Goal: Task Accomplishment & Management: Manage account settings

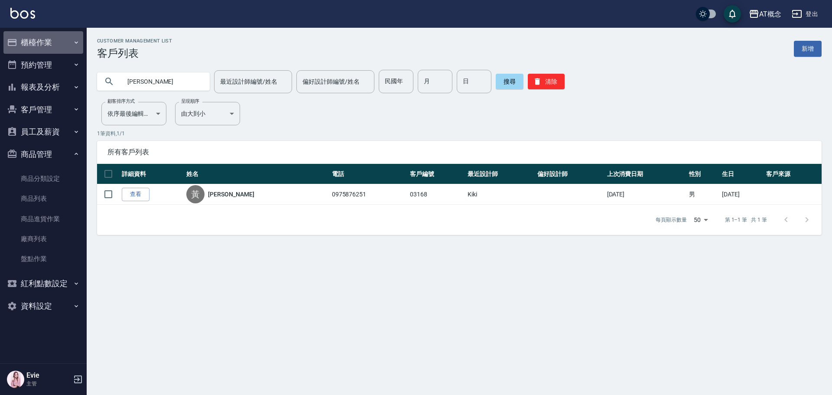
click at [42, 45] on button "櫃檯作業" at bounding box center [43, 42] width 80 height 23
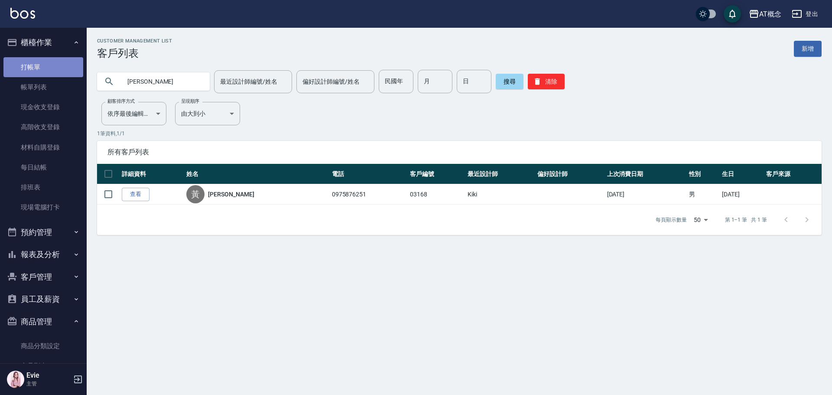
click at [44, 69] on link "打帳單" at bounding box center [43, 67] width 80 height 20
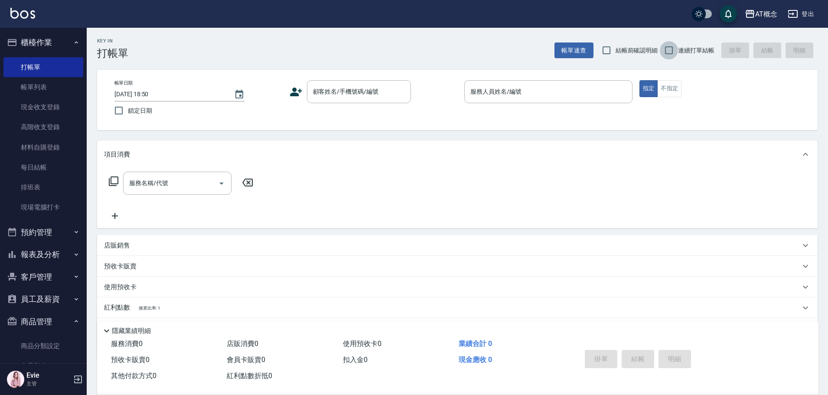
drag, startPoint x: 670, startPoint y: 49, endPoint x: 463, endPoint y: 56, distance: 207.2
click at [669, 50] on input "連續打單結帳" at bounding box center [668, 50] width 18 height 18
checkbox input "true"
click at [354, 90] on div "顧客姓名/手機號碼/編號 顧客姓名/手機號碼/編號" at bounding box center [359, 91] width 104 height 23
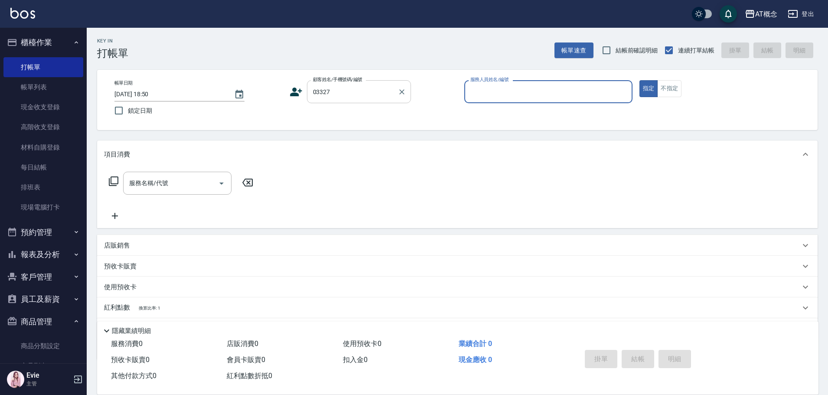
type input "卓芷榆/0958825085/03327"
type input "Kiki-9"
click at [401, 92] on icon "Clear" at bounding box center [401, 91] width 5 height 5
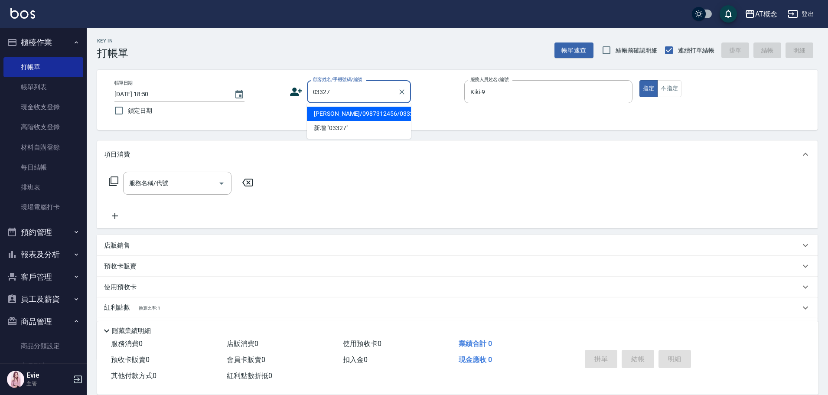
type input "林瑟絲/0987312456/03327"
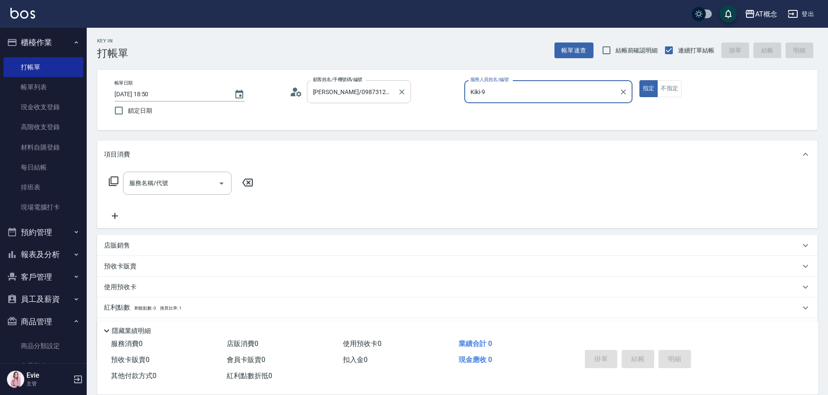
type input "Becky-13"
click at [639, 80] on button "指定" at bounding box center [648, 88] width 19 height 17
type button "true"
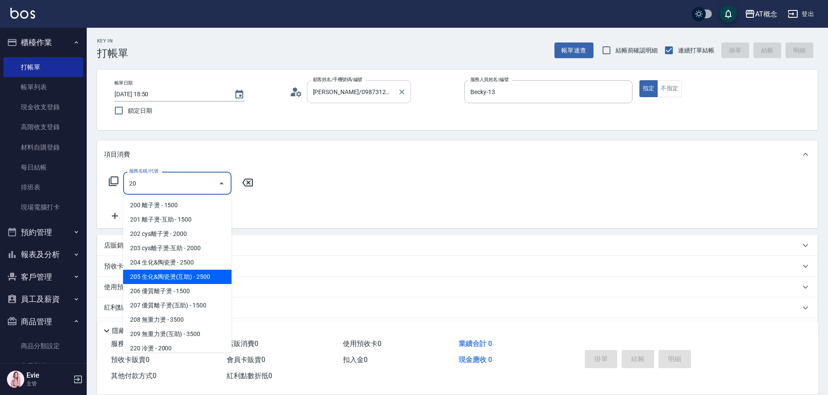
type input "205 生化&陶瓷燙(互助)(205)"
type input "250"
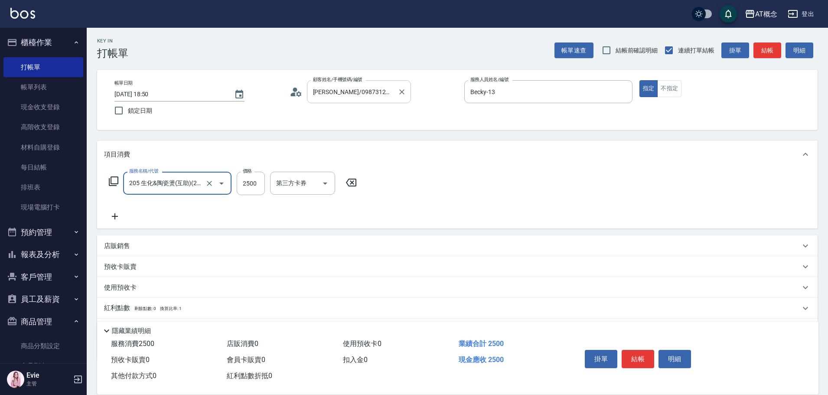
type input "205 生化&陶瓷燙(互助)(205)"
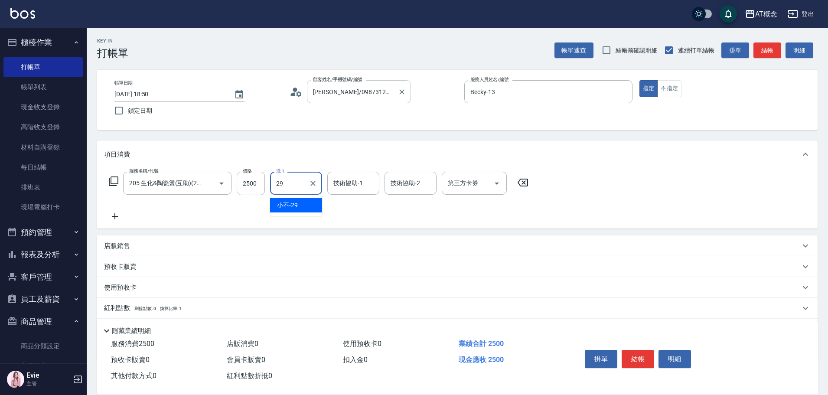
type input "小不-29"
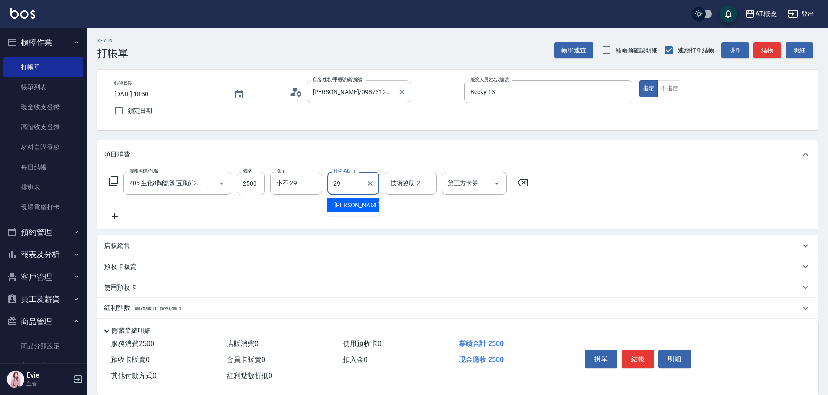
type input "小不-29"
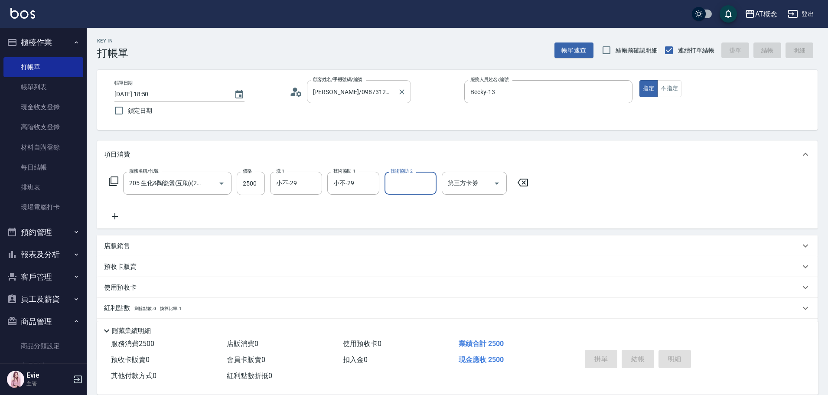
type input "2025/09/10 18:51"
type input "0"
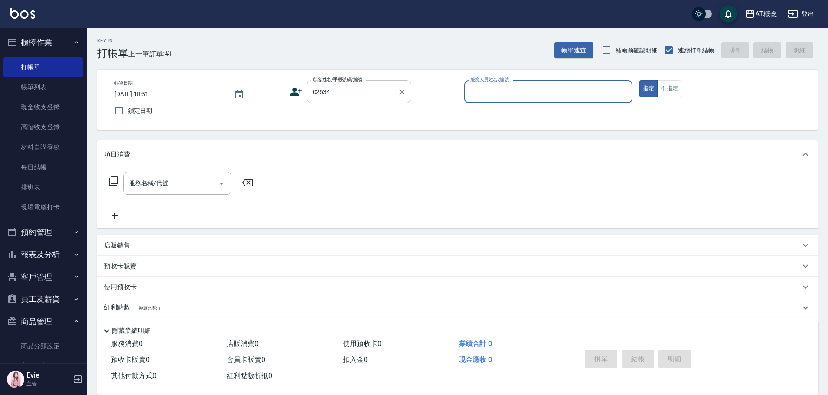
type input "游仁茂/0919202335/02634"
type input "LYNK-4"
click at [639, 80] on button "指定" at bounding box center [648, 88] width 19 height 17
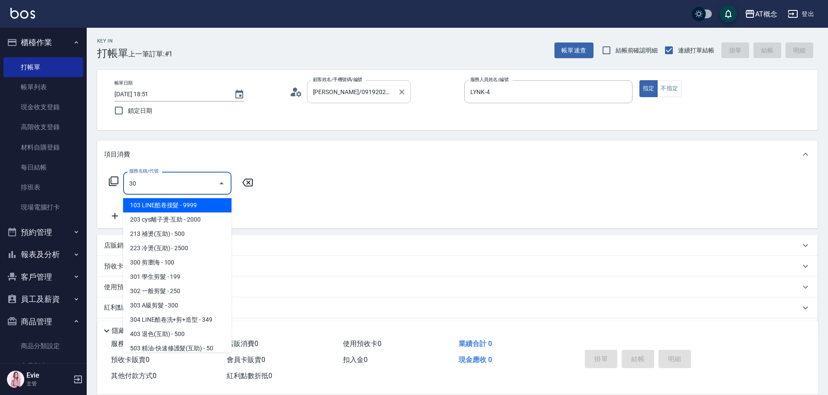
type input "303"
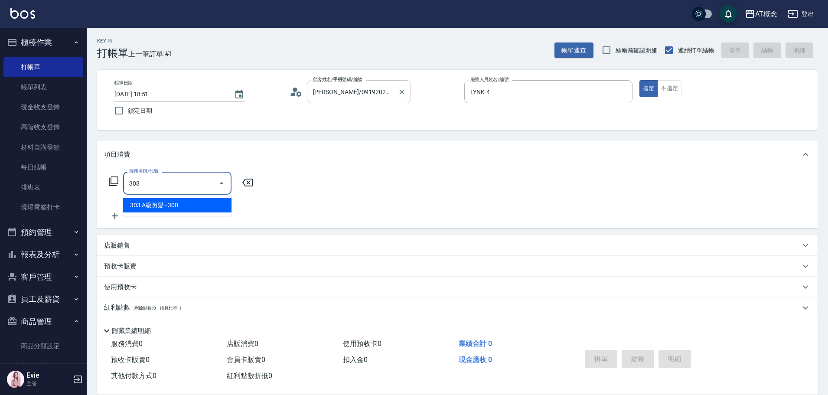
type input "30"
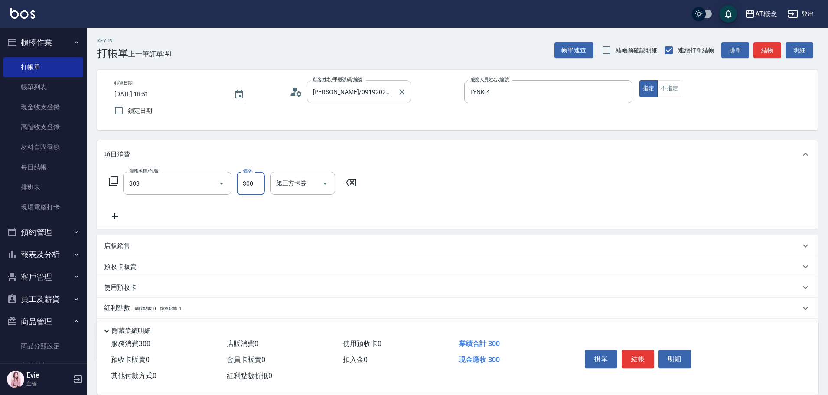
type input "303 A級剪髮(303)"
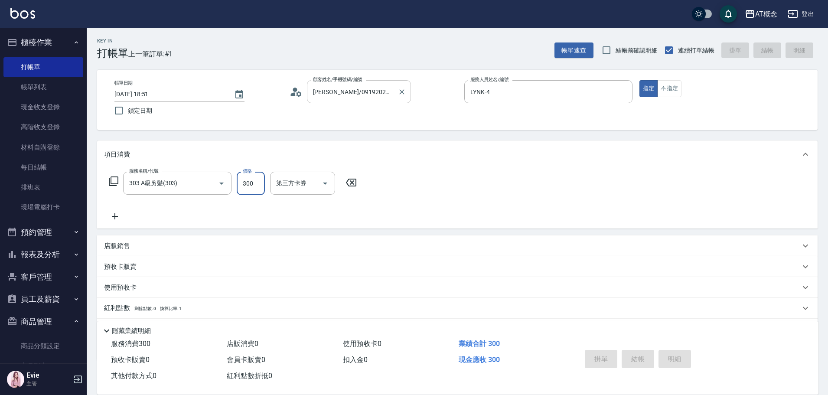
type input "0"
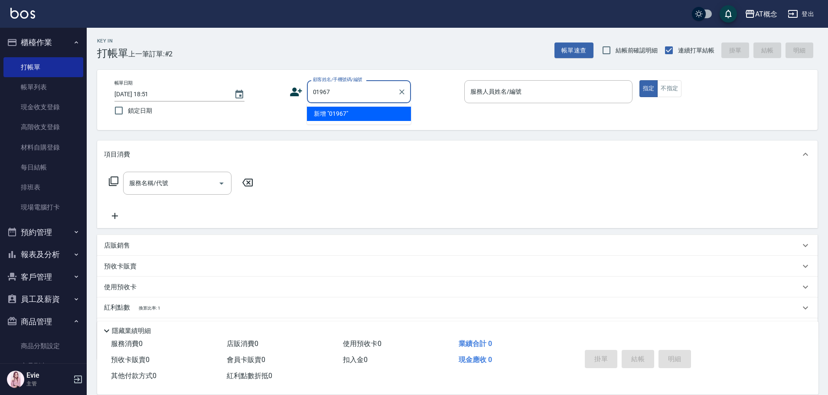
type input "01967"
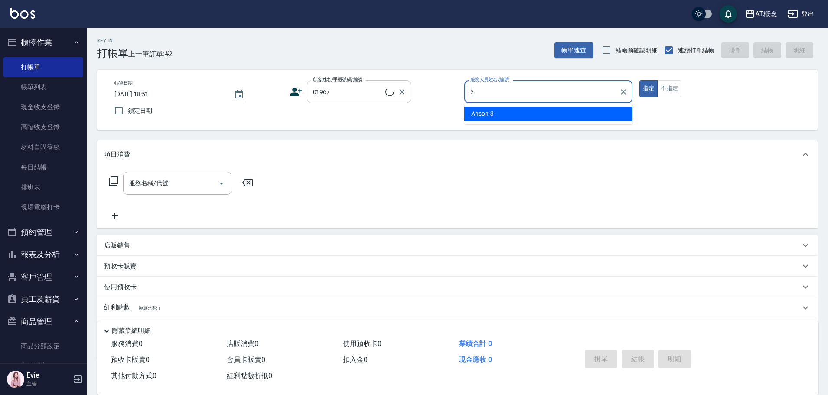
type input "Anson-3"
type input "徐宏燊/宏燊/01967"
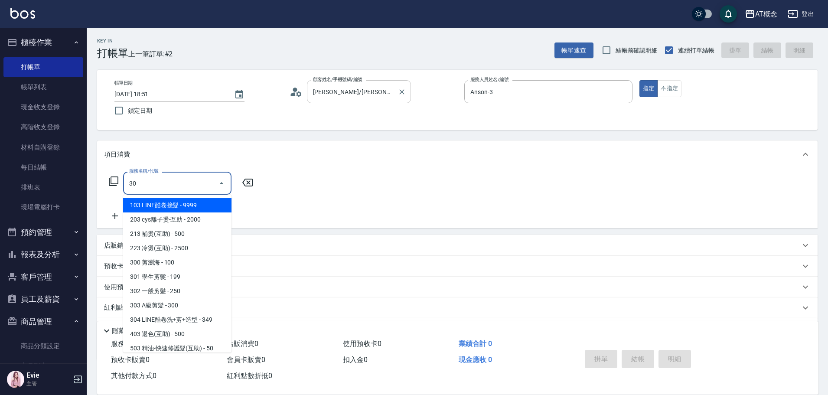
type input "303"
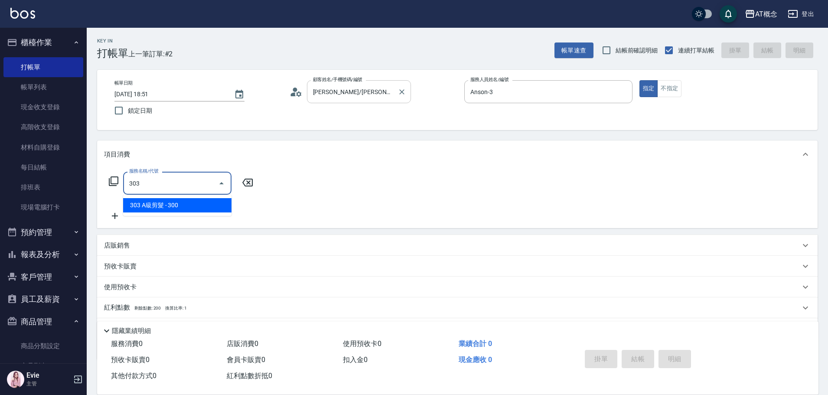
type input "30"
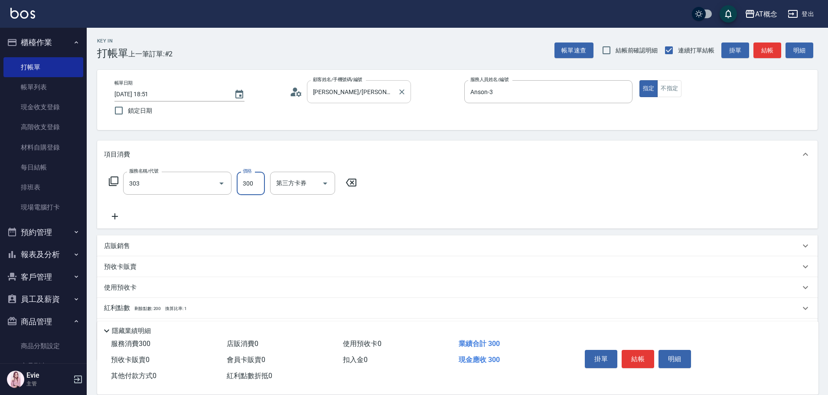
type input "303 A級剪髮(303)"
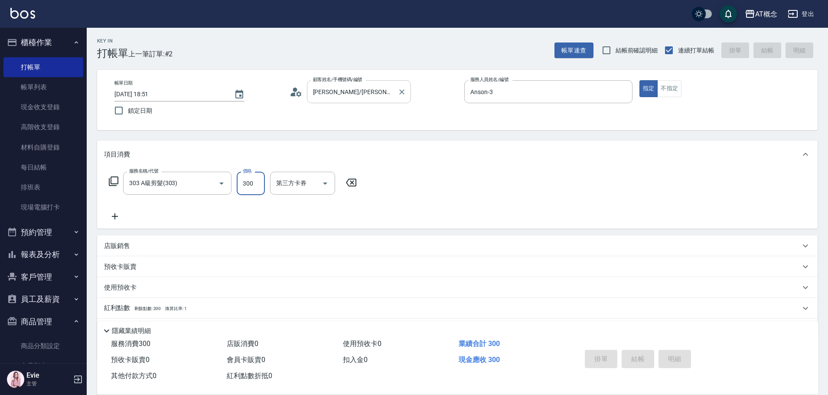
type input "0"
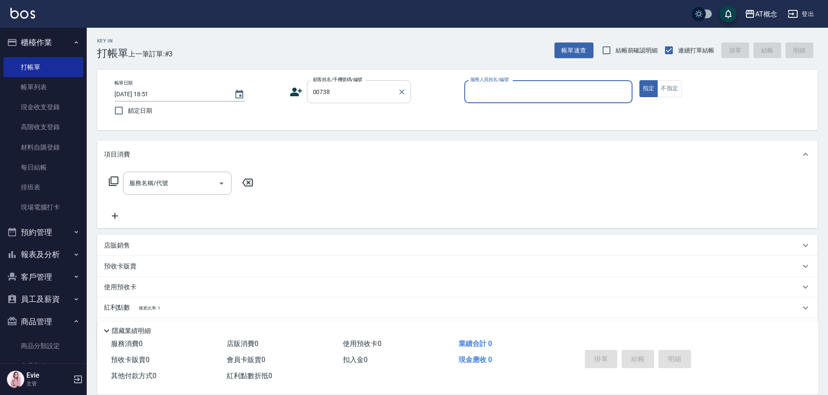
type input "李昕璇/0905497842/00738"
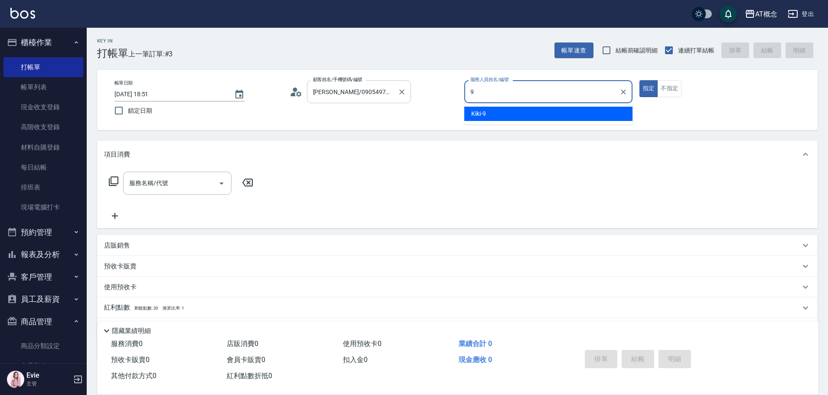
type input "Kiki-9"
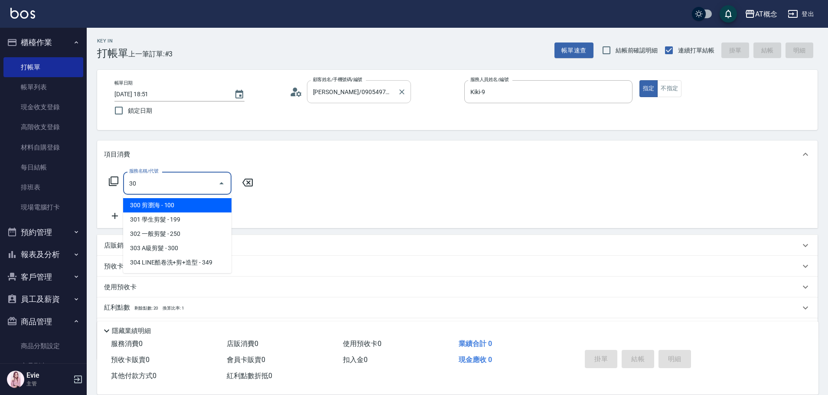
type input "302"
type input "20"
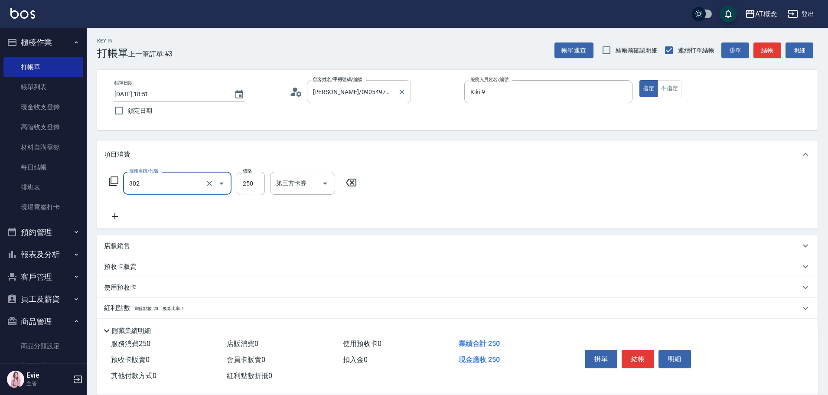
type input "302 一般剪髮(302)"
click at [206, 183] on icon "Clear" at bounding box center [209, 183] width 9 height 9
type input "0"
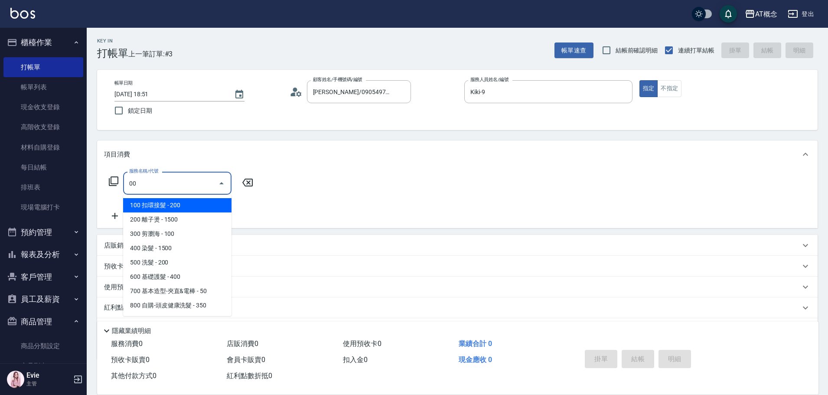
type input "100 扣環接髮(100)"
type input "20"
type input "100 扣環接髮(100)"
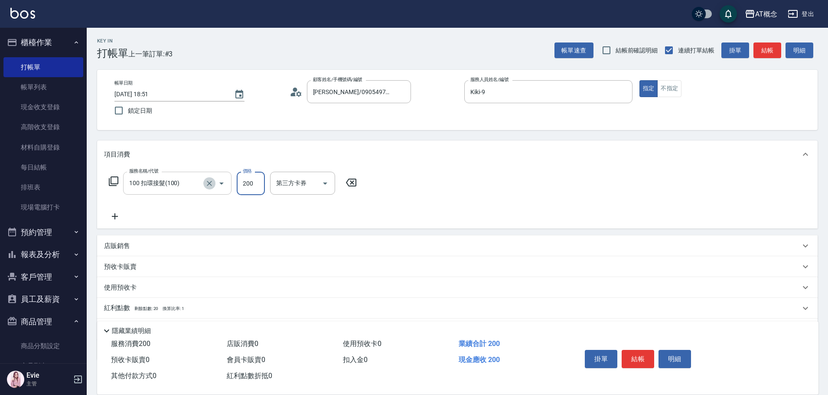
click at [206, 183] on icon "Clear" at bounding box center [209, 183] width 9 height 9
type input "0"
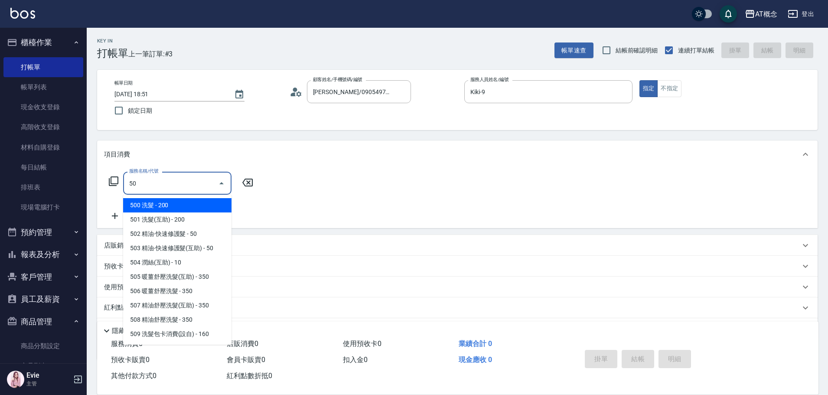
type input "500"
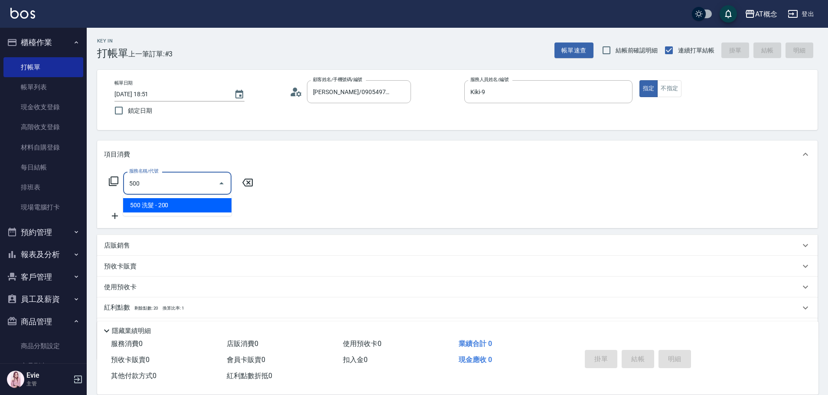
type input "20"
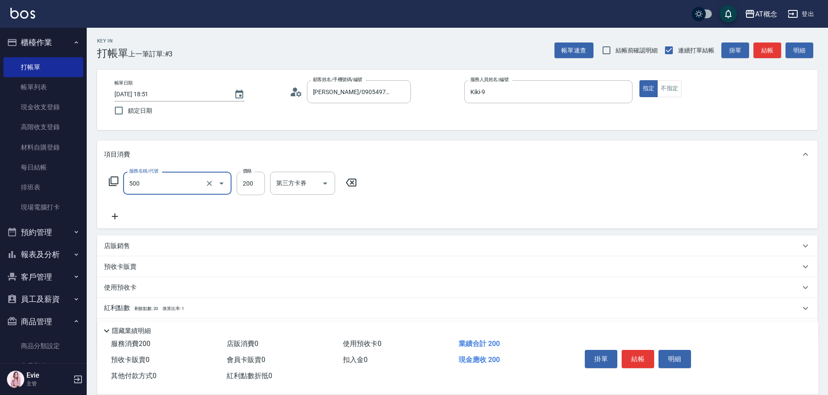
type input "500 洗髮(500)"
type input "0"
type input "25"
type input "20"
type input "250"
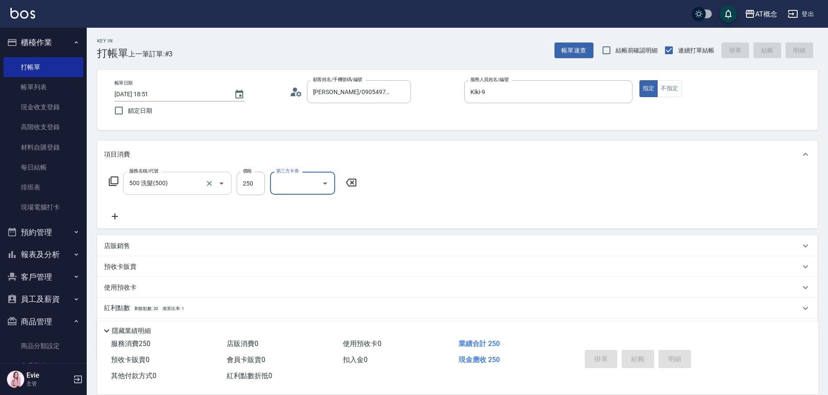
type input "2025/09/10 18:52"
type input "0"
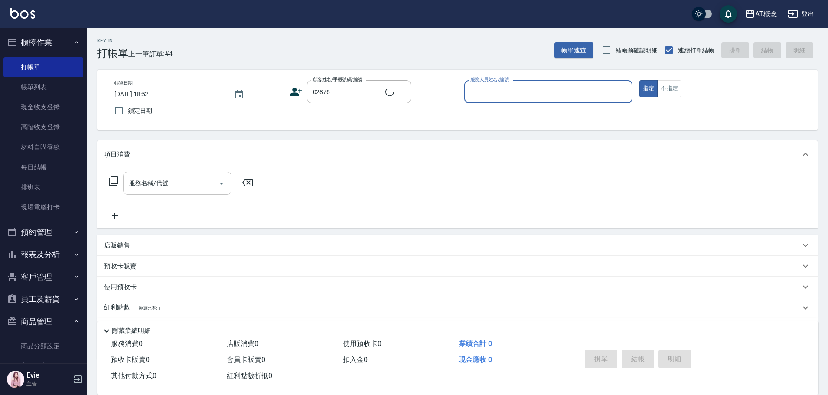
type input "林昱萱/0974112146/02876"
type input "Anson-3"
click at [639, 80] on button "指定" at bounding box center [648, 88] width 19 height 17
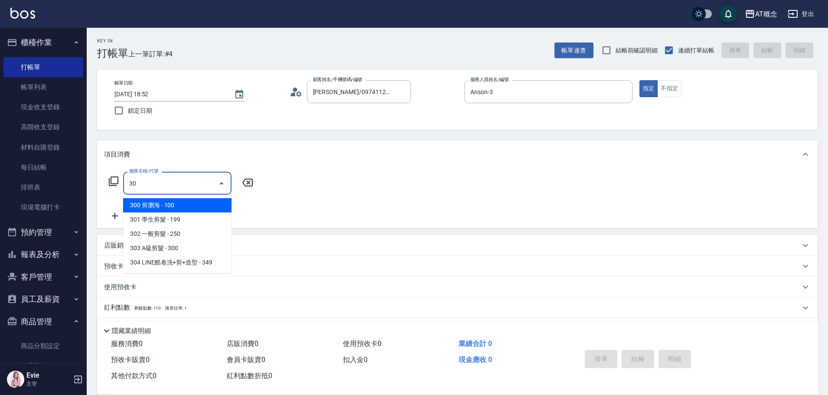
type input "303"
type input "30"
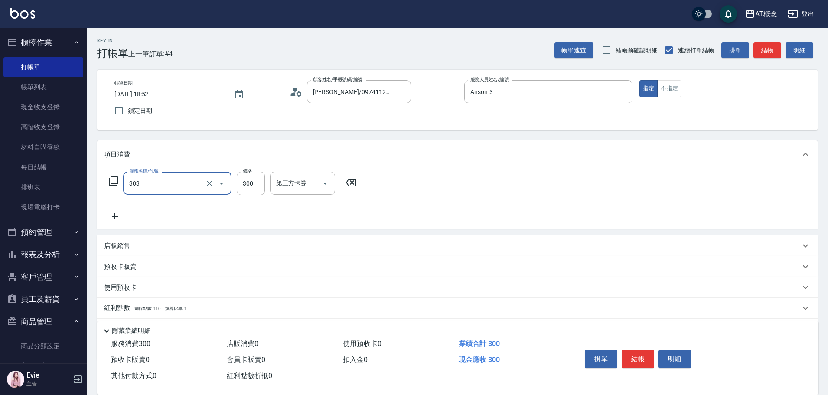
type input "303 A級剪髮(303)"
type input "0"
type input "35"
type input "30"
type input "350"
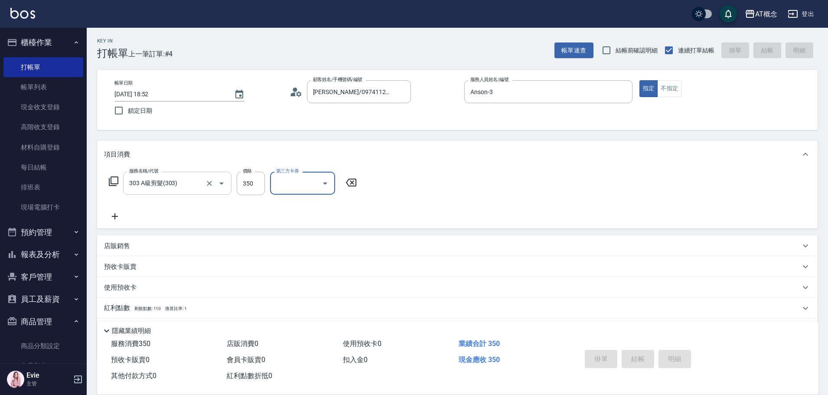
type input "0"
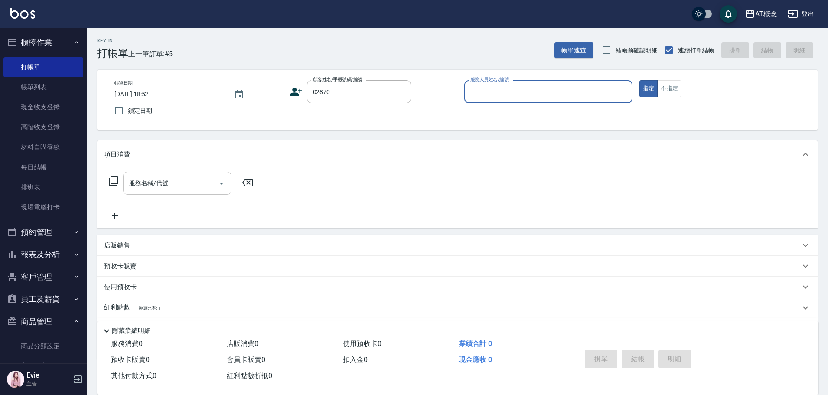
type input "許仕保/0912134161/02870"
type input "Anson-3"
click at [639, 80] on button "指定" at bounding box center [648, 88] width 19 height 17
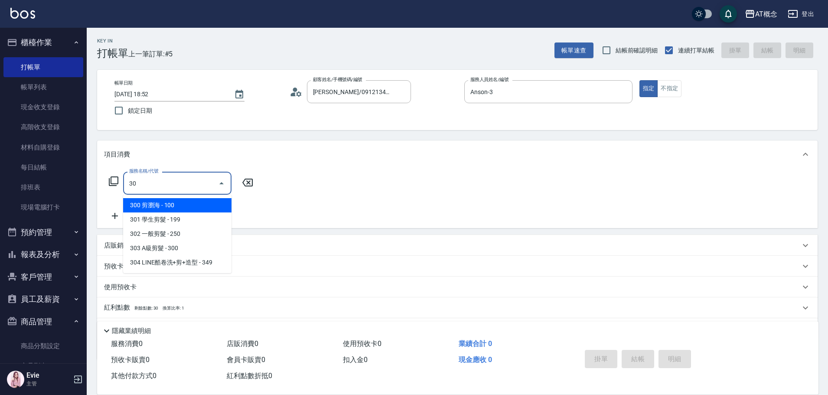
type input "303"
type input "30"
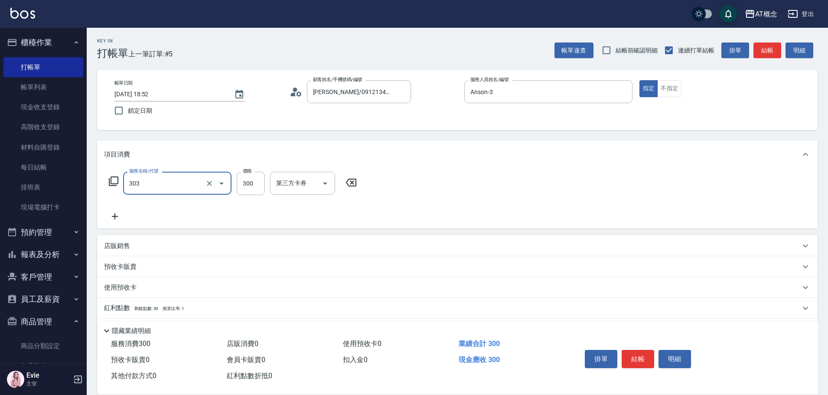
type input "303 A級剪髮(303)"
type input "0"
type input "35"
type input "30"
type input "350"
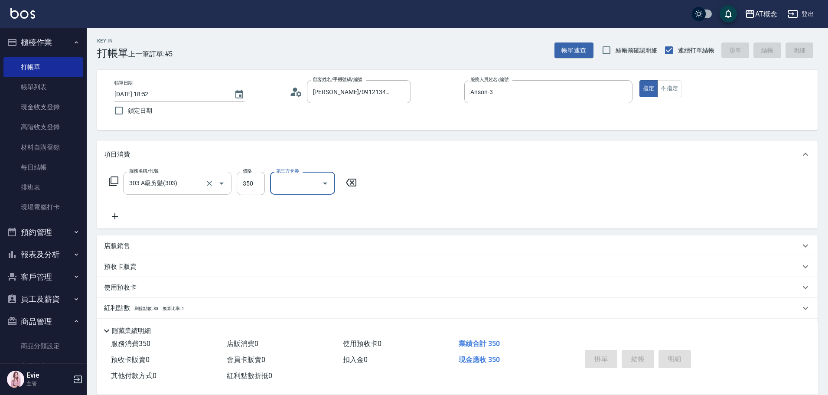
type input "2025/09/10 18:53"
type input "0"
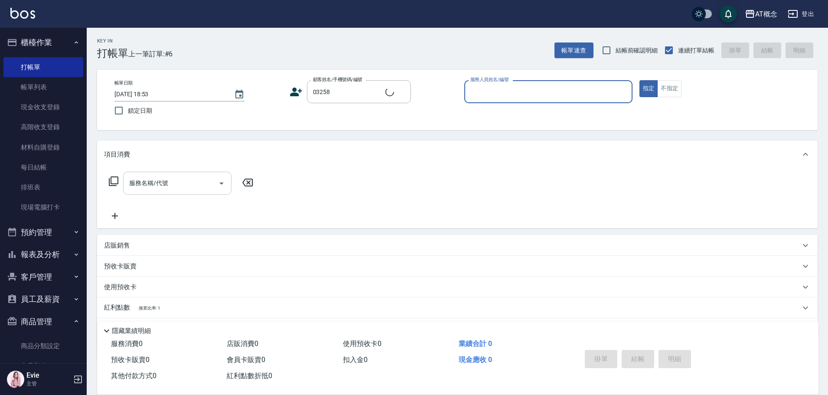
type input "許永昇/0927338810/03258"
click at [399, 93] on icon "Clear" at bounding box center [401, 92] width 9 height 9
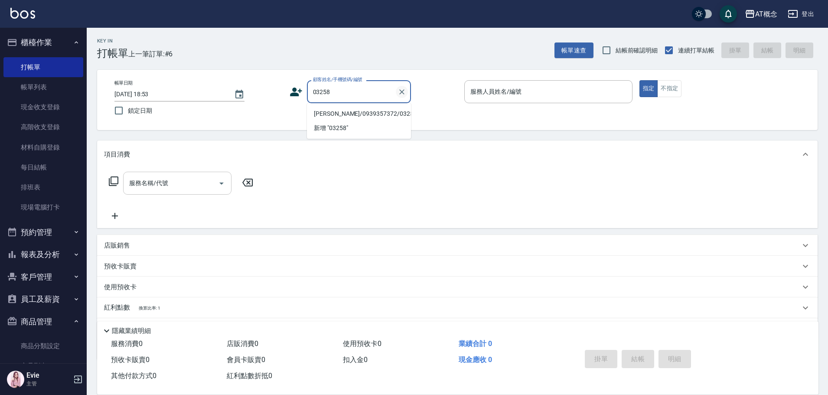
type input "張暖筠/0939357372/03258"
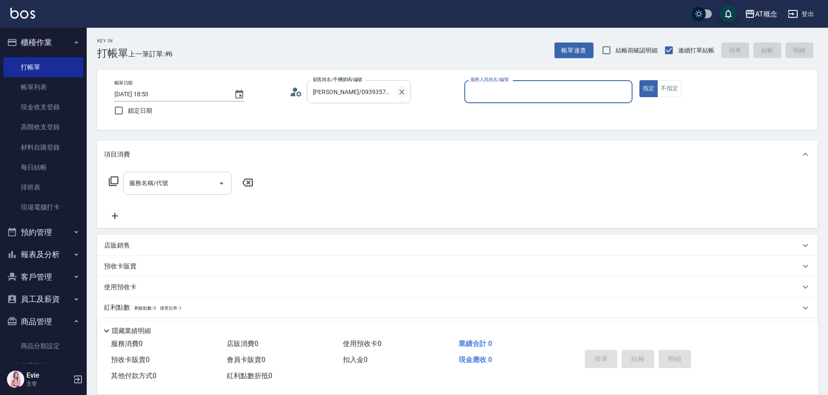
type input "邦妮-2"
click at [639, 80] on button "指定" at bounding box center [648, 88] width 19 height 17
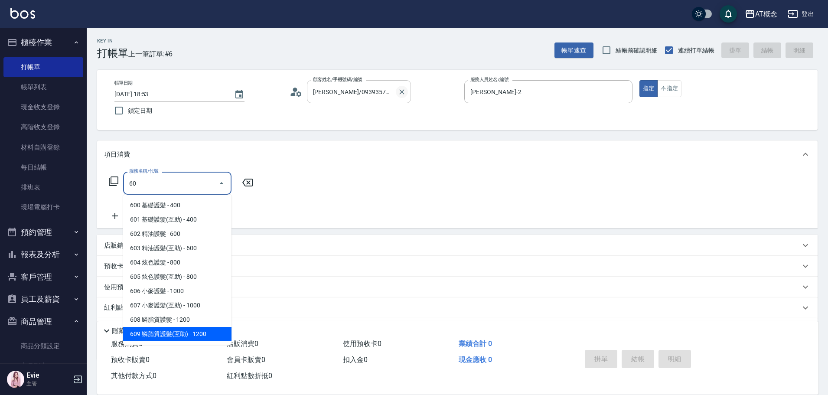
type input "609 鱗脂質護髮(互助)(609)"
type input "120"
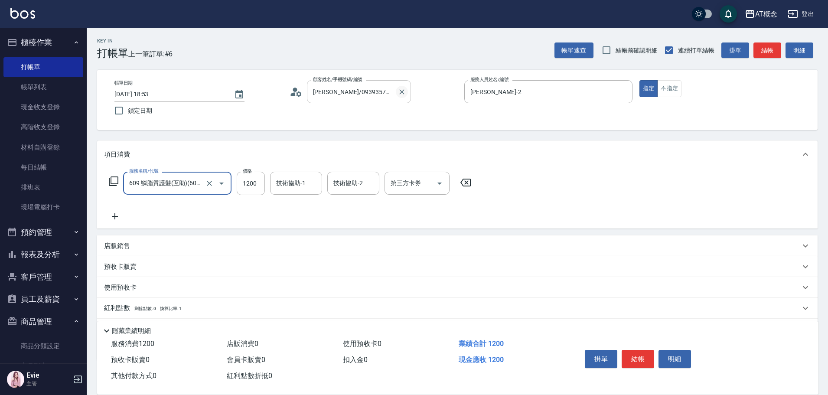
type input "609 鱗脂質護髮(互助)(609)"
type input "0"
type input "16"
type input "10"
type input "160"
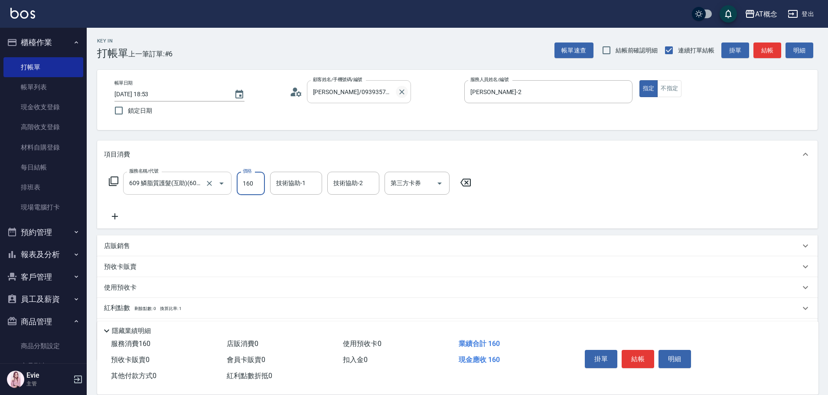
type input "160"
type input "1600"
type input "小不-29"
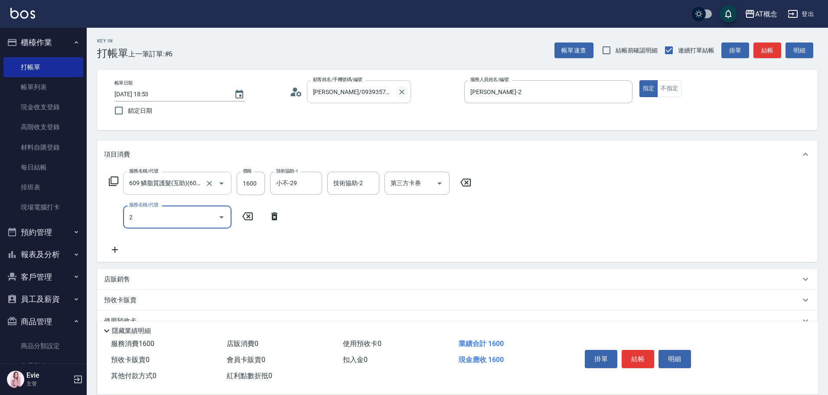
type input "20"
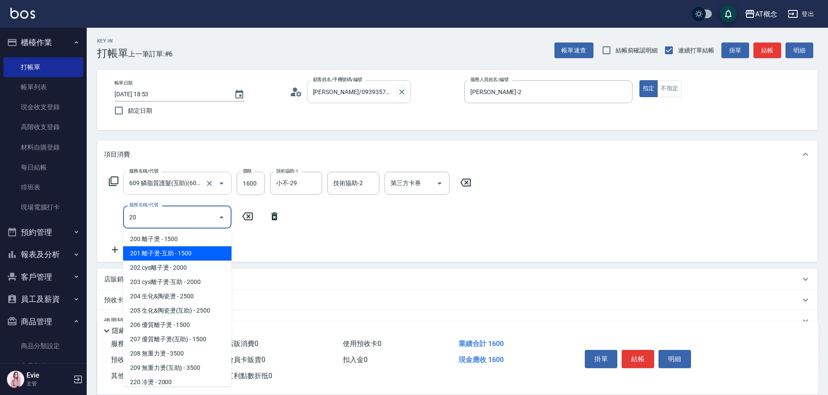
type input "310"
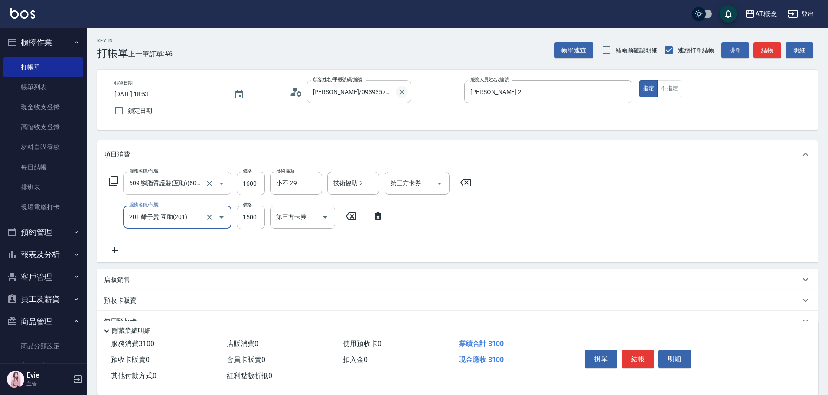
type input "201 離子燙-互助(201)"
type input "160"
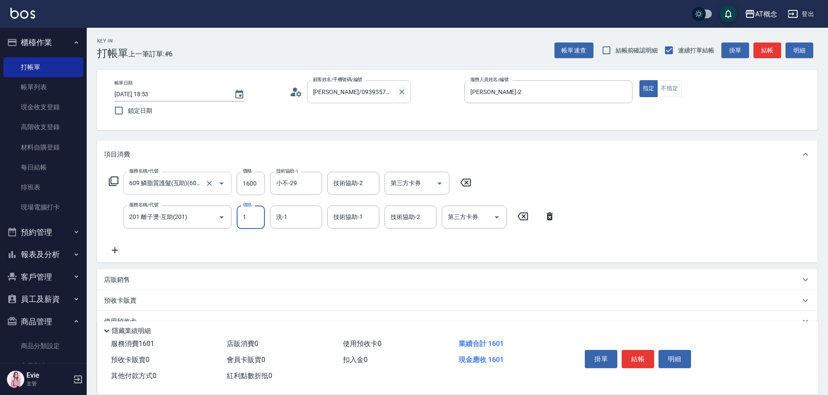
type input "19"
type input "170"
type input "199"
type input "350"
type input "1999"
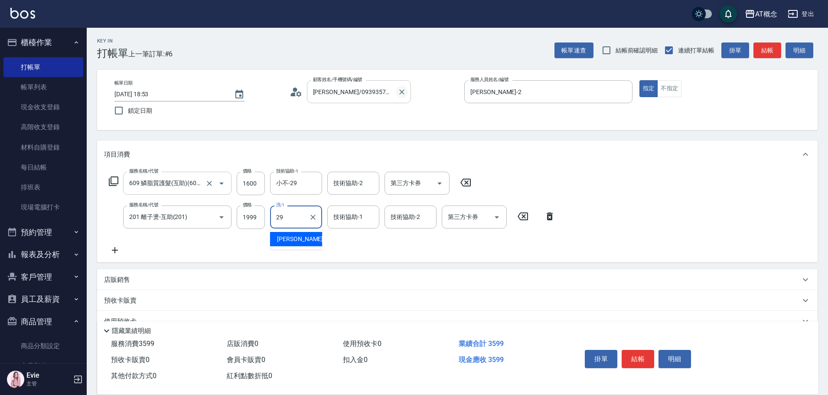
type input "小不-29"
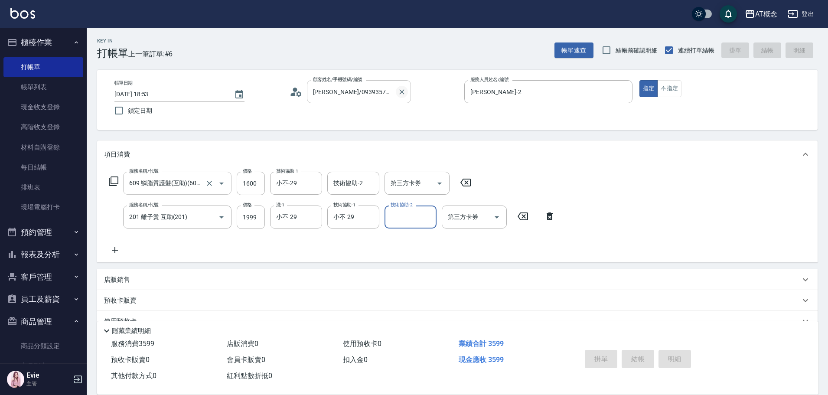
type input "2025/09/10 18:54"
type input "0"
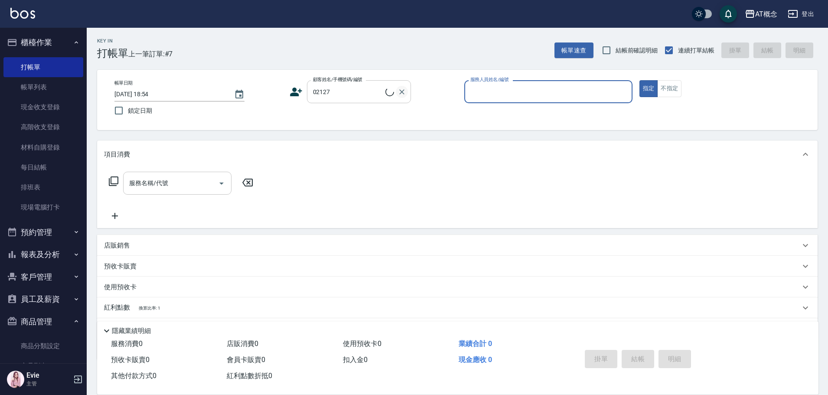
type input "熊美貞/0932930670/02127"
type input "Becky-13"
click at [639, 80] on button "指定" at bounding box center [648, 88] width 19 height 17
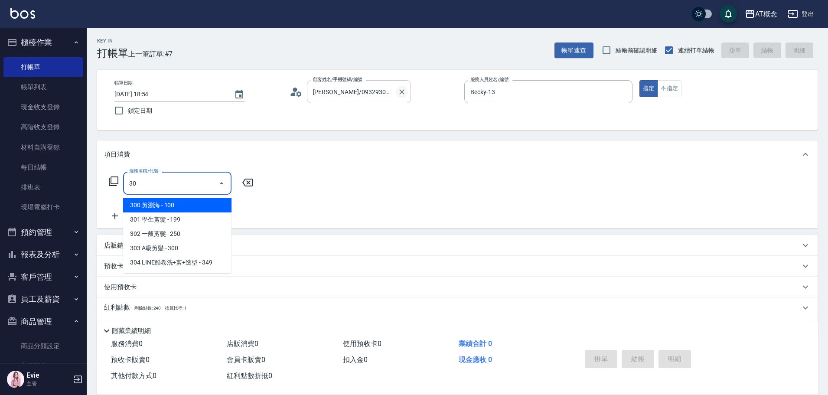
type input "303"
type input "30"
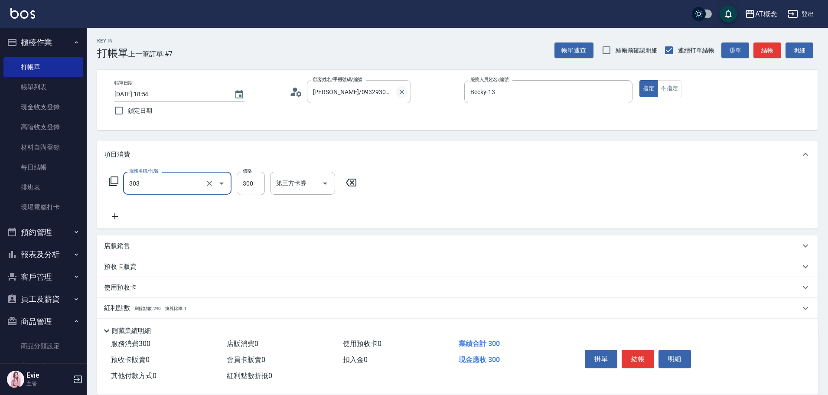
type input "303 A級剪髮(303)"
type input "0"
type input "40"
type input "400"
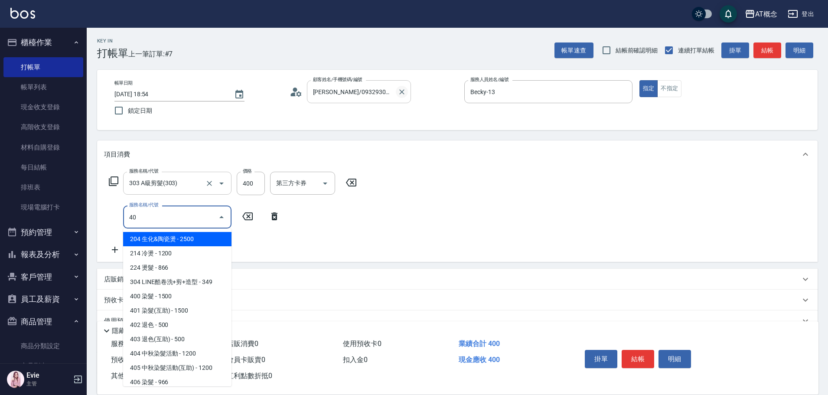
type input "400"
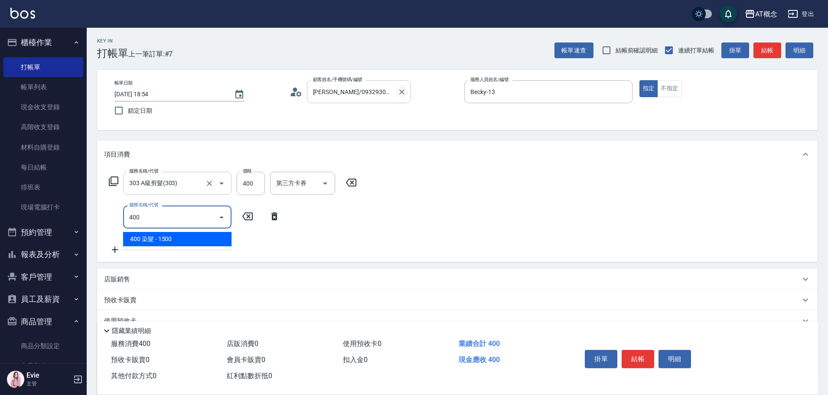
type input "190"
type input "400 染髮(400)"
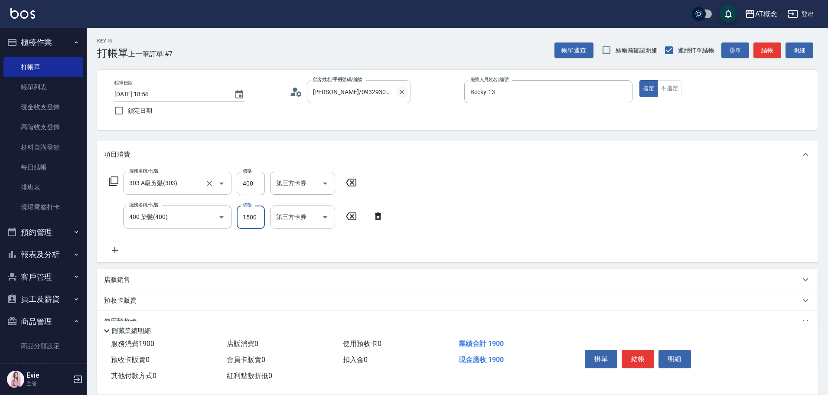
type input "40"
type input "20"
type input "60"
type input "200"
type input "240"
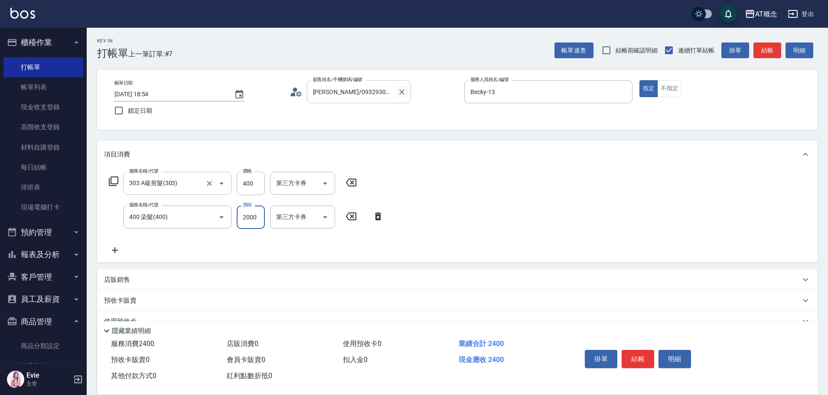
type input "2000"
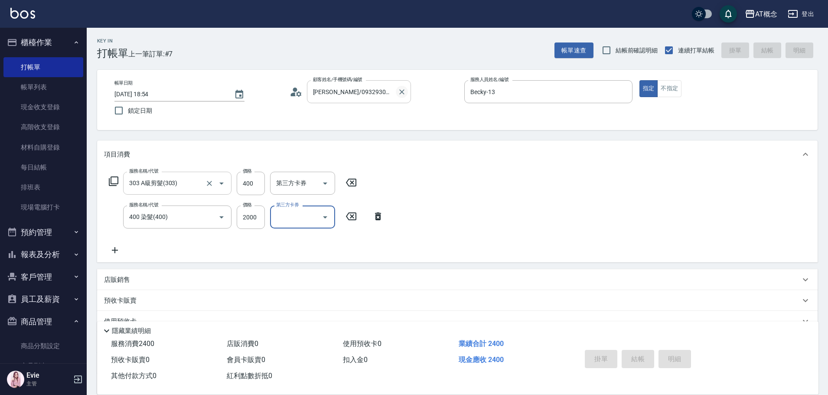
type input "0"
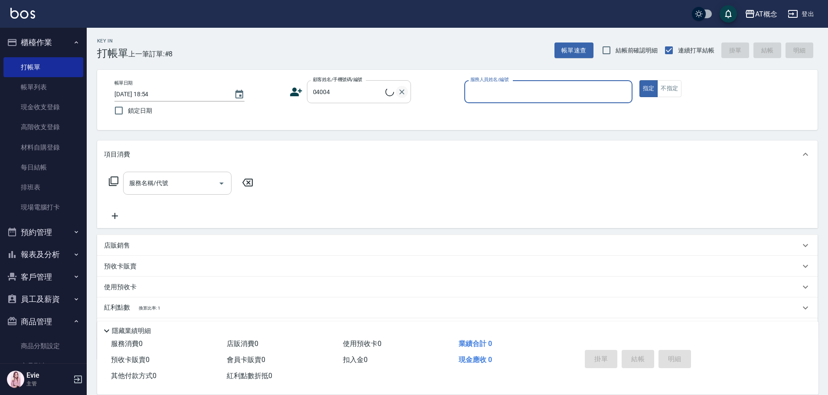
type input "楊忠彥/0918193639/04004"
click at [639, 80] on button "指定" at bounding box center [648, 88] width 19 height 17
type input "Becky-13"
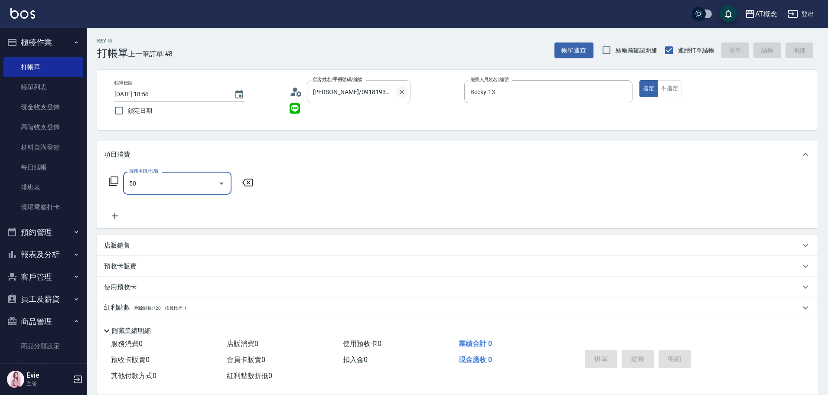
type input "501"
type input "20"
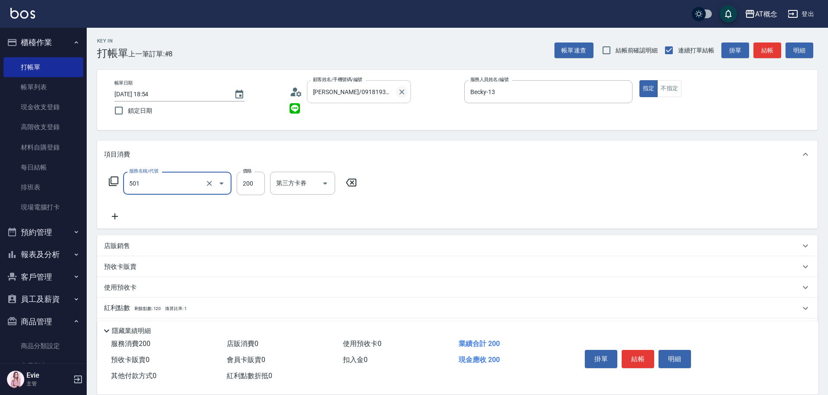
type input "501 洗髮(互助)(501)"
type input "0"
type input "250"
type input "20"
type input "250"
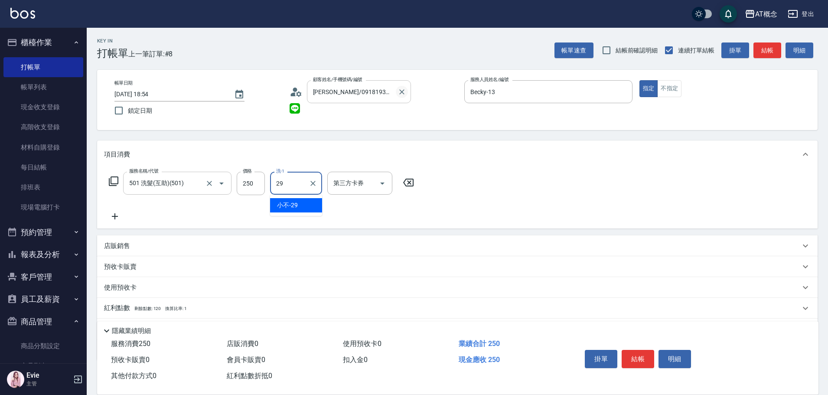
type input "小不-29"
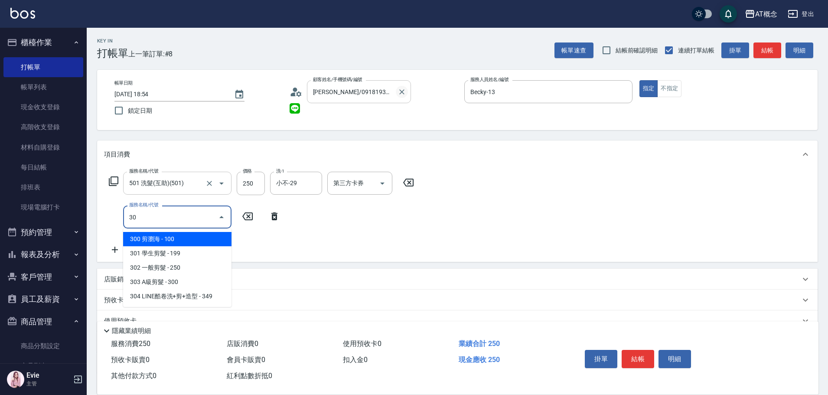
type input "303"
type input "50"
type input "303 A級剪髮(303)"
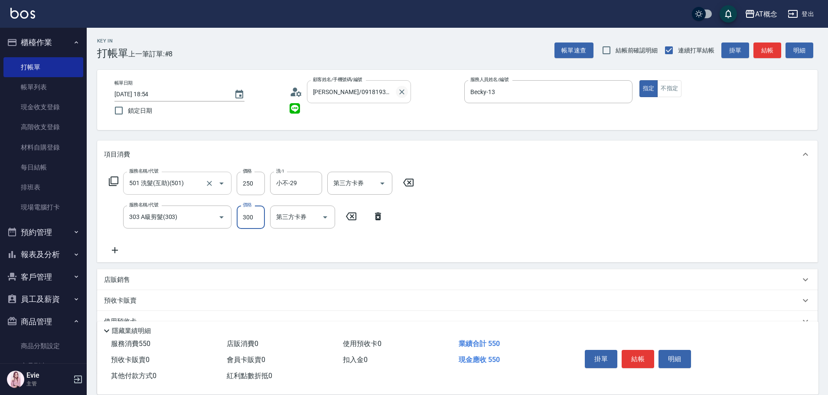
type input "20"
type input "40"
type input "60"
type input "400"
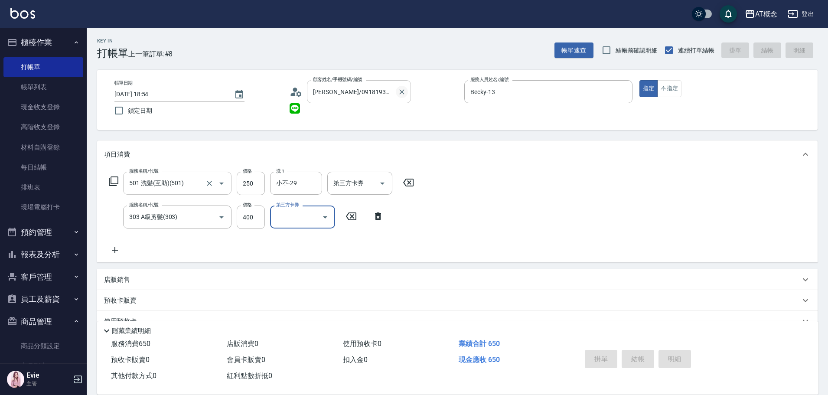
type input "2025/09/10 18:55"
type input "0"
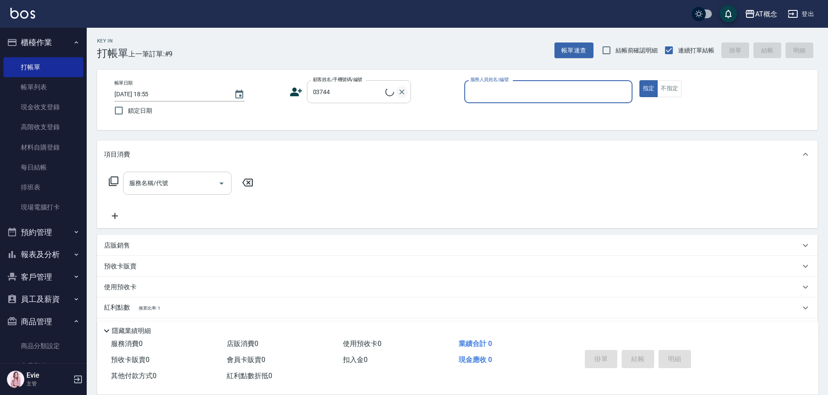
type input "林聲翔/0908667326/03744"
type input "LYNK-4"
click at [639, 80] on button "指定" at bounding box center [648, 88] width 19 height 17
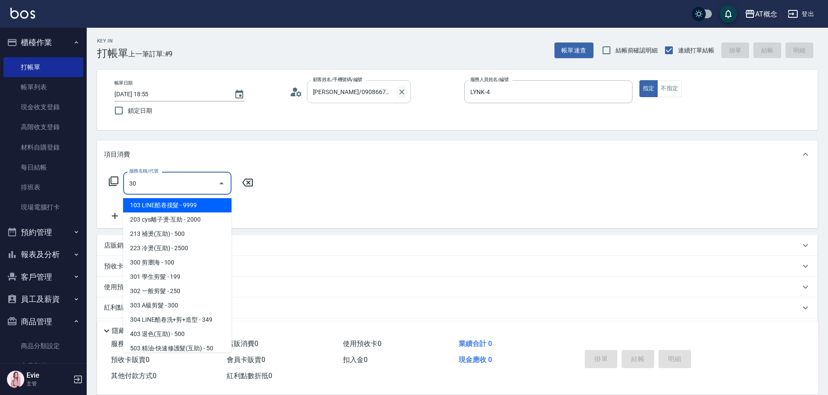
type input "302"
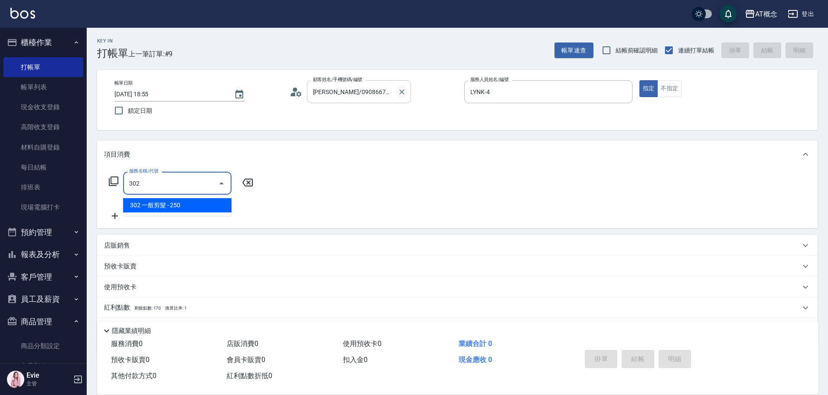
type input "20"
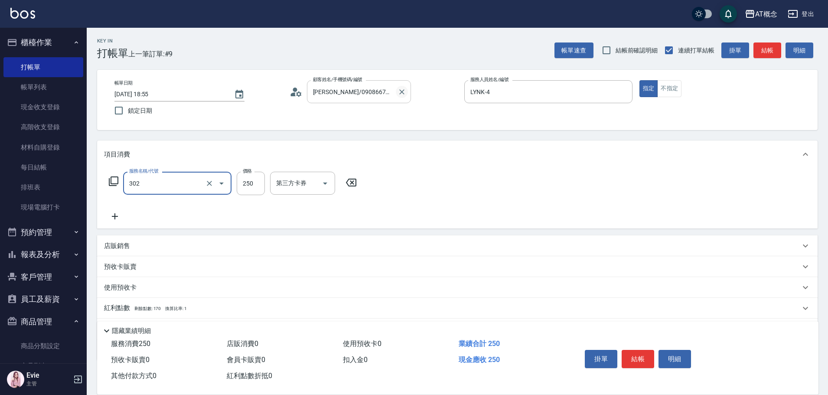
type input "302 一般剪髮(302)"
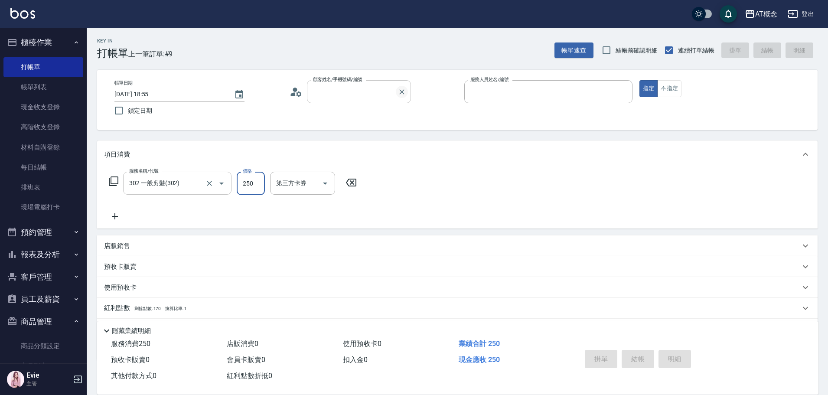
type input "0"
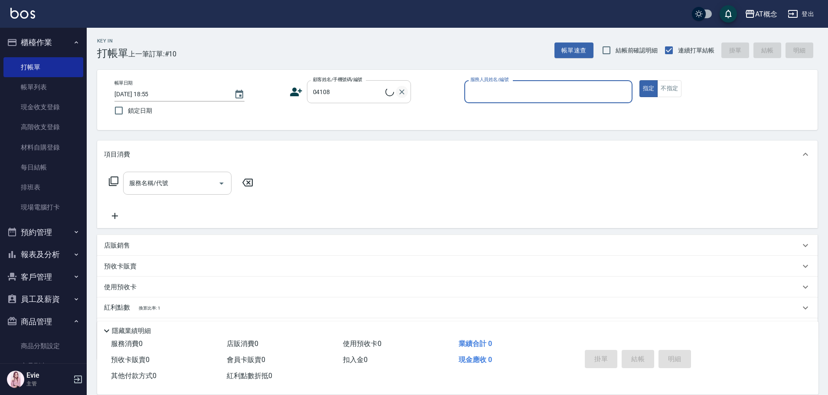
type input "林柏衡/0971420426/04108"
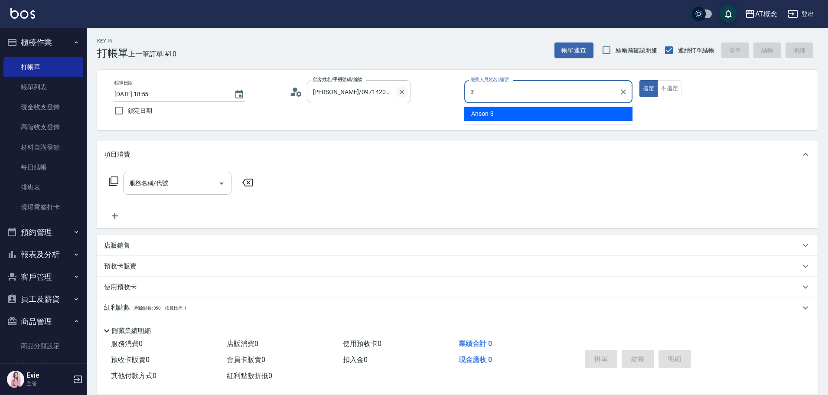
type input "Anson-3"
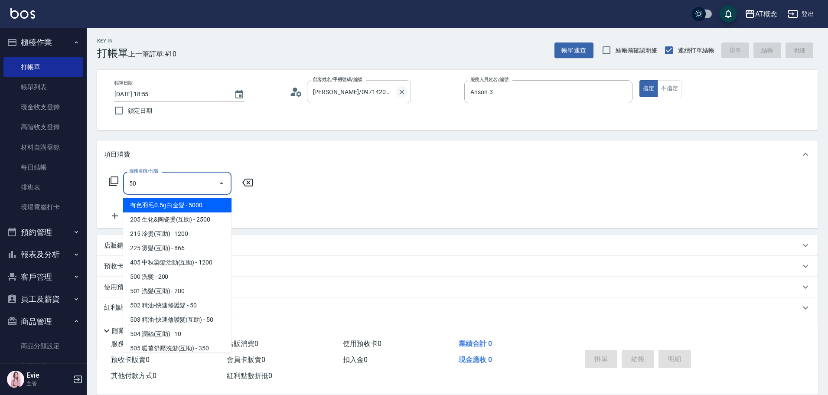
type input "500"
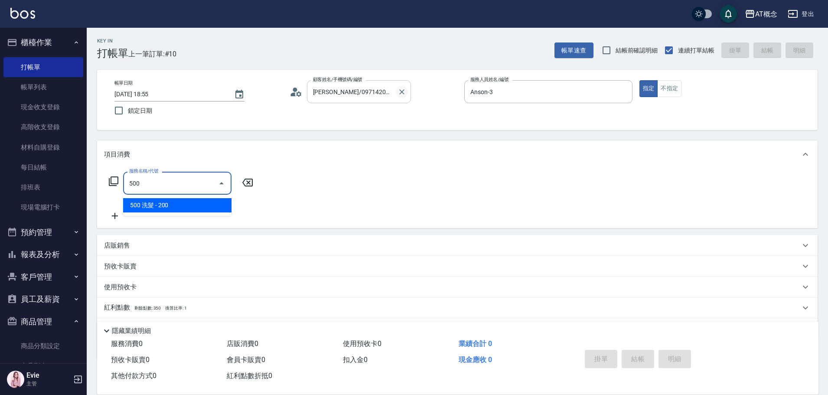
type input "20"
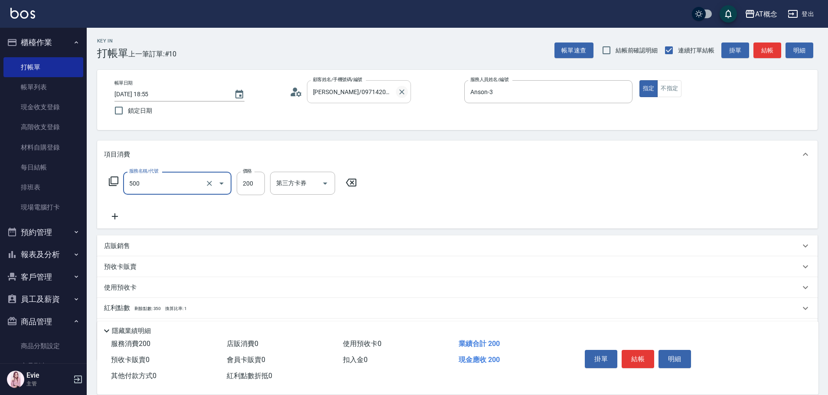
type input "500 洗髮(500)"
type input "0"
type input "250"
type input "20"
type input "250"
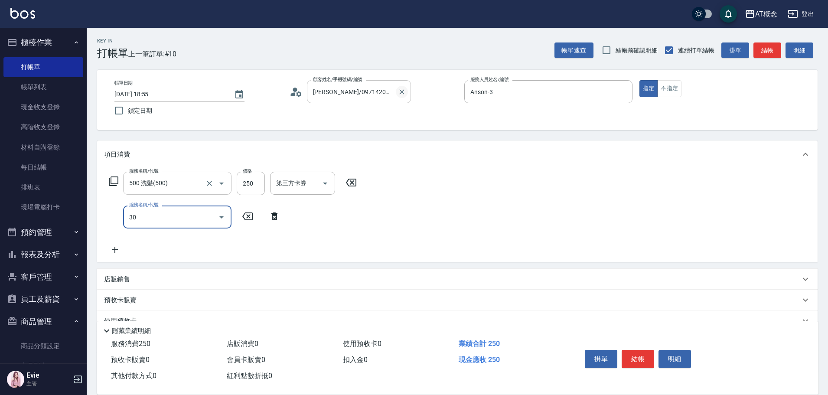
type input "303"
type input "50"
type input "303 A級剪髮(303)"
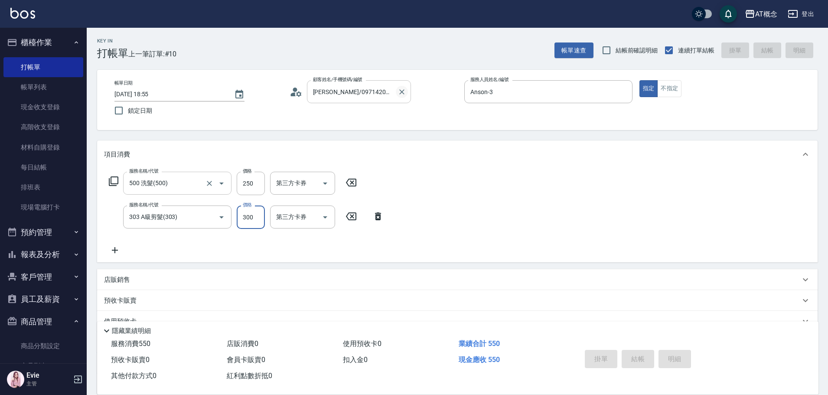
type input "0"
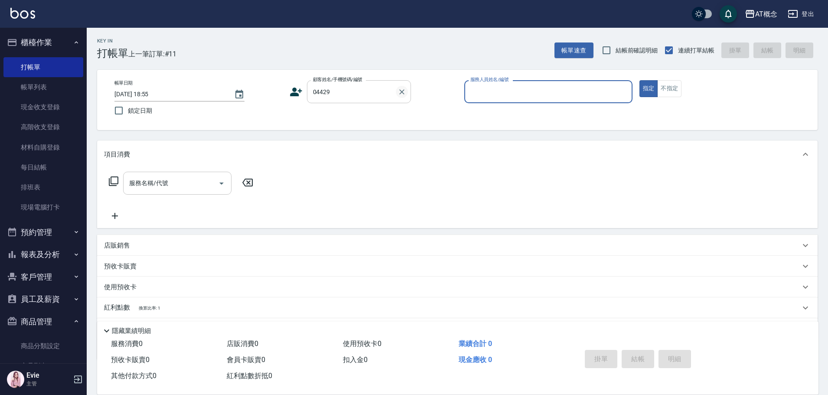
type input "張亦勝/0928873718/04429"
click at [639, 80] on button "指定" at bounding box center [648, 88] width 19 height 17
type input "Anson-3"
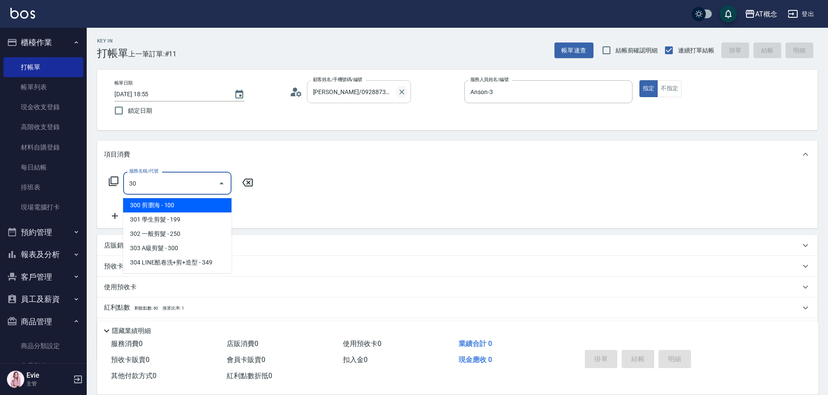
type input "303"
type input "30"
type input "303 A級剪髮(303)"
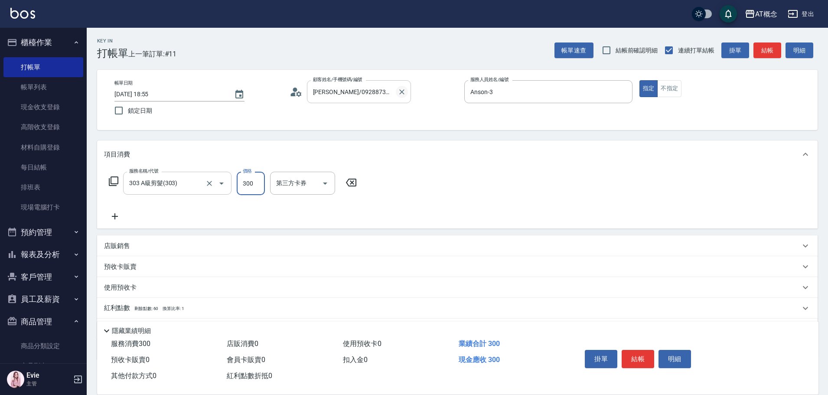
type input "0"
type input "35"
type input "30"
type input "350"
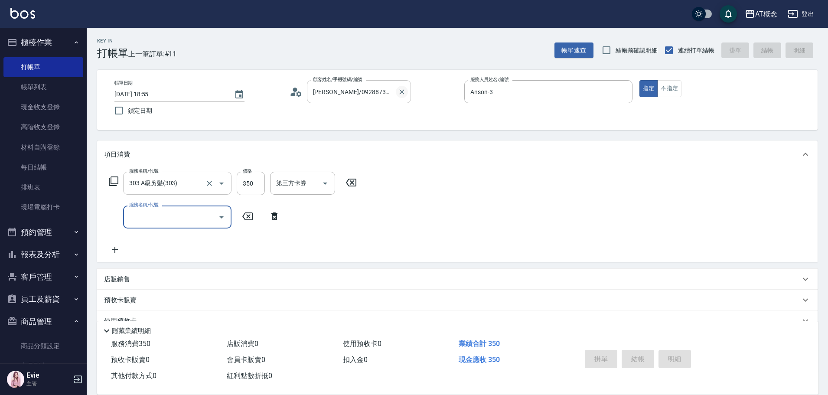
type input "0"
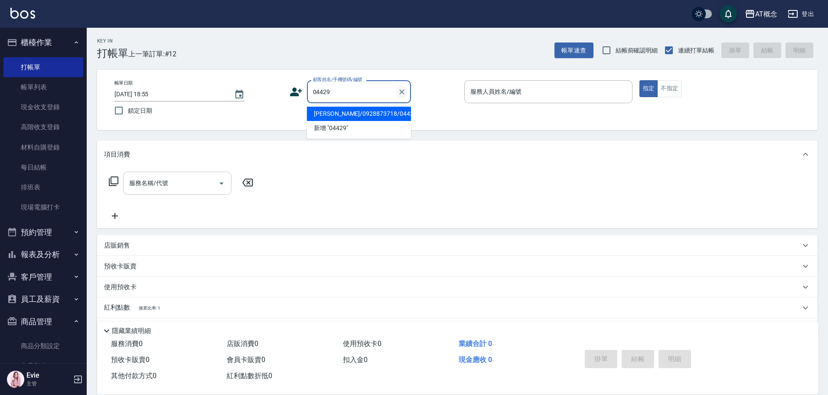
type input "張亦勝/0928873718/04429"
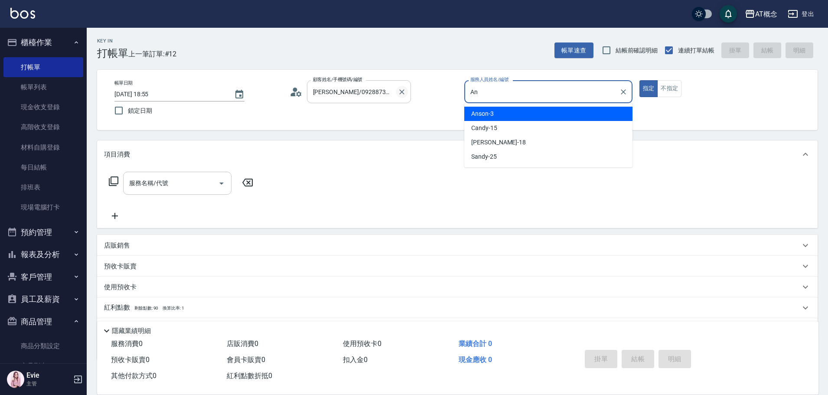
type input "A"
type input "Candy-15"
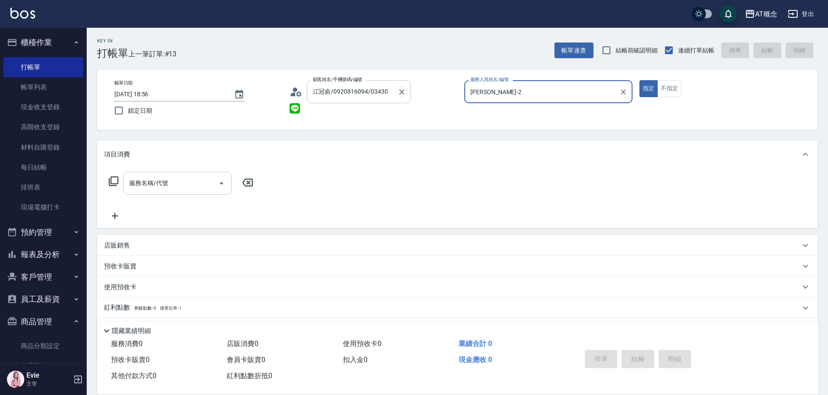
click at [639, 80] on button "指定" at bounding box center [648, 88] width 19 height 17
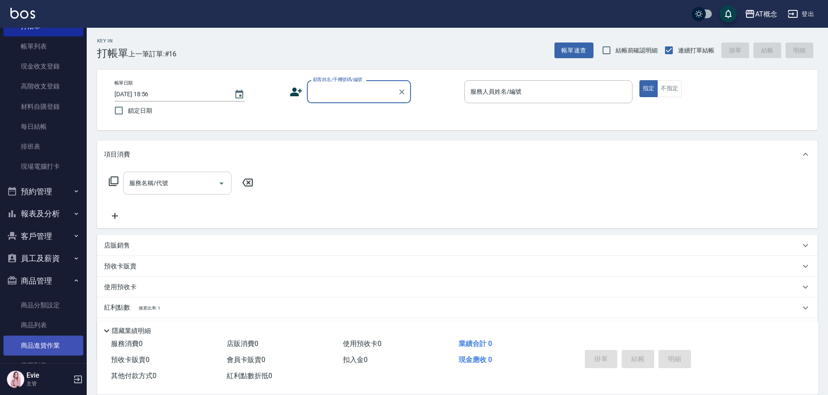
scroll to position [87, 0]
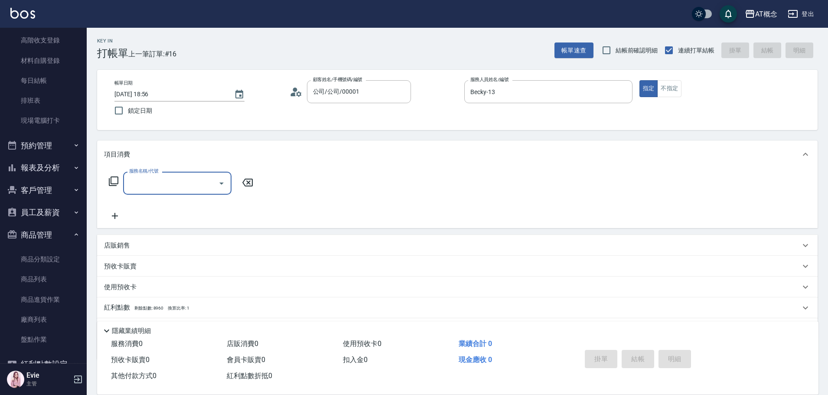
click at [119, 244] on p "店販銷售" at bounding box center [117, 245] width 26 height 9
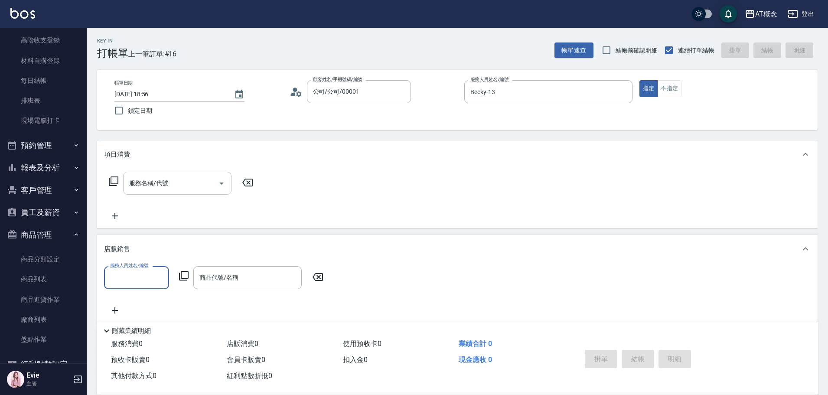
scroll to position [0, 0]
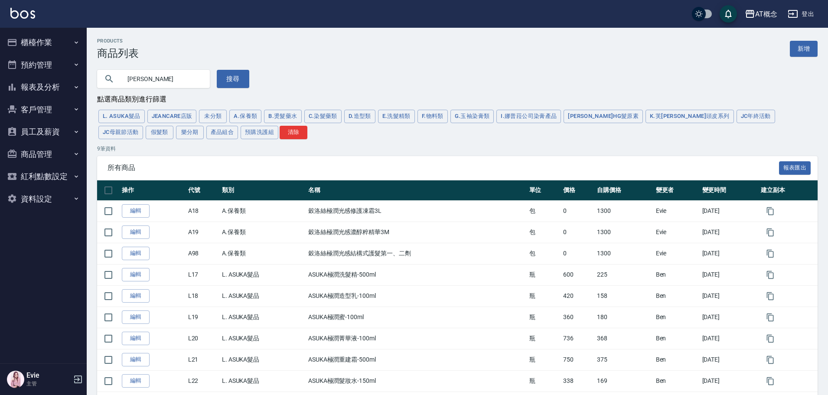
click at [53, 106] on button "客戶管理" at bounding box center [43, 109] width 80 height 23
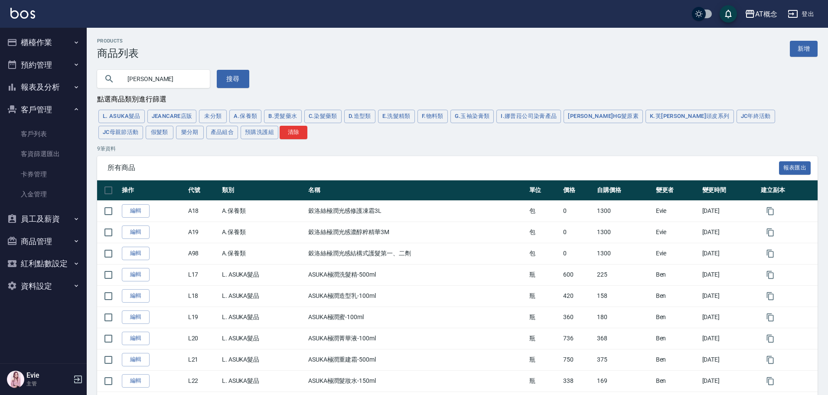
drag, startPoint x: 38, startPoint y: 134, endPoint x: 52, endPoint y: 123, distance: 17.6
click at [38, 134] on link "客戶列表" at bounding box center [43, 134] width 80 height 20
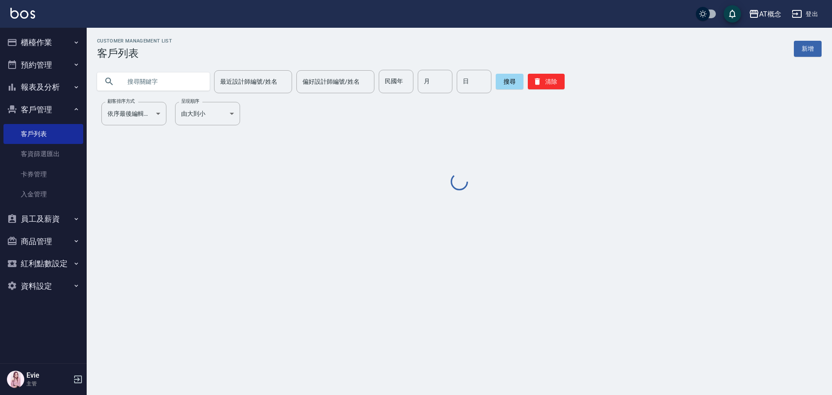
click at [154, 83] on input "text" at bounding box center [161, 81] width 81 height 23
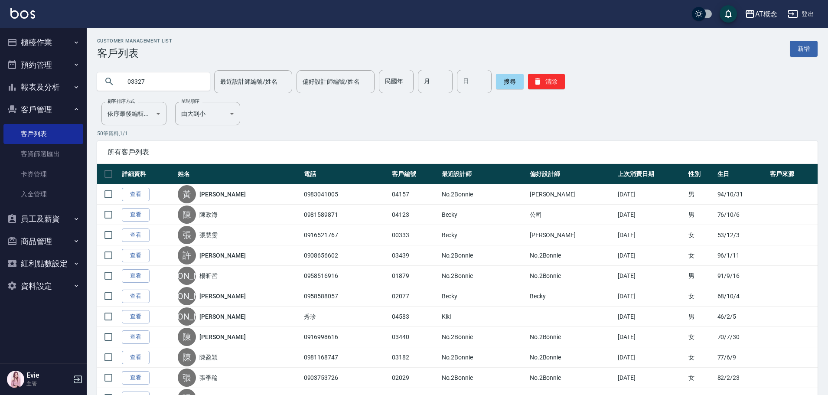
type input "03327"
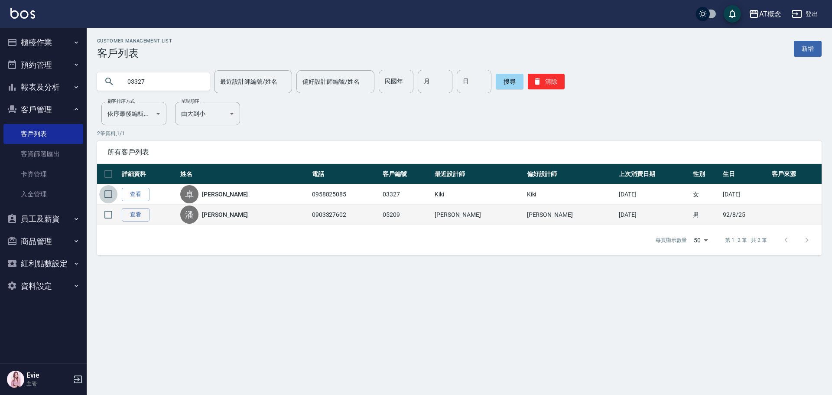
drag, startPoint x: 108, startPoint y: 195, endPoint x: 138, endPoint y: 206, distance: 31.4
click at [109, 195] on input "checkbox" at bounding box center [108, 194] width 18 height 18
checkbox input "true"
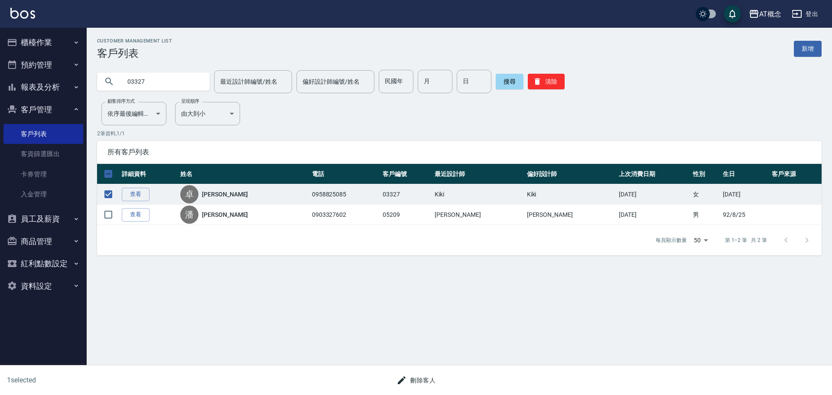
click at [417, 383] on button "刪除客人" at bounding box center [416, 380] width 46 height 16
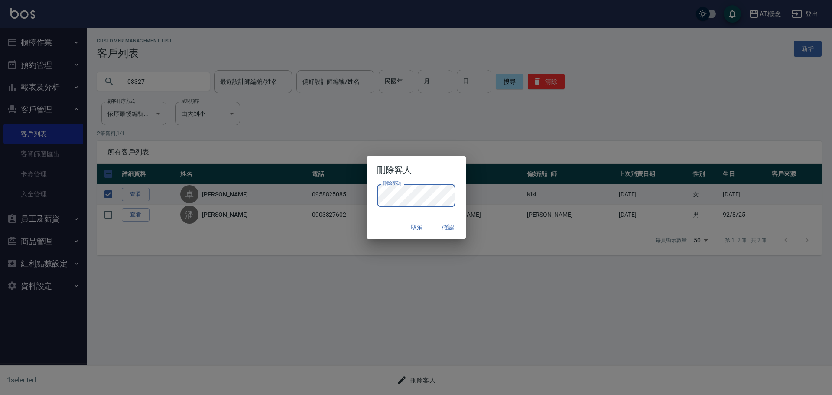
drag, startPoint x: 384, startPoint y: 221, endPoint x: 392, endPoint y: 219, distance: 7.5
click at [384, 221] on div "取消 確認" at bounding box center [416, 227] width 99 height 23
click at [448, 223] on button "確認" at bounding box center [449, 227] width 28 height 16
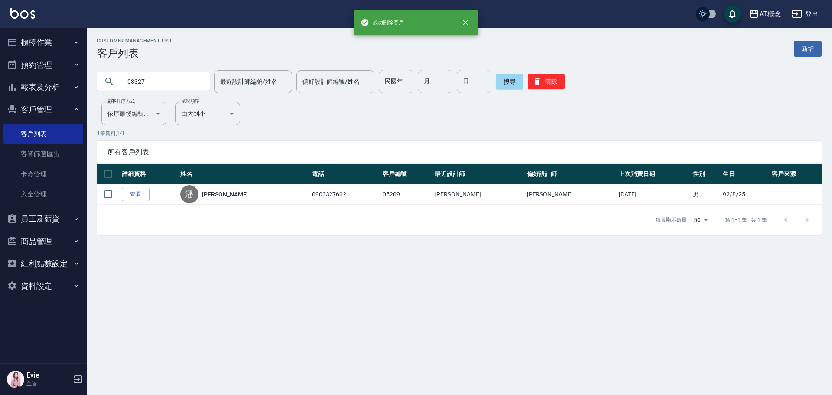
click at [805, 48] on link "新增" at bounding box center [808, 49] width 28 height 16
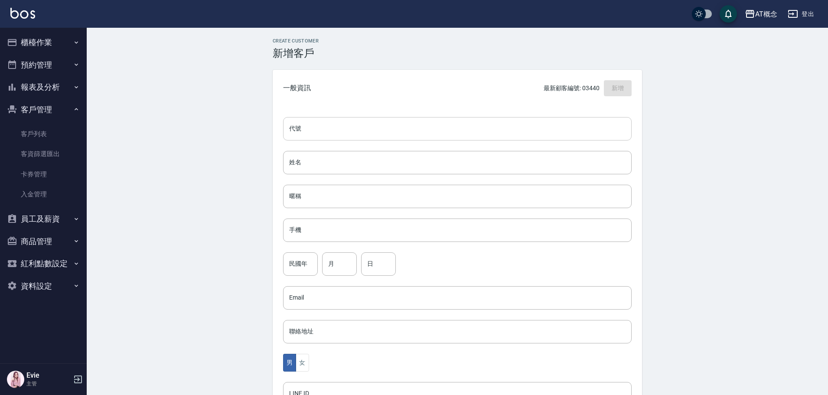
click at [296, 123] on input "代號" at bounding box center [457, 128] width 348 height 23
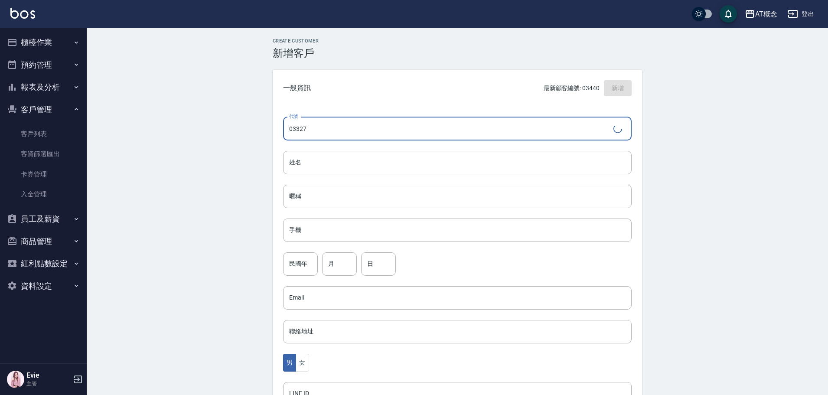
type input "03327"
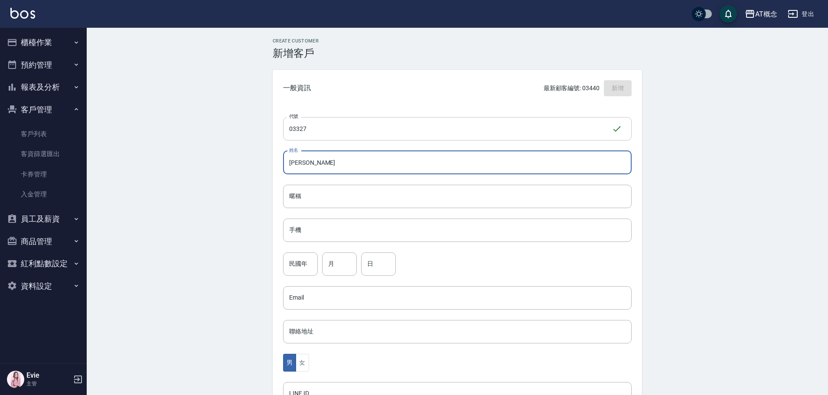
type input "林瑟絲"
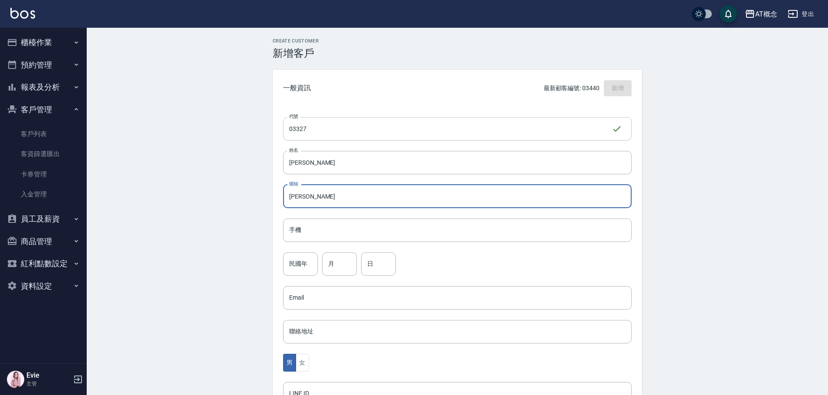
type input "瑟絲"
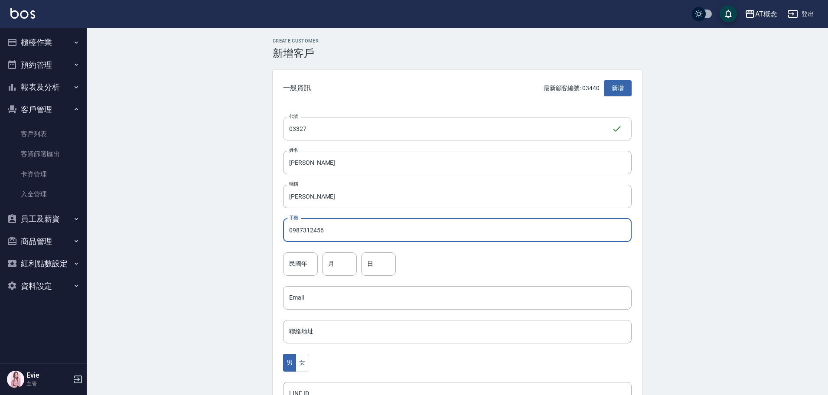
type input "0987312456"
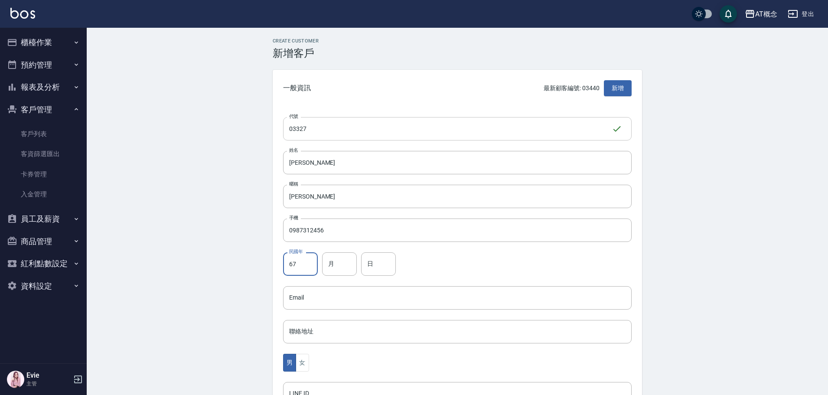
type input "67"
type input "6"
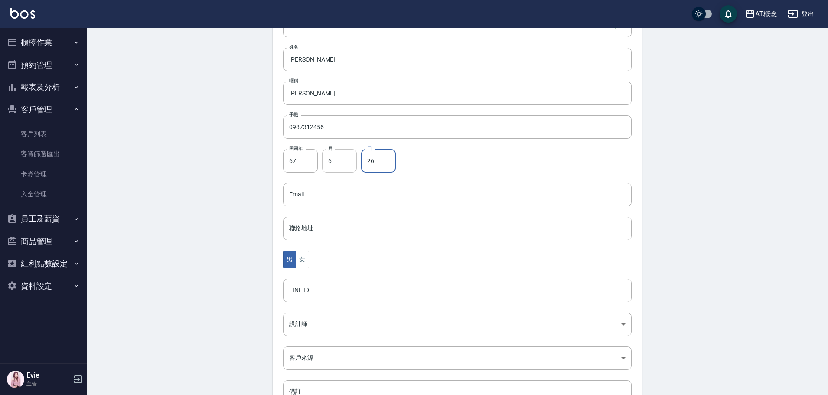
scroll to position [169, 0]
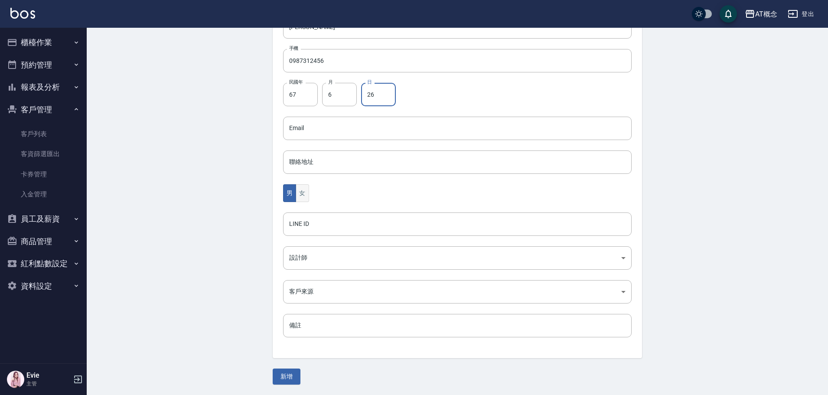
type input "26"
click at [303, 191] on button "女" at bounding box center [301, 193] width 13 height 18
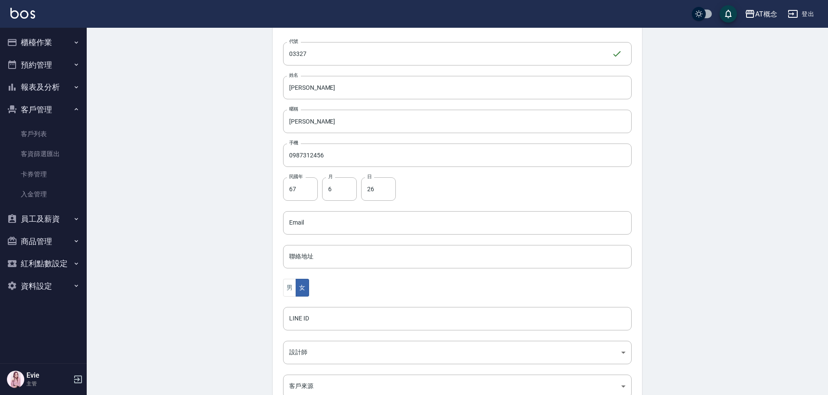
scroll to position [0, 0]
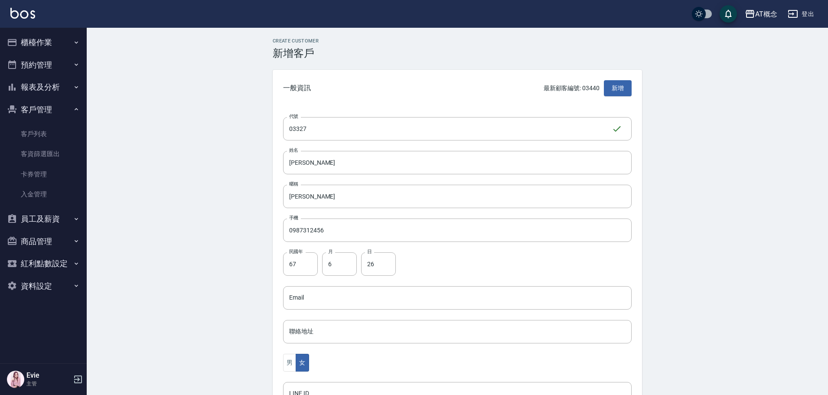
drag, startPoint x: 317, startPoint y: 193, endPoint x: 239, endPoint y: 193, distance: 78.0
click at [239, 193] on div "Create Customer 新增客戶 一般資訊 最新顧客編號: 03440 新增 代號 03327 ​ 代號 姓名 林瑟絲 姓名 暱稱 瑟絲 暱稱 手機 …" at bounding box center [457, 296] width 741 height 536
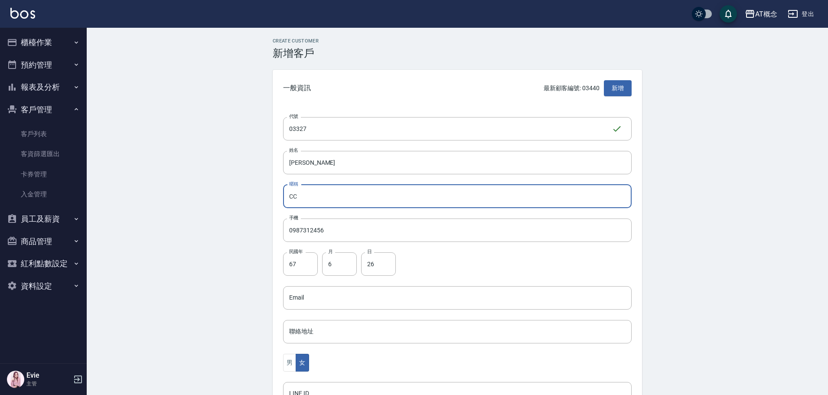
scroll to position [169, 0]
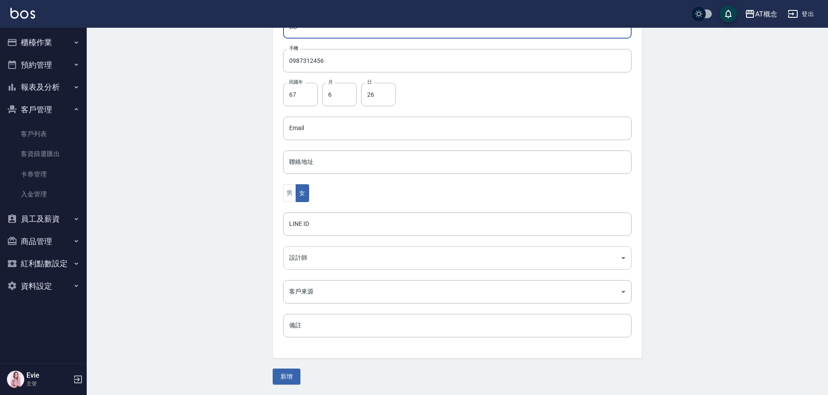
type input "CC"
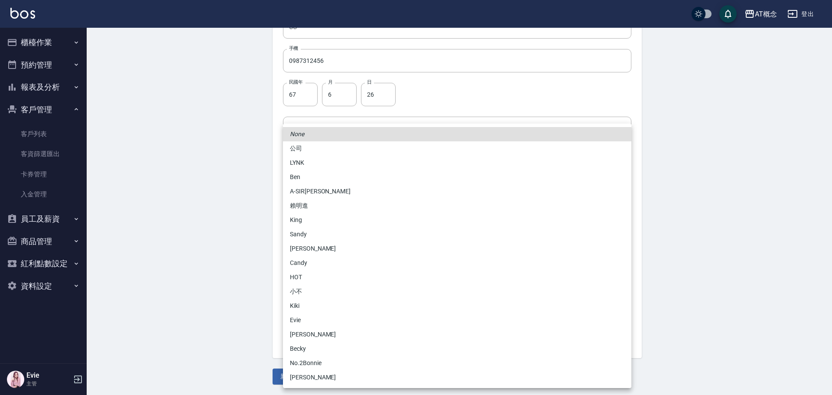
click at [312, 260] on body "AT概念 登出 櫃檯作業 打帳單 帳單列表 現金收支登錄 高階收支登錄 材料自購登錄 每日結帳 排班表 現場電腦打卡 預約管理 預約管理 單日預約紀錄 單週預…" at bounding box center [416, 113] width 832 height 564
click at [303, 347] on li "Becky" at bounding box center [457, 348] width 348 height 14
type input "cba30a16-5009-42c6-9a58-f7249137d387"
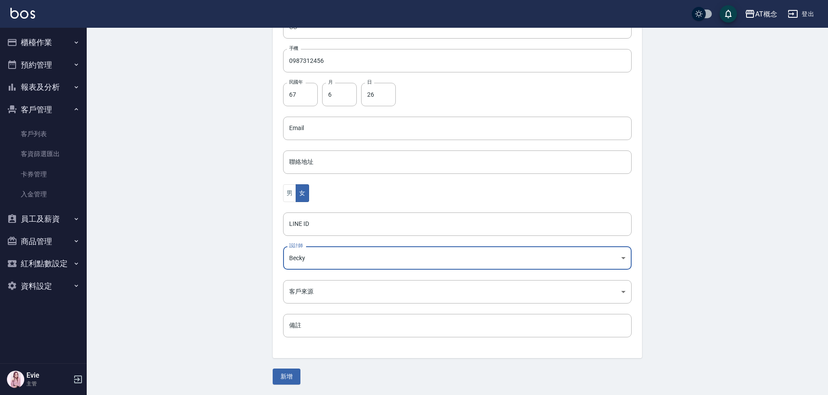
click at [282, 378] on button "新增" at bounding box center [287, 376] width 28 height 16
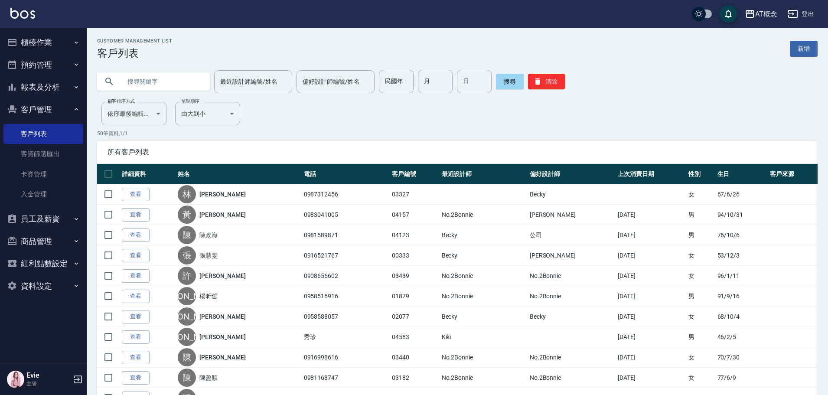
click at [178, 83] on input "text" at bounding box center [161, 81] width 81 height 23
type input "03258"
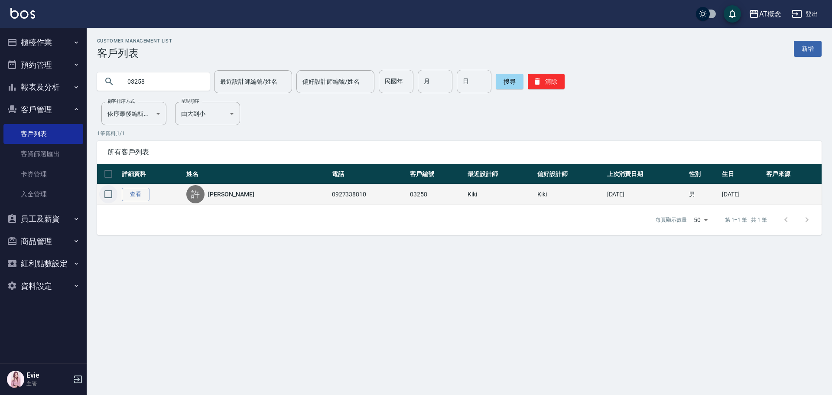
click at [109, 194] on input "checkbox" at bounding box center [108, 194] width 18 height 18
checkbox input "true"
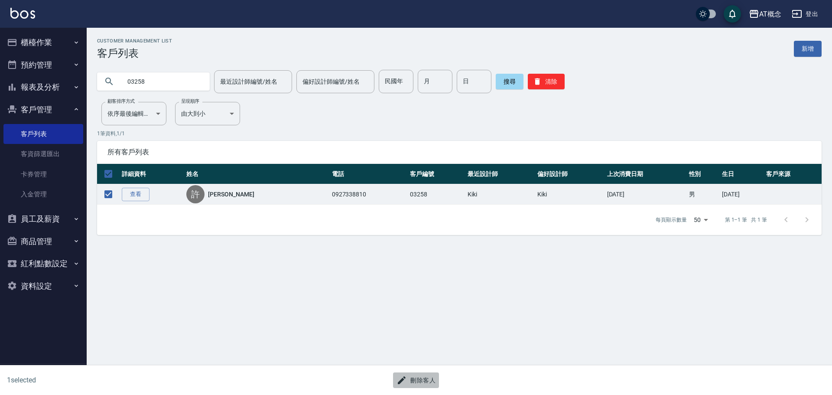
click at [420, 380] on button "刪除客人" at bounding box center [416, 380] width 46 height 16
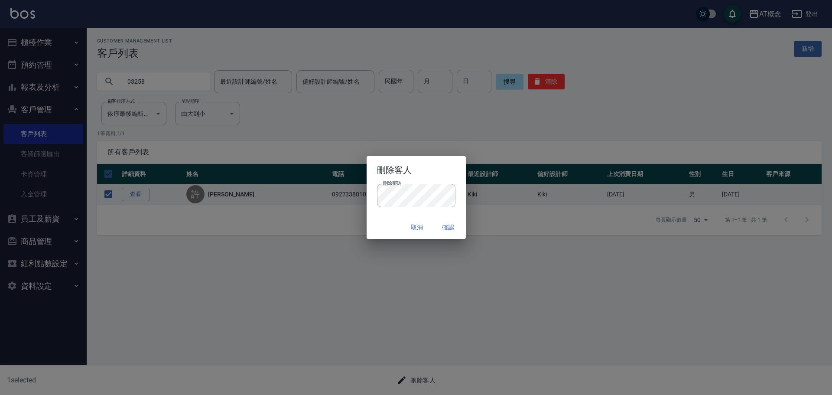
click at [383, 222] on div "取消 確認" at bounding box center [416, 227] width 99 height 23
click at [447, 226] on button "確認" at bounding box center [449, 227] width 28 height 16
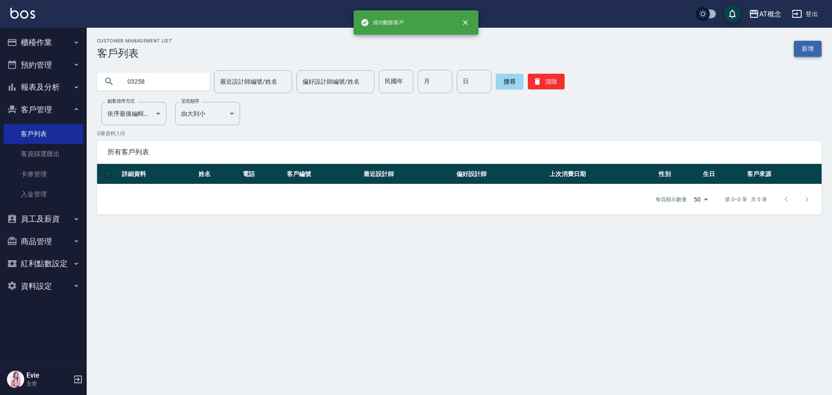
click at [808, 49] on link "新增" at bounding box center [808, 49] width 28 height 16
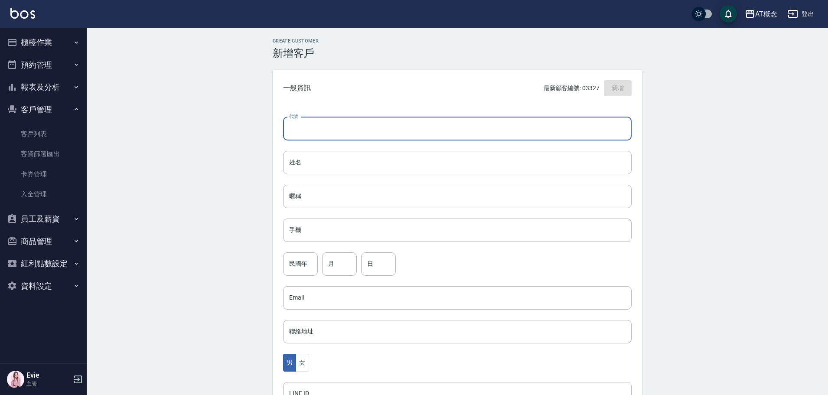
click at [510, 131] on input "代號" at bounding box center [457, 128] width 348 height 23
type input "03258"
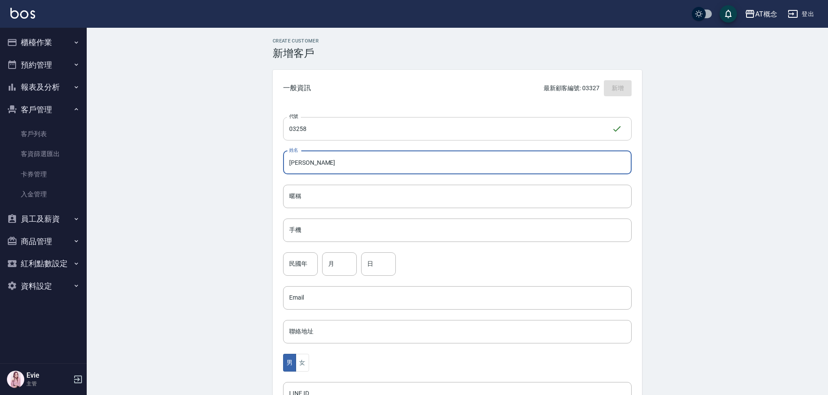
type input "張暖筠"
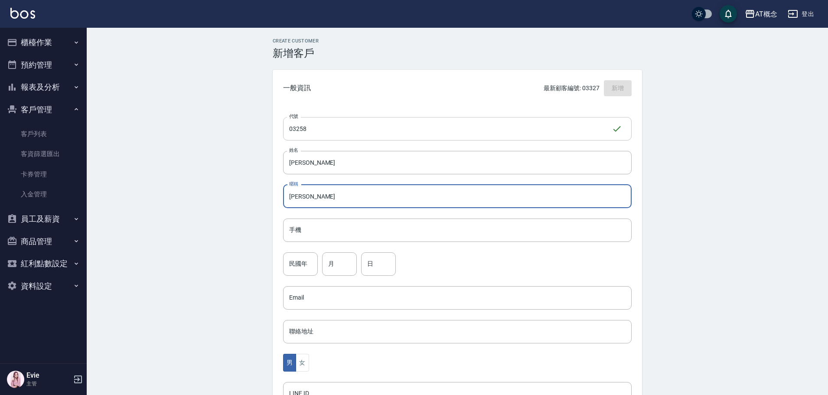
type input "暖筠"
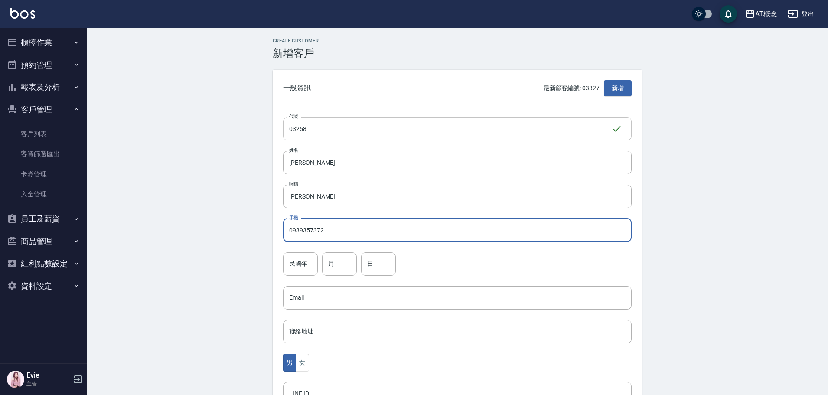
type input "0939357372"
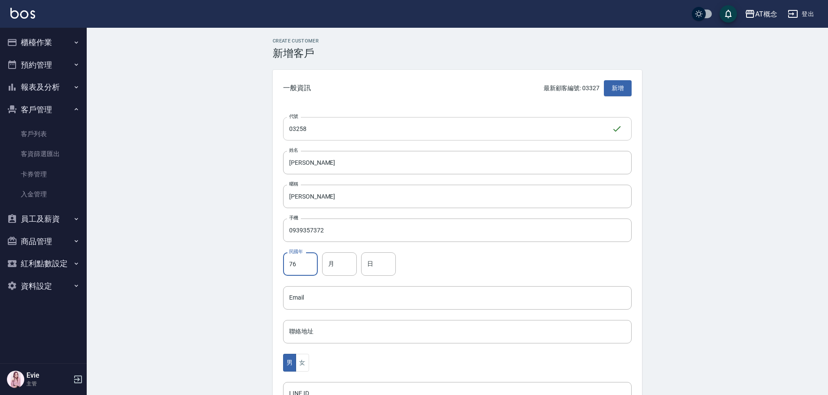
type input "76"
type input "3"
type input "21"
click at [305, 360] on button "女" at bounding box center [301, 363] width 13 height 18
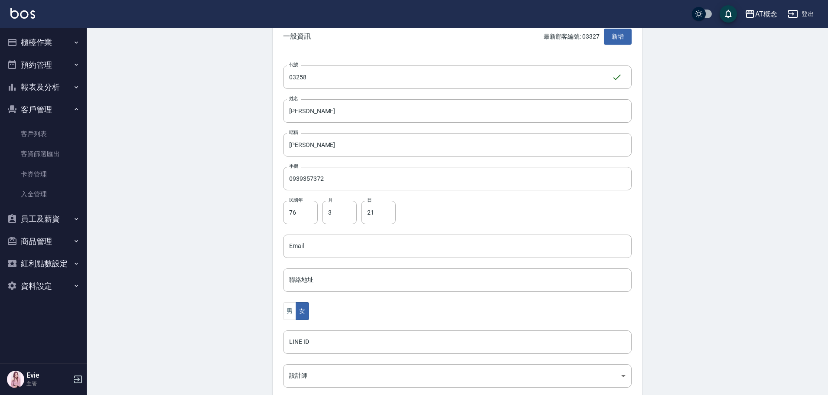
scroll to position [130, 0]
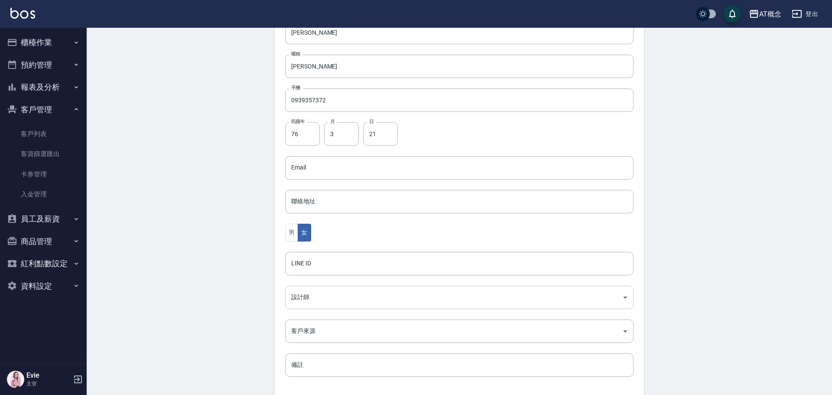
click at [313, 300] on body "AT概念 登出 櫃檯作業 打帳單 帳單列表 現金收支登錄 高階收支登錄 材料自購登錄 每日結帳 排班表 現場電腦打卡 預約管理 預約管理 單日預約紀錄 單週預…" at bounding box center [416, 152] width 832 height 564
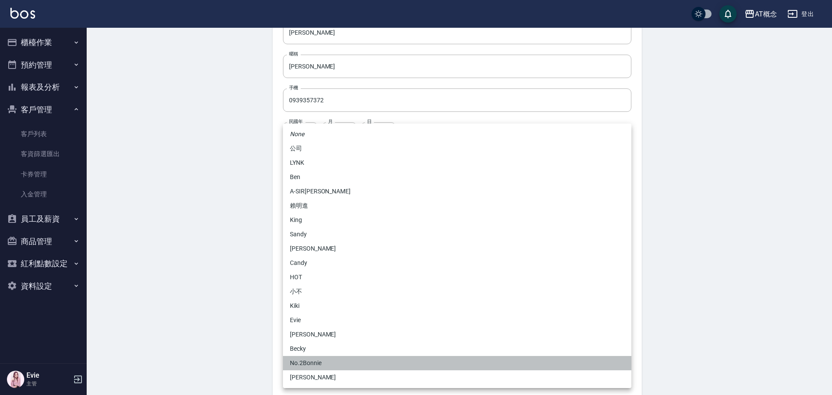
click at [322, 358] on li "No.2Bonnie" at bounding box center [457, 363] width 348 height 14
type input "20abcae0-810e-448a-b26a-bcbab897de4d"
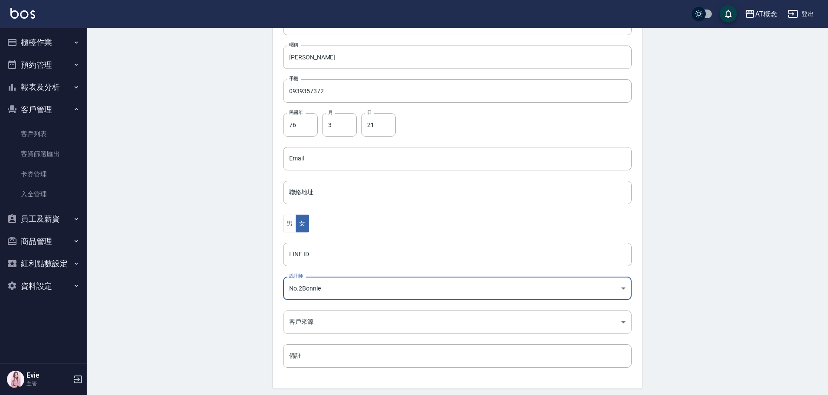
scroll to position [169, 0]
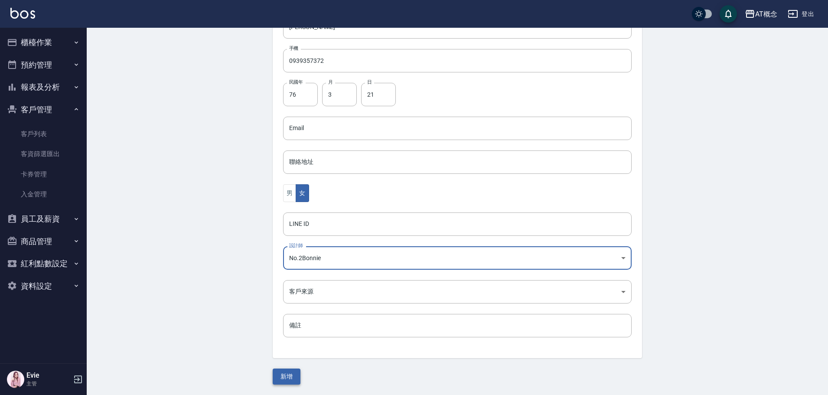
click at [287, 376] on button "新增" at bounding box center [287, 376] width 28 height 16
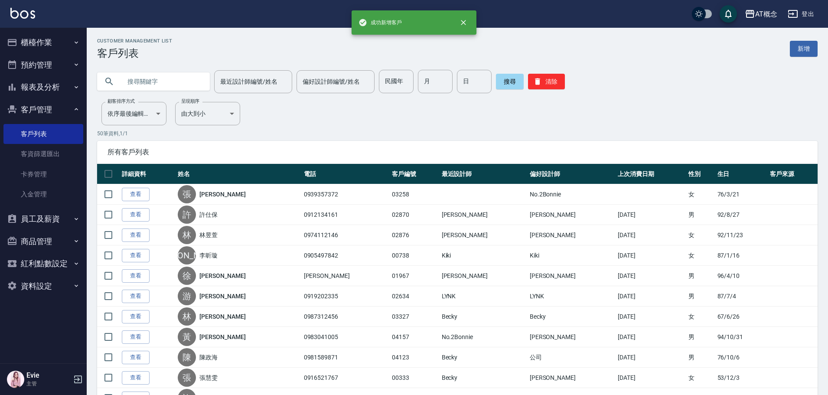
click at [141, 88] on input "text" at bounding box center [161, 81] width 81 height 23
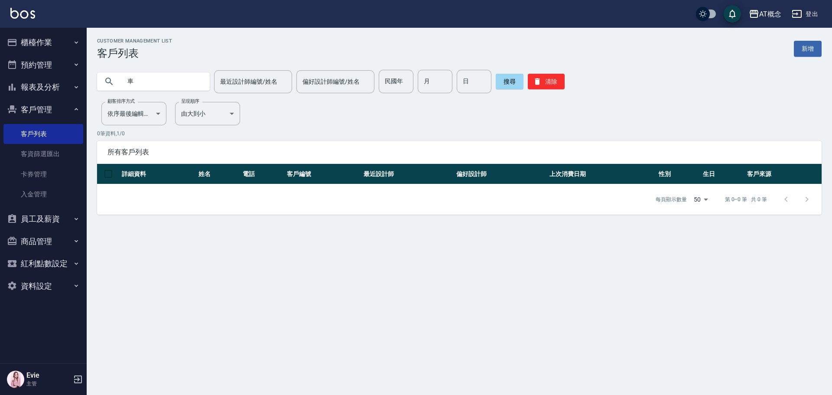
type input "車"
click at [539, 82] on button "清除" at bounding box center [546, 82] width 37 height 16
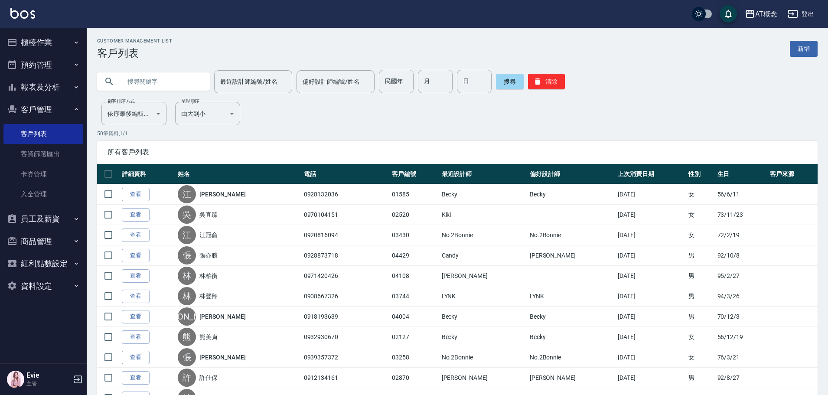
click at [166, 91] on input "text" at bounding box center [161, 81] width 81 height 23
type input "緎"
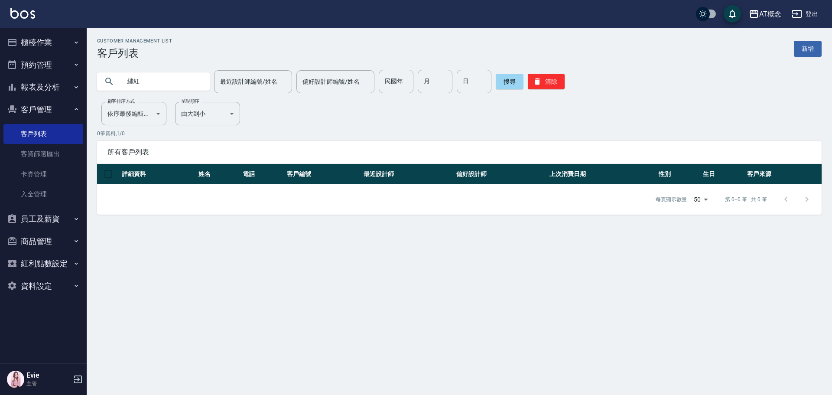
type input "繡"
type input "車"
click at [41, 242] on button "商品管理" at bounding box center [43, 241] width 80 height 23
click at [45, 285] on link "商品列表" at bounding box center [43, 286] width 80 height 20
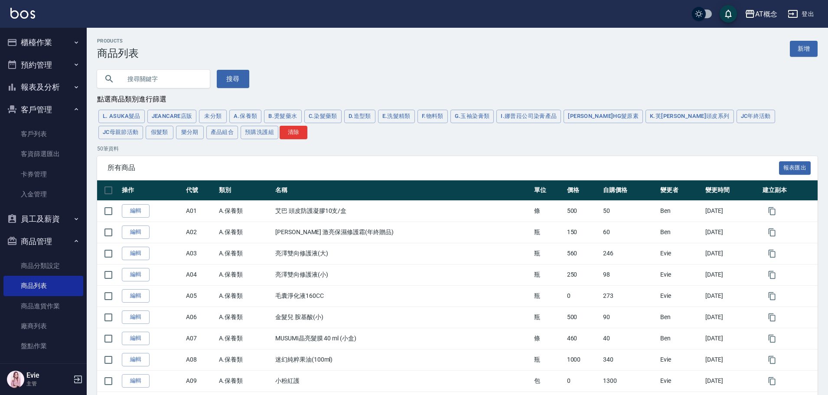
drag, startPoint x: 152, startPoint y: 79, endPoint x: 220, endPoint y: 138, distance: 90.3
click at [159, 83] on input "text" at bounding box center [161, 78] width 81 height 23
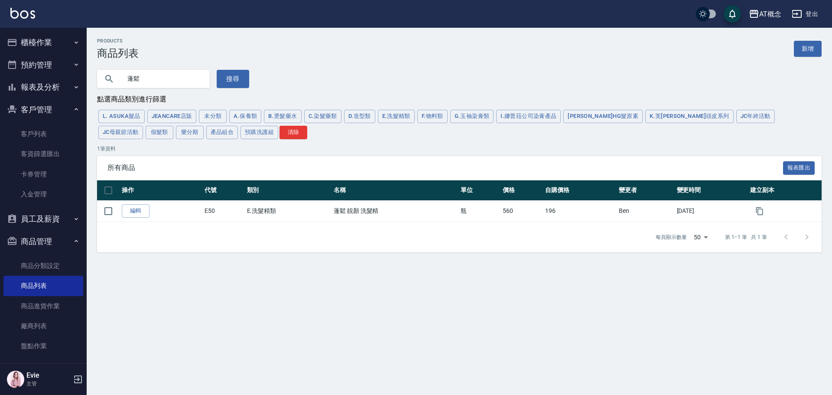
type input "蓬"
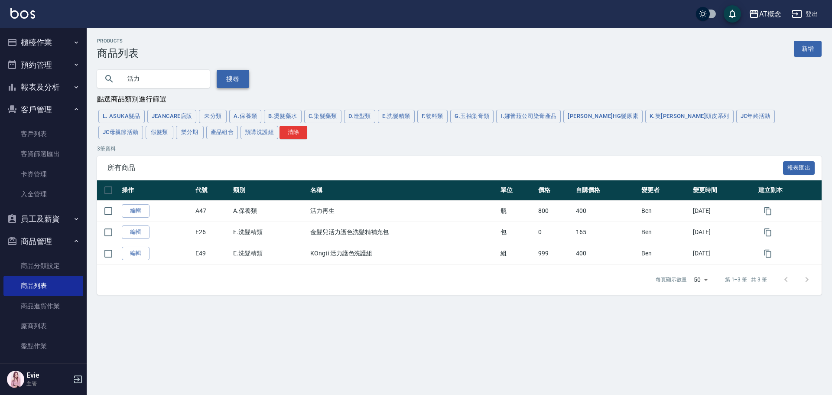
type input "活"
drag, startPoint x: 230, startPoint y: 81, endPoint x: 215, endPoint y: 121, distance: 42.9
click at [231, 81] on button "搜尋" at bounding box center [233, 79] width 32 height 18
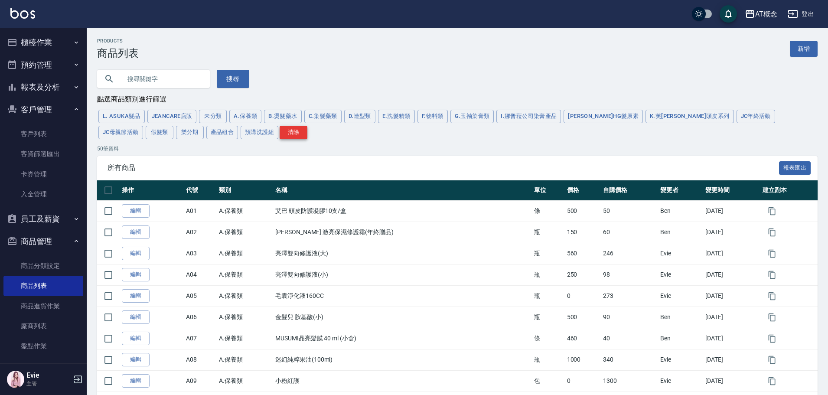
click at [279, 133] on button "清除" at bounding box center [293, 132] width 28 height 13
click at [225, 80] on button "搜尋" at bounding box center [233, 79] width 32 height 18
click at [396, 119] on button "E.洗髮精類" at bounding box center [396, 116] width 37 height 13
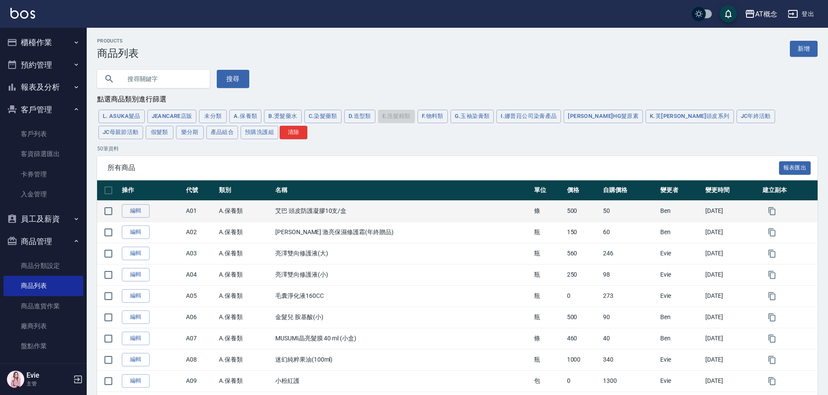
type input "10000000"
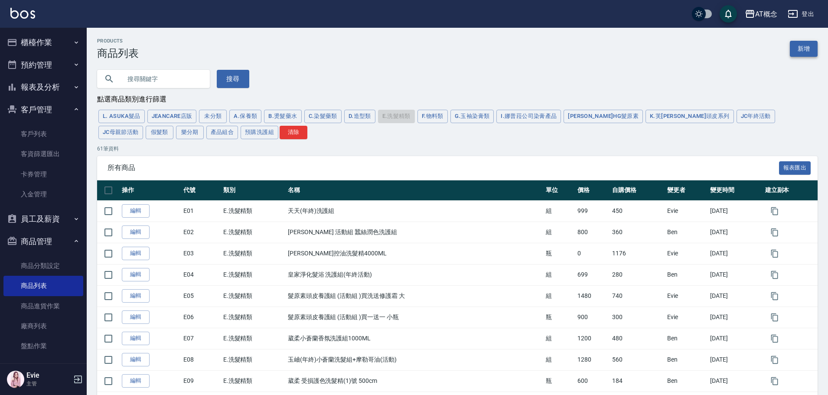
click at [803, 50] on link "新增" at bounding box center [803, 49] width 28 height 16
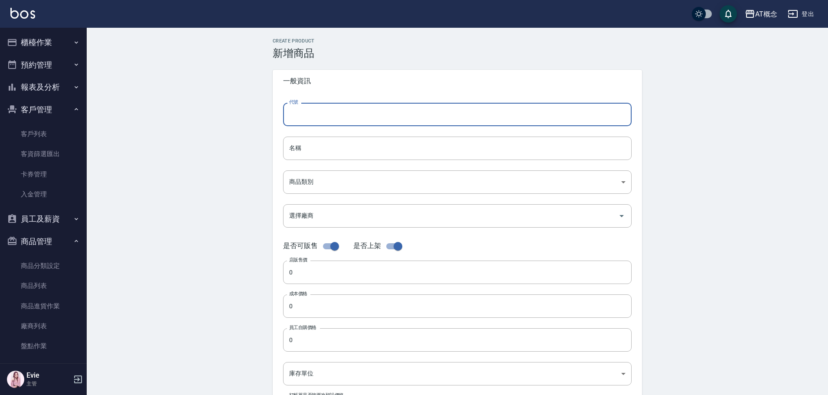
click at [312, 110] on input "代號" at bounding box center [457, 114] width 348 height 23
type input "E60"
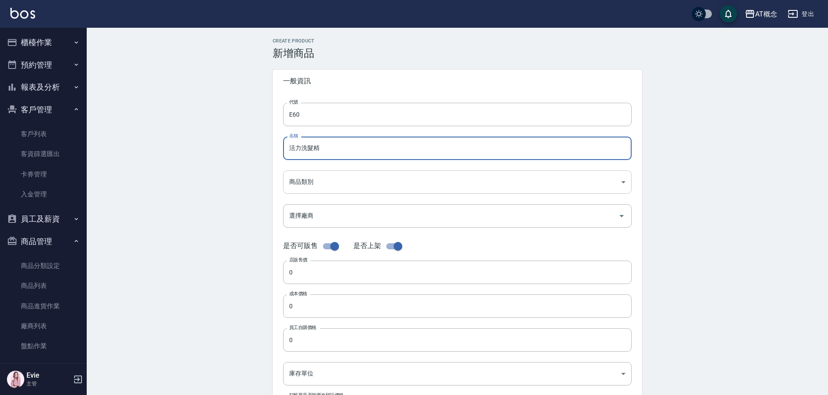
type input "活力洗髮精"
click at [315, 180] on body "AT概念 登出 櫃檯作業 打帳單 帳單列表 現金收支登錄 高階收支登錄 材料自購登錄 每日結帳 排班表 現場電腦打卡 預約管理 預約管理 單日預約紀錄 單週預…" at bounding box center [416, 299] width 832 height 598
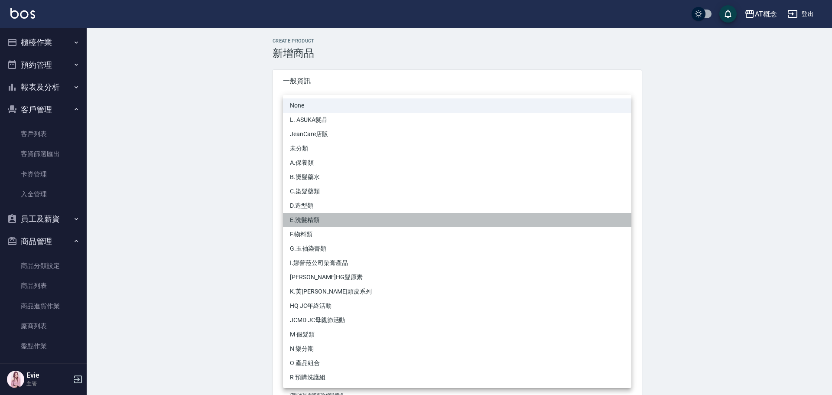
click at [307, 220] on li "E.洗髮精類" at bounding box center [457, 220] width 348 height 14
type input "65b2518d-419c-4bf1-aafb-433f151385c1"
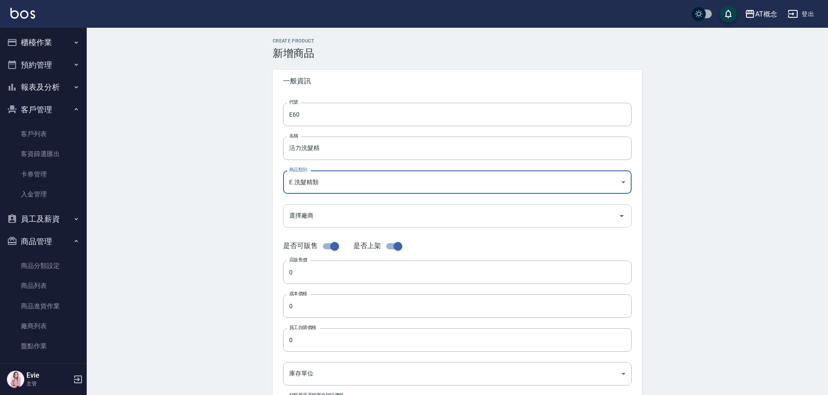
click at [306, 217] on input "選擇廠商" at bounding box center [451, 215] width 328 height 15
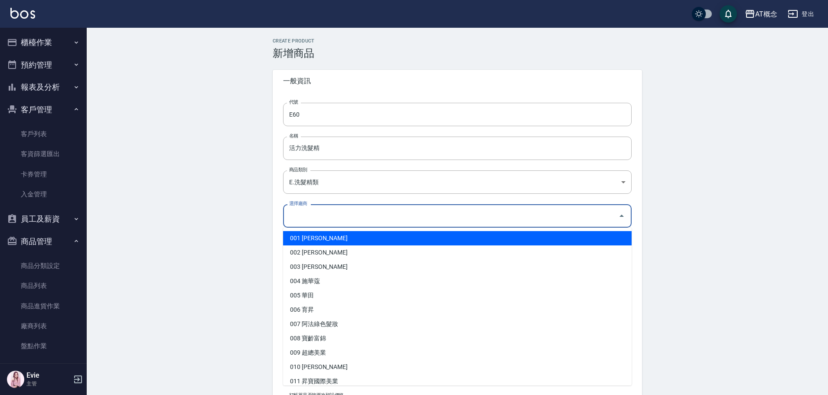
click at [306, 237] on li "001 華旭" at bounding box center [457, 238] width 348 height 14
type input "001 華旭"
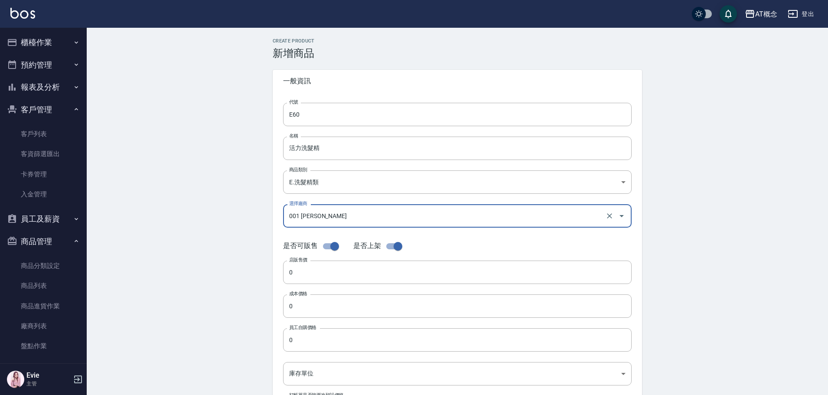
click at [269, 244] on div "Create Product 新增商品 一般資訊 代號 E60 代號 名稱 活力洗髮精 名稱 商品類別 E.洗髮精類 65b2518d-419c-4bf1…" at bounding box center [457, 312] width 390 height 549
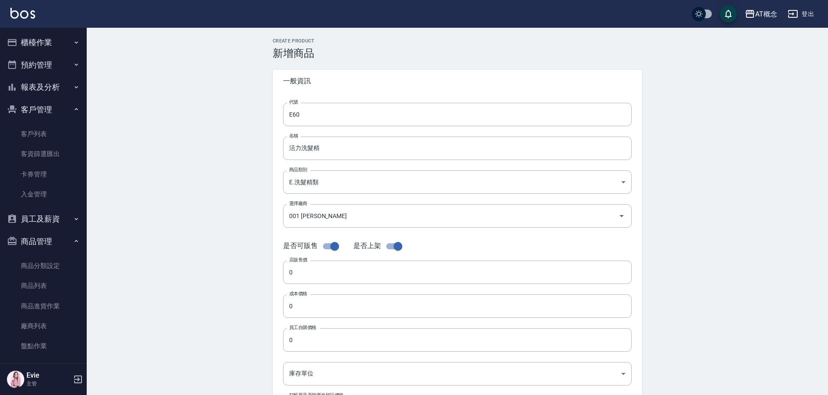
click at [389, 246] on input "checkbox" at bounding box center [397, 246] width 49 height 16
checkbox input "false"
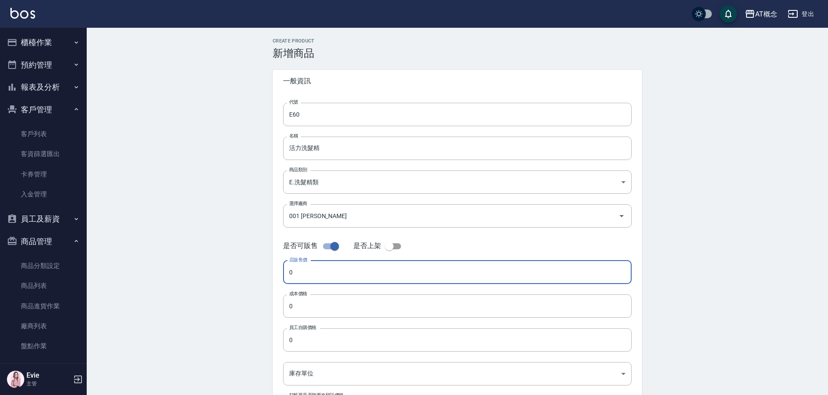
click at [308, 271] on input "0" at bounding box center [457, 271] width 348 height 23
type input "1120"
click at [343, 150] on input "活力洗髮精" at bounding box center [457, 147] width 348 height 23
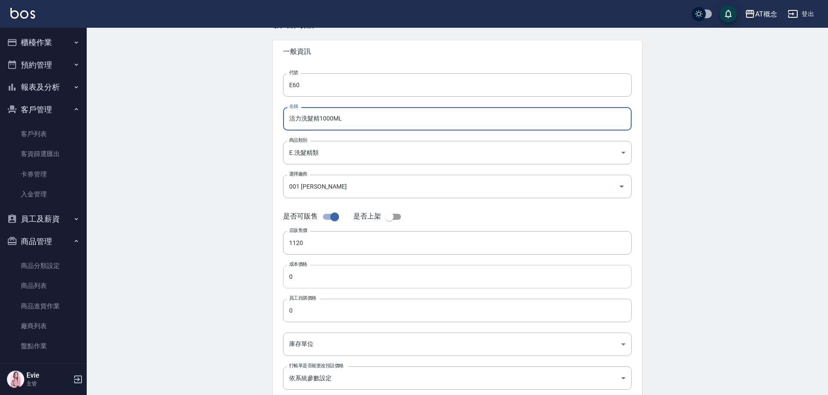
scroll to position [43, 0]
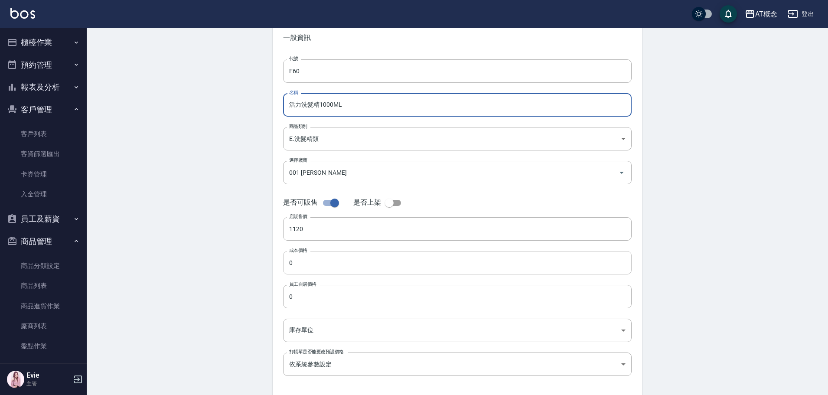
type input "活力洗髮精1000ML"
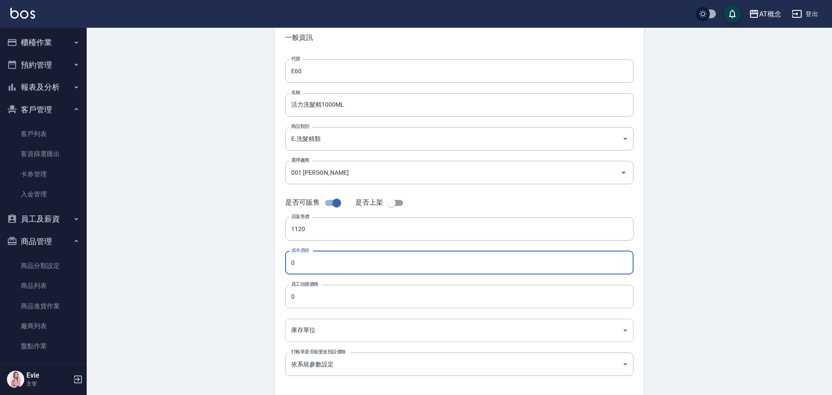
click at [324, 322] on body "AT概念 登出 櫃檯作業 打帳單 帳單列表 現金收支登錄 高階收支登錄 材料自購登錄 每日結帳 排班表 現場電腦打卡 預約管理 預約管理 單日預約紀錄 單週預…" at bounding box center [416, 256] width 832 height 598
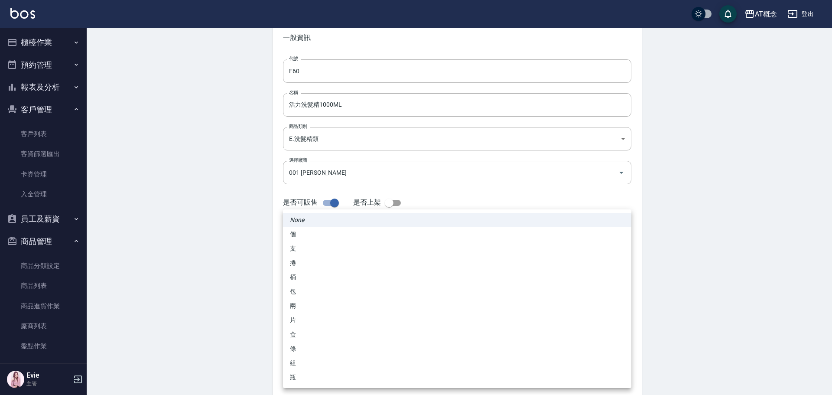
click at [297, 353] on li "條" at bounding box center [457, 348] width 348 height 14
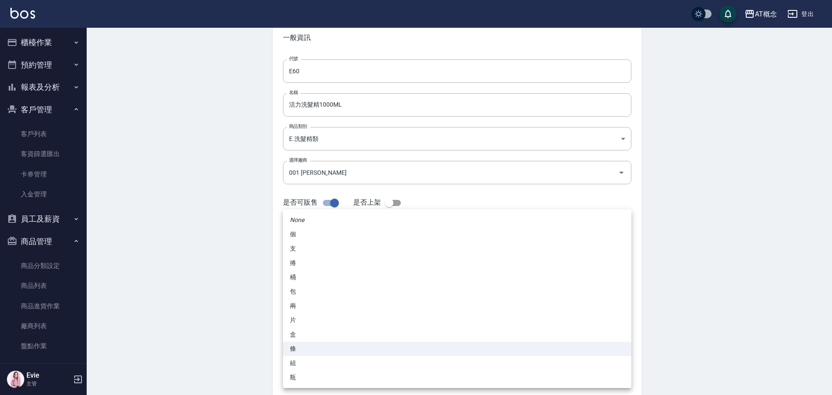
click at [311, 327] on body "AT概念 登出 櫃檯作業 打帳單 帳單列表 現金收支登錄 高階收支登錄 材料自購登錄 每日結帳 排班表 現場電腦打卡 預約管理 預約管理 單日預約紀錄 單週預…" at bounding box center [416, 256] width 832 height 598
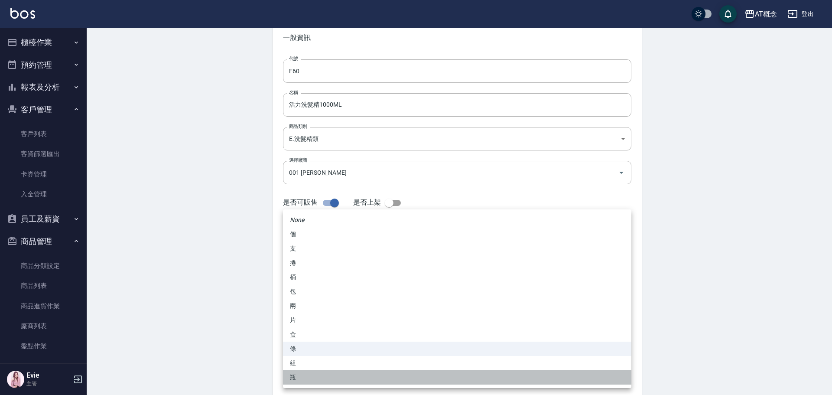
click at [302, 375] on li "瓶" at bounding box center [457, 377] width 348 height 14
type input "瓶"
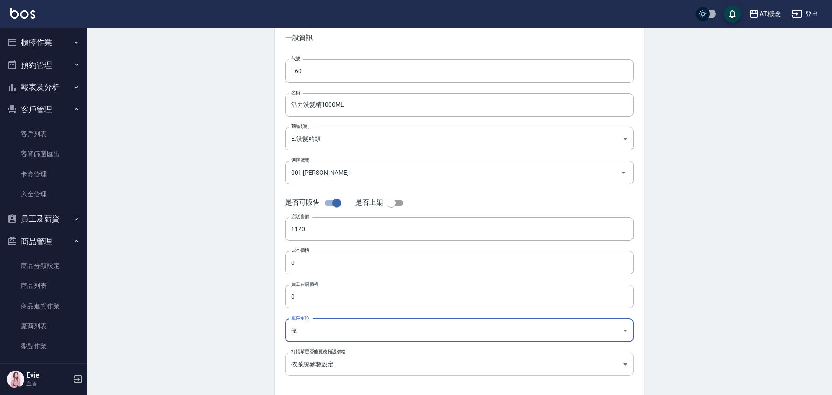
click at [352, 362] on body "AT概念 登出 櫃檯作業 打帳單 帳單列表 現金收支登錄 高階收支登錄 材料自購登錄 每日結帳 排班表 現場電腦打卡 預約管理 預約管理 單日預約紀錄 單週預…" at bounding box center [416, 256] width 832 height 598
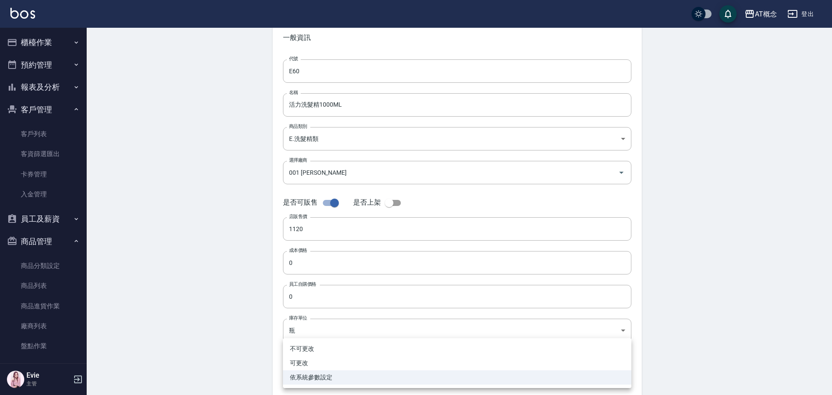
click at [208, 313] on div at bounding box center [416, 197] width 832 height 395
click at [376, 360] on body "AT概念 登出 櫃檯作業 打帳單 帳單列表 現金收支登錄 高階收支登錄 材料自購登錄 每日結帳 排班表 現場電腦打卡 預約管理 預約管理 單日預約紀錄 單週預…" at bounding box center [416, 256] width 832 height 598
click at [179, 311] on div at bounding box center [416, 197] width 832 height 395
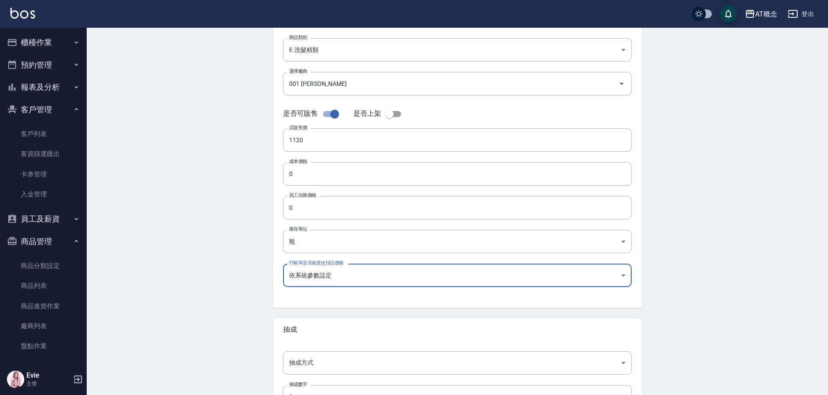
scroll to position [173, 0]
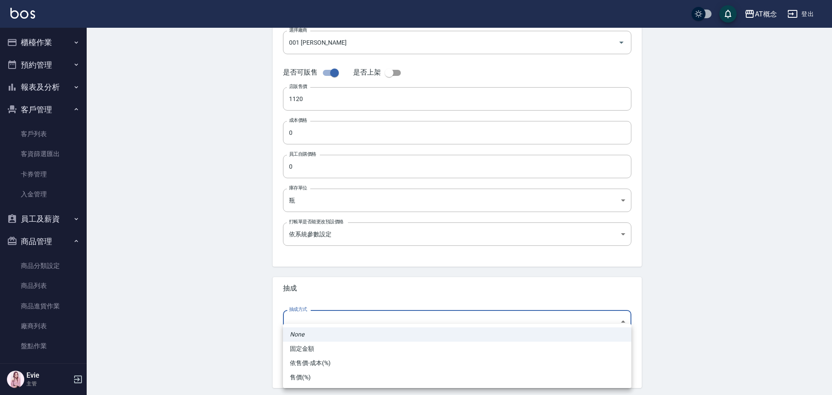
click at [319, 325] on body "AT概念 登出 櫃檯作業 打帳單 帳單列表 現金收支登錄 高階收支登錄 材料自購登錄 每日結帳 排班表 現場電腦打卡 預約管理 預約管理 單日預約紀錄 單週預…" at bounding box center [416, 126] width 832 height 598
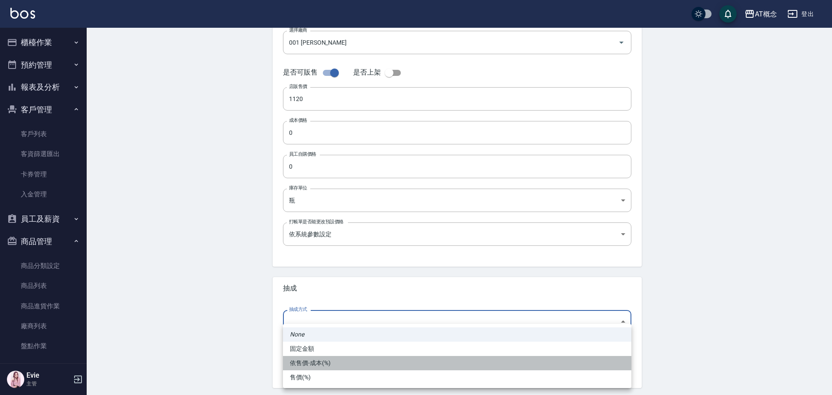
click at [319, 363] on li "依售價-成本(%)" at bounding box center [457, 363] width 348 height 14
type input "byCost"
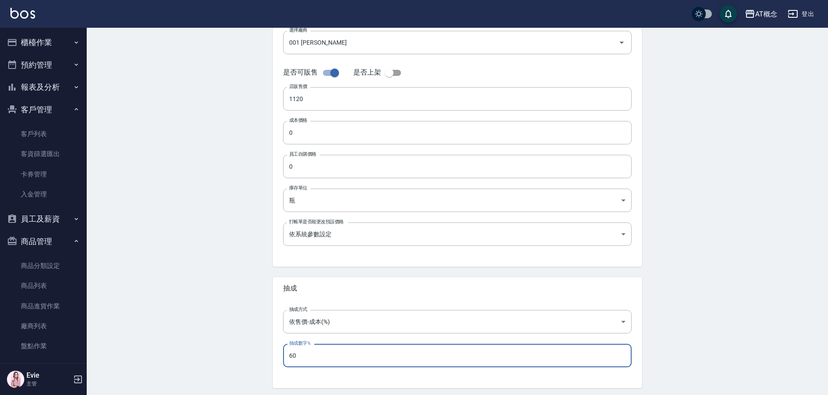
type input "60"
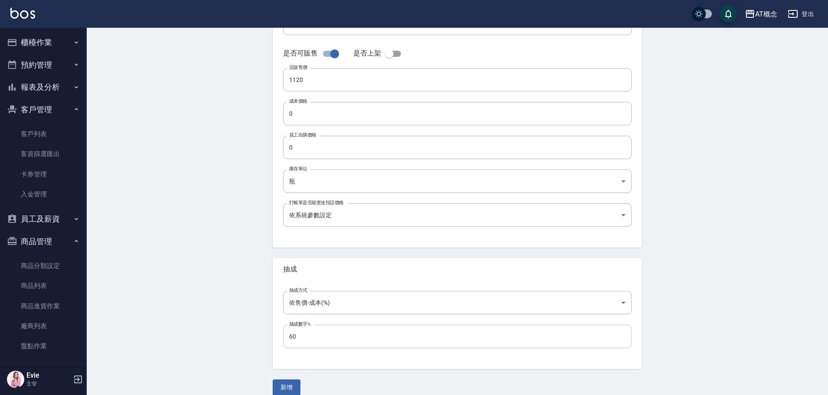
scroll to position [203, 0]
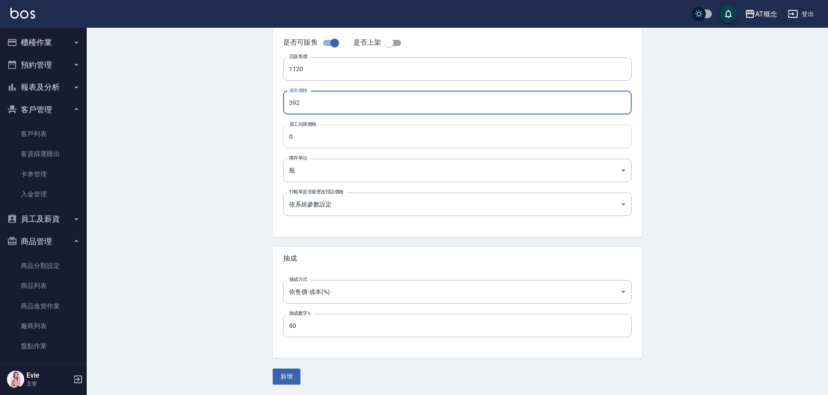
type input "392"
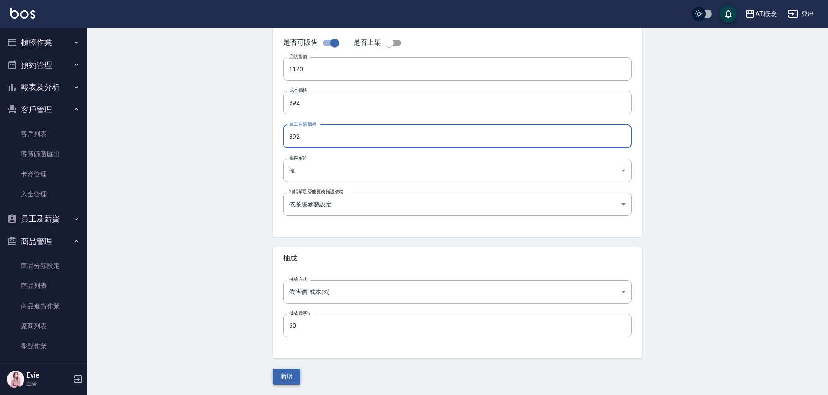
type input "392"
click at [293, 378] on button "新增" at bounding box center [287, 376] width 28 height 16
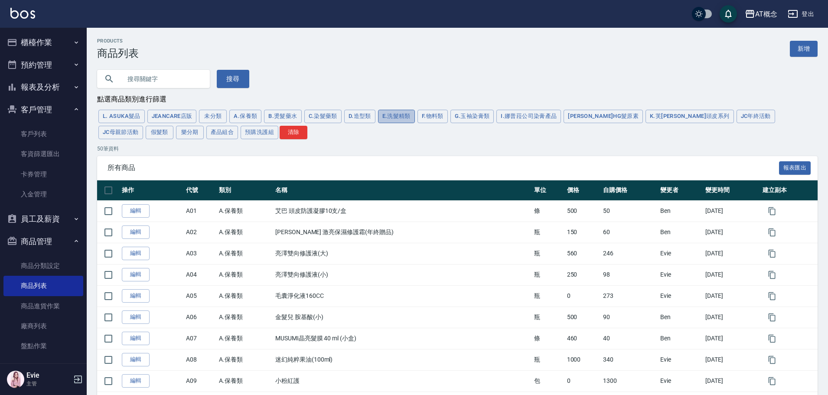
click at [389, 123] on button "E.洗髮精類" at bounding box center [396, 116] width 37 height 13
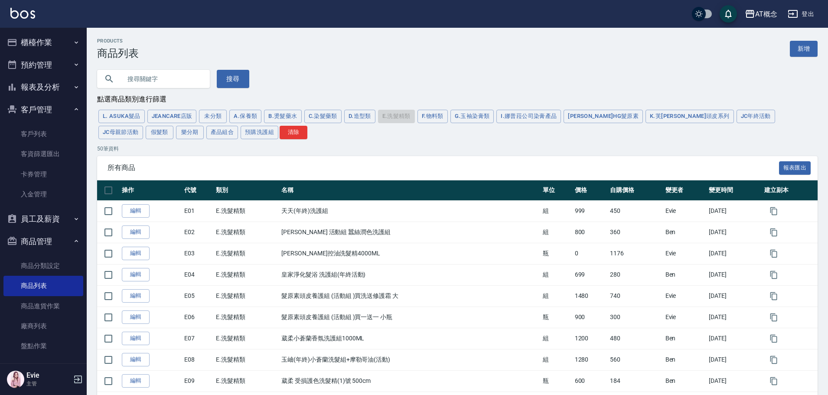
click at [146, 74] on input "text" at bounding box center [161, 78] width 81 height 23
type input "活力"
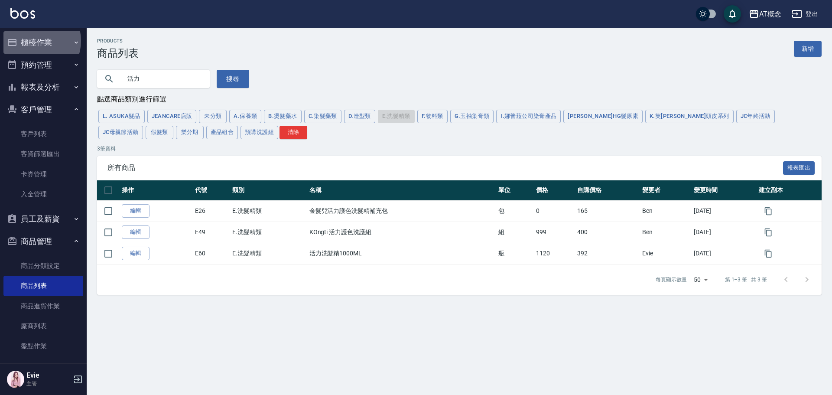
click at [33, 41] on button "櫃檯作業" at bounding box center [43, 42] width 80 height 23
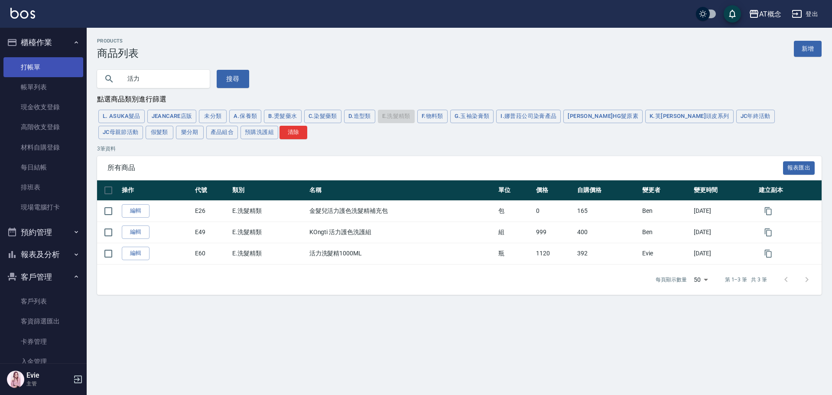
click at [40, 64] on link "打帳單" at bounding box center [43, 67] width 80 height 20
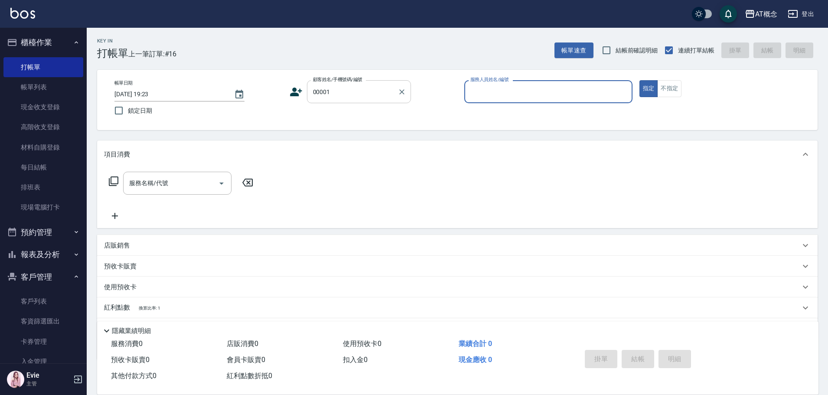
type input "公司/公司/00001"
type input "Becky-13"
type button "true"
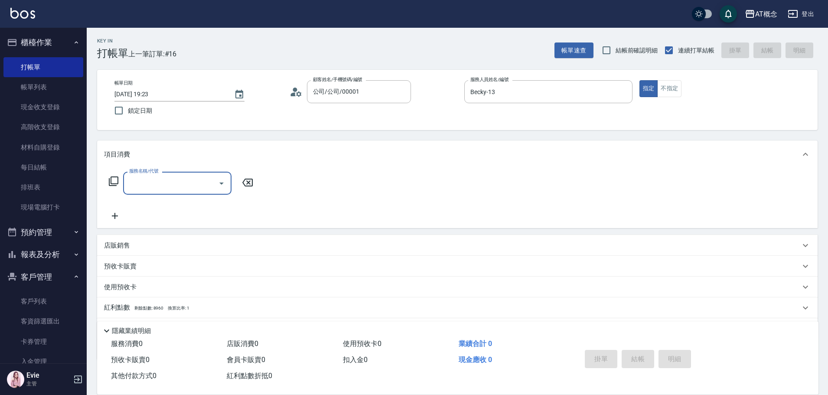
click at [121, 242] on p "店販銷售" at bounding box center [117, 245] width 26 height 9
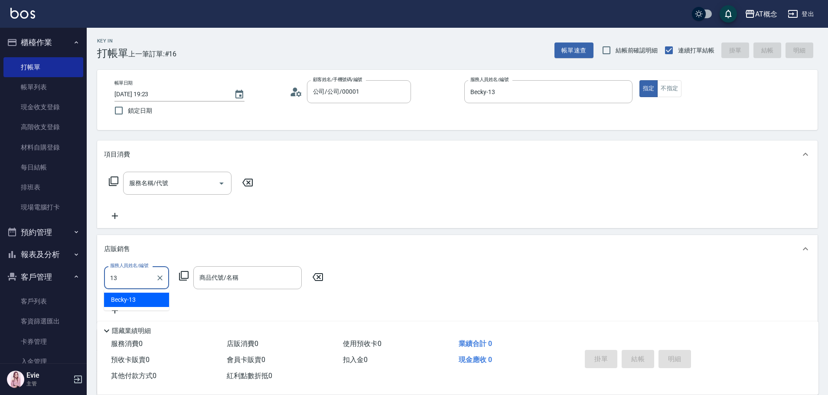
type input "Becky-13"
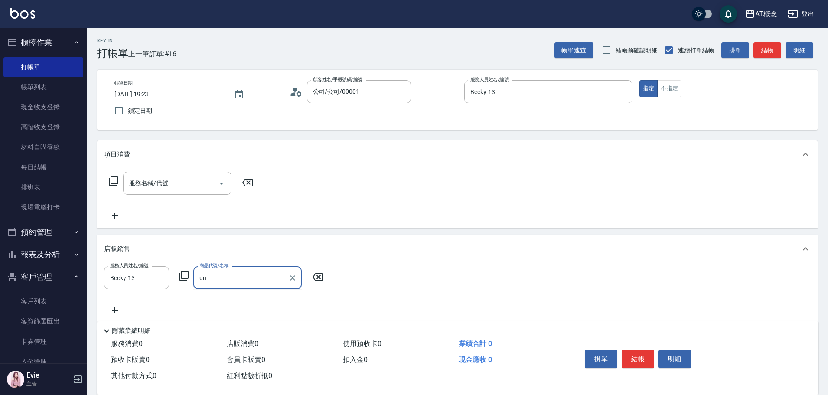
type input "u"
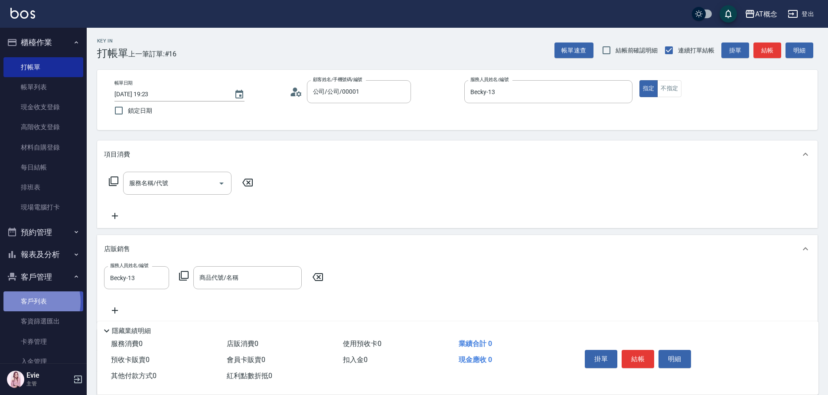
click at [30, 302] on link "客戶列表" at bounding box center [43, 301] width 80 height 20
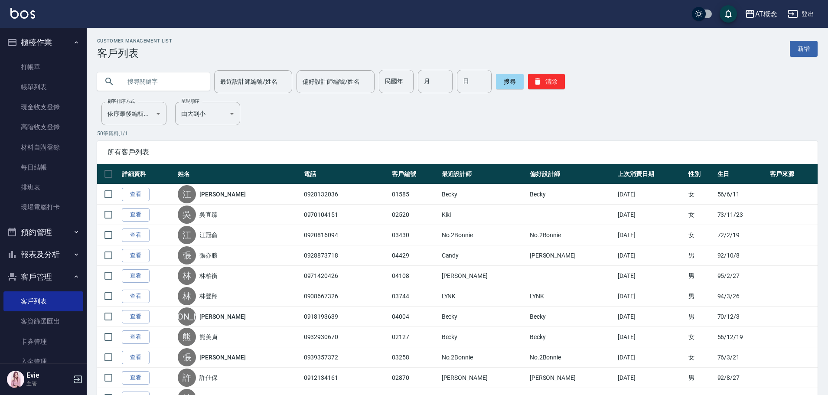
click at [159, 78] on input "text" at bounding box center [161, 81] width 81 height 23
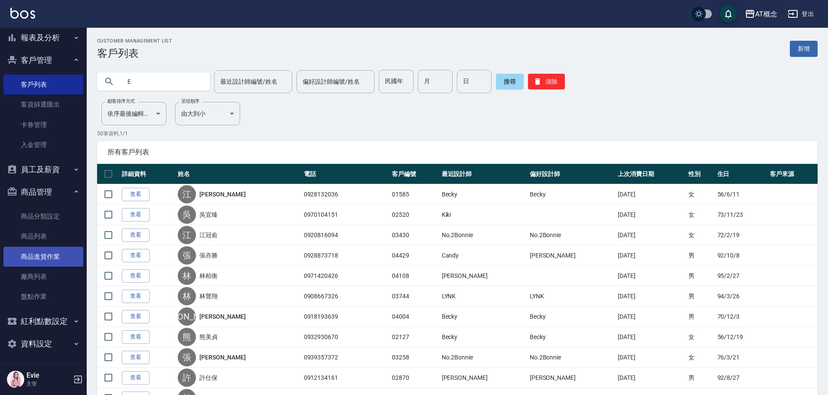
scroll to position [218, 0]
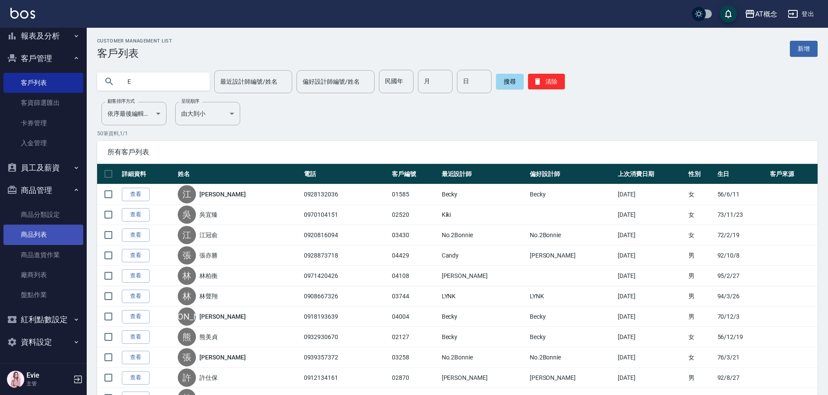
type input "E"
click at [36, 234] on link "商品列表" at bounding box center [43, 234] width 80 height 20
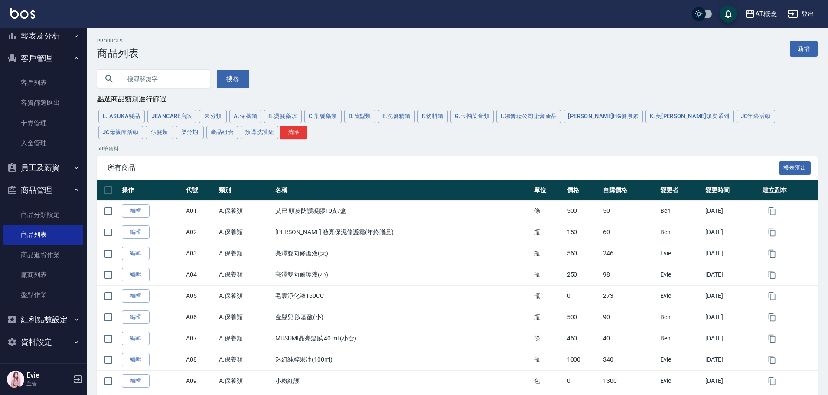
click at [149, 80] on input "text" at bounding box center [161, 78] width 81 height 23
type input "E60"
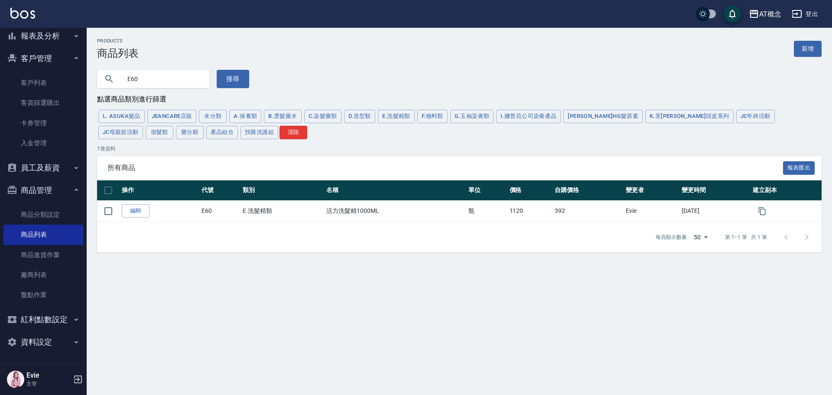
click at [389, 115] on button "E.洗髮精類" at bounding box center [396, 116] width 37 height 13
click at [279, 137] on button "清除" at bounding box center [293, 132] width 28 height 13
click at [399, 114] on button "E.洗髮精類" at bounding box center [396, 116] width 37 height 13
type input "10000000"
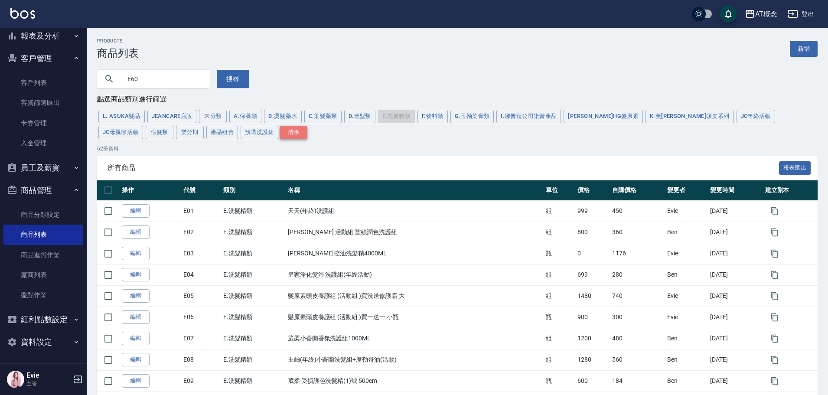
click at [279, 128] on button "清除" at bounding box center [293, 132] width 28 height 13
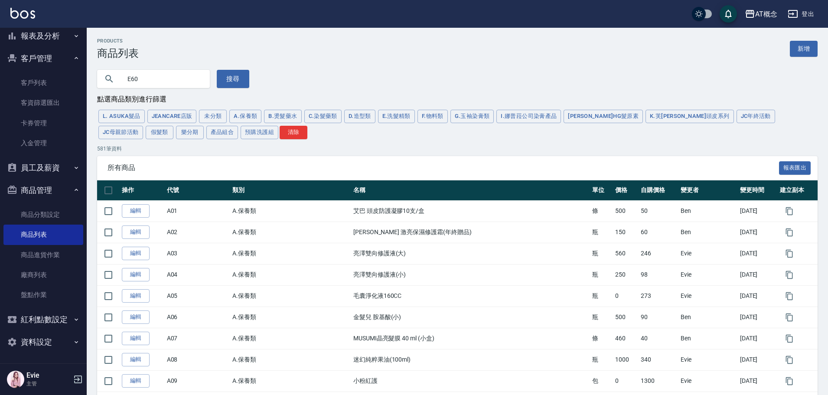
drag, startPoint x: 152, startPoint y: 84, endPoint x: 147, endPoint y: 84, distance: 4.8
click at [148, 84] on input "E60" at bounding box center [161, 78] width 81 height 23
type input "E"
drag, startPoint x: 184, startPoint y: 134, endPoint x: 226, endPoint y: 80, distance: 68.5
click at [279, 134] on button "清除" at bounding box center [293, 132] width 28 height 13
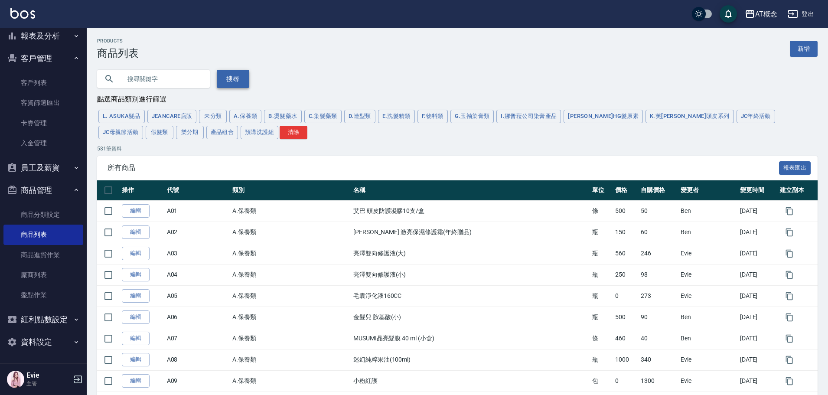
click at [230, 76] on button "搜尋" at bounding box center [233, 79] width 32 height 18
click at [402, 117] on button "E.洗髮精類" at bounding box center [396, 116] width 37 height 13
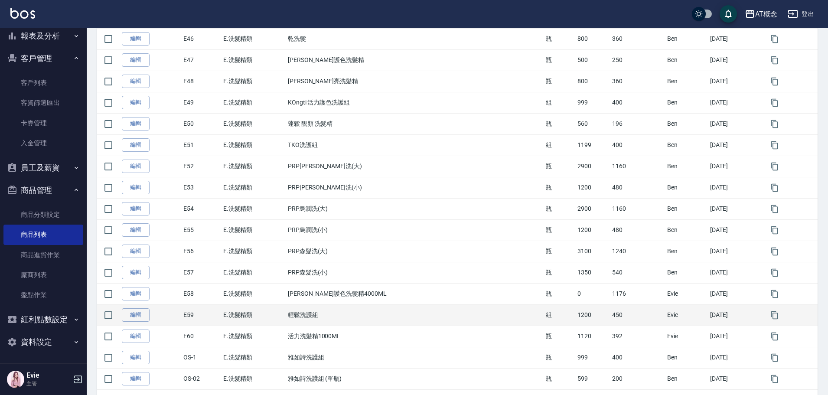
scroll to position [1164, 0]
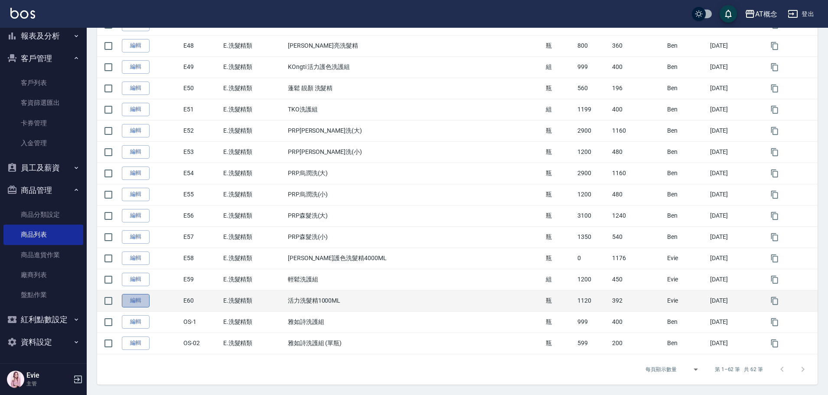
click at [134, 299] on link "編輯" at bounding box center [136, 300] width 28 height 13
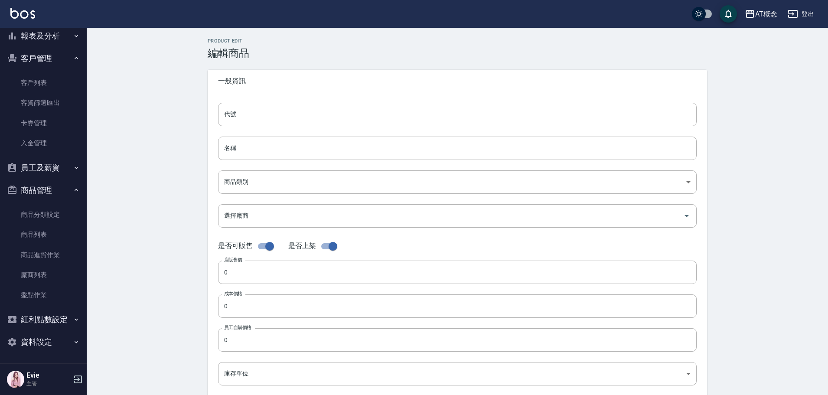
type input "E60"
type input "活力洗髮精1000ML"
type input "65b2518d-419c-4bf1-aafb-433f151385c1"
type input "001 華旭"
checkbox input "false"
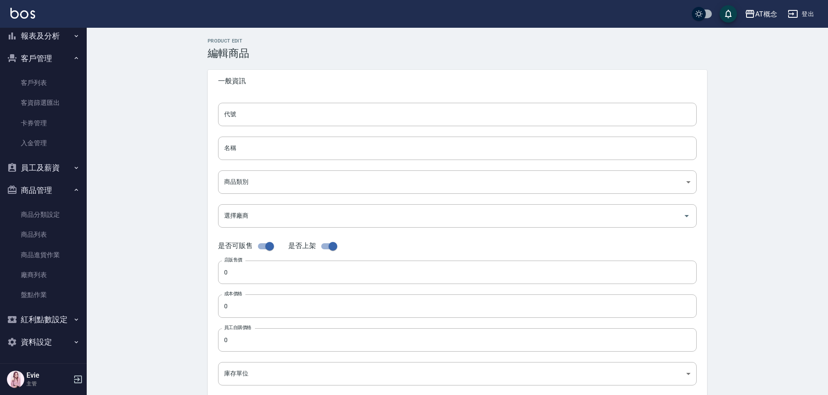
type input "1120"
type input "392"
type input "瓶"
type input "UNSET"
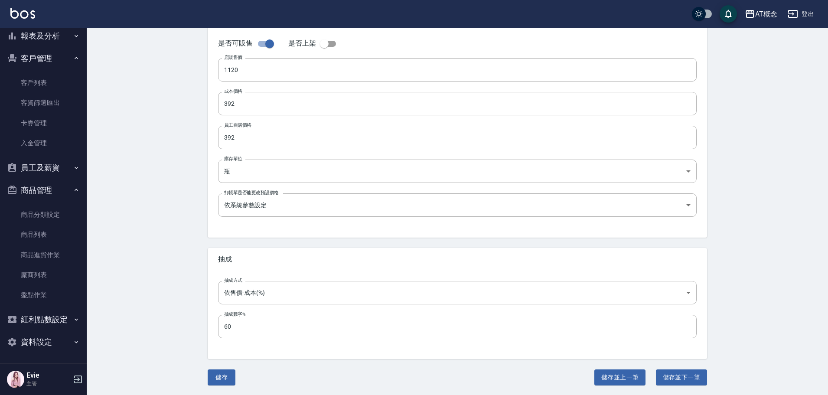
scroll to position [203, 0]
click at [31, 229] on link "商品列表" at bounding box center [43, 234] width 80 height 20
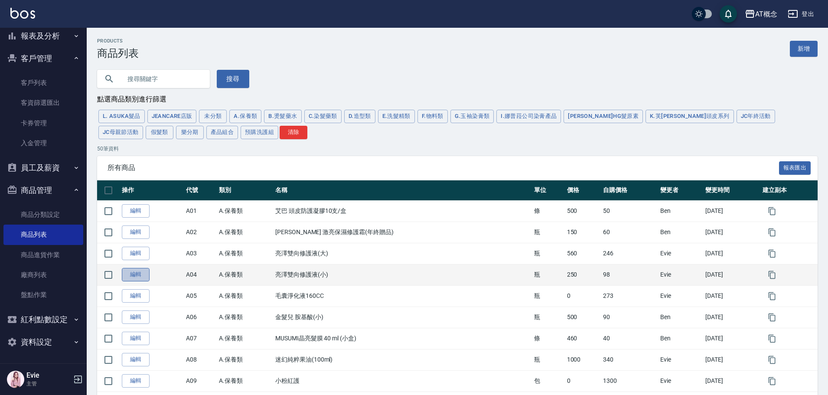
click at [131, 273] on link "編輯" at bounding box center [136, 274] width 28 height 13
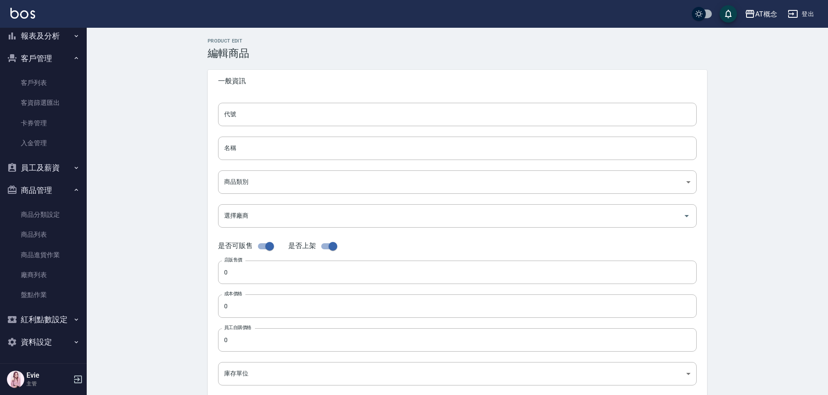
type input "A04"
type input "亮澤雙向修護液(小)"
type input "d6b2f34f-1ba2-43bb-aaac-9f9f4175a78c"
type input "001 華旭"
type input "250"
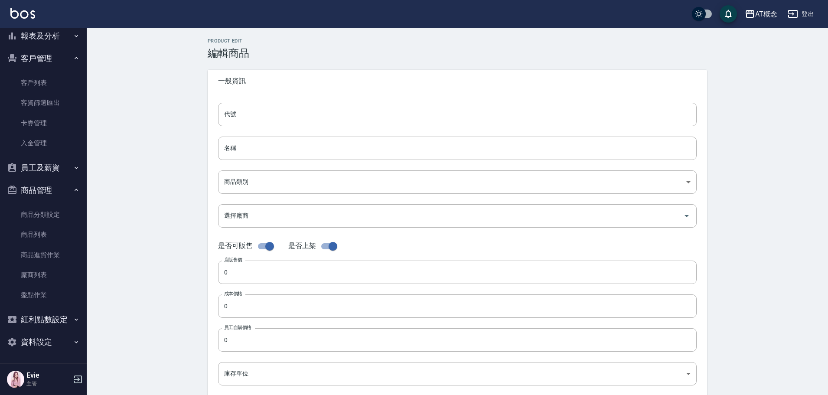
type input "98"
type input "瓶"
type input "UNSET"
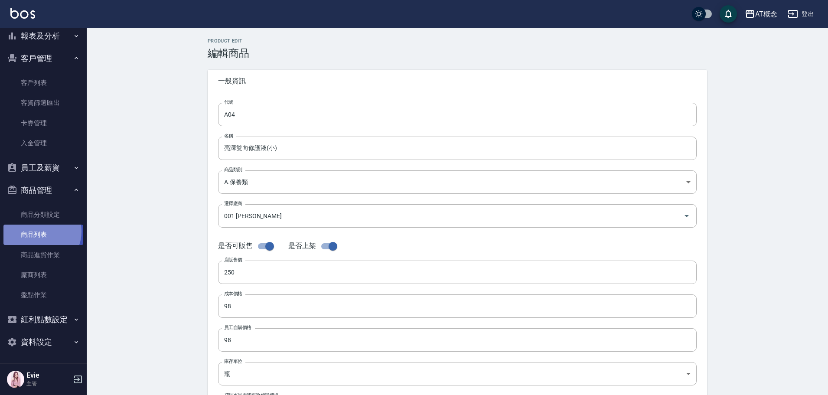
click at [39, 231] on link "商品列表" at bounding box center [43, 234] width 80 height 20
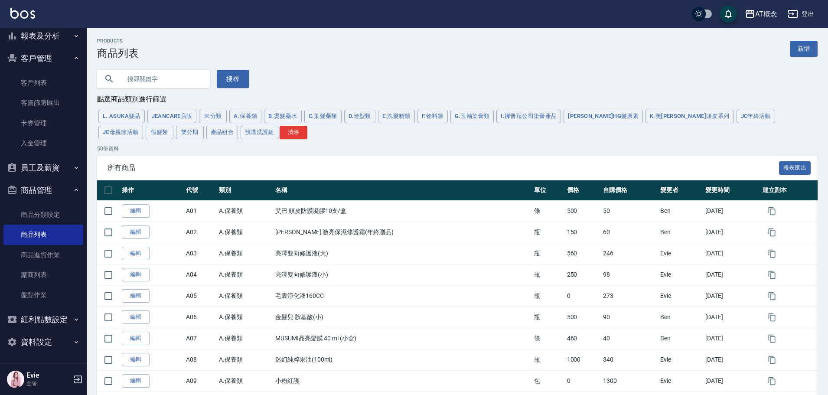
click at [173, 78] on input "text" at bounding box center [161, 78] width 81 height 23
click at [396, 118] on button "E.洗髮精類" at bounding box center [396, 116] width 37 height 13
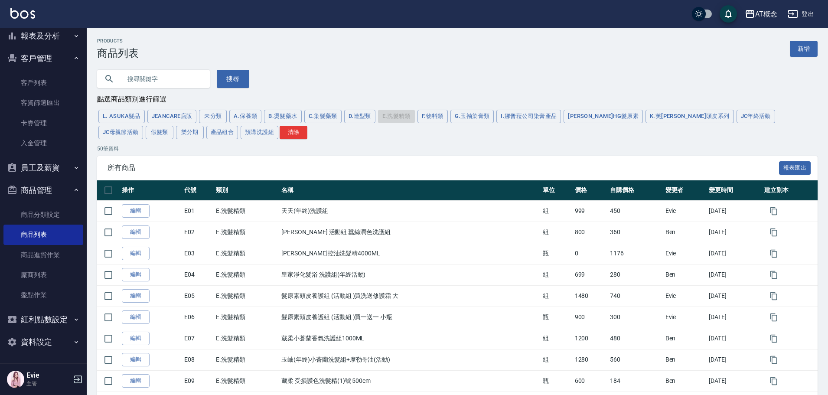
click at [396, 117] on div "L. ASUKA髮品 JeanCare店販 未分類 A.保養類 B.燙髮藥水 C.染髮藥類 D.造型類 E.洗髮精類 F.物料類 G.玉袖染膏類 I.娜普菈公…" at bounding box center [457, 124] width 720 height 32
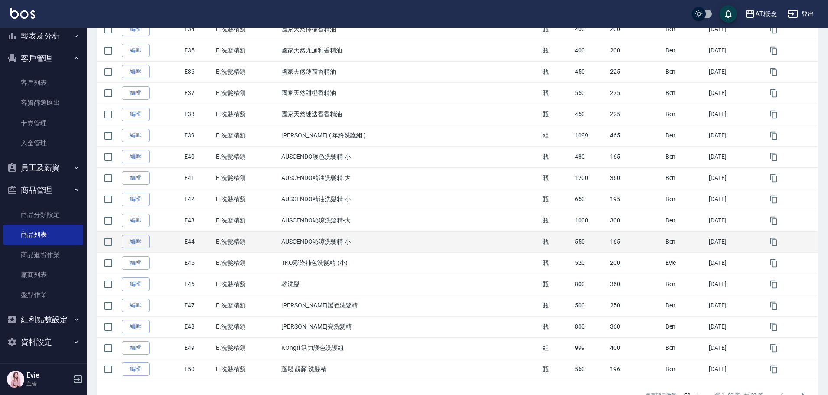
scroll to position [909, 0]
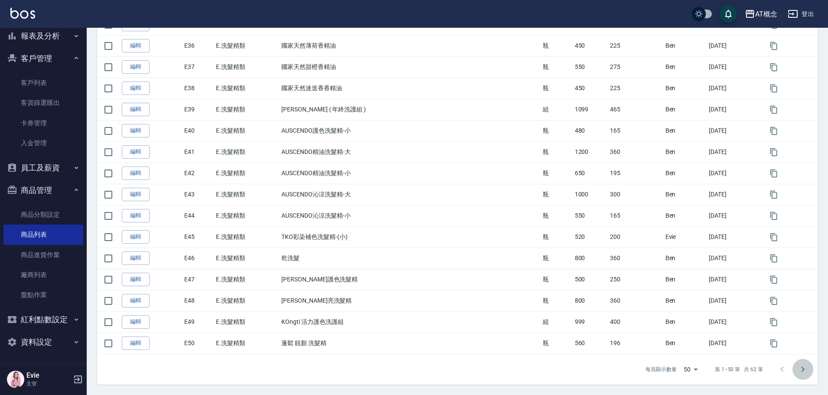
click at [805, 370] on icon "Go to next page" at bounding box center [802, 369] width 10 height 10
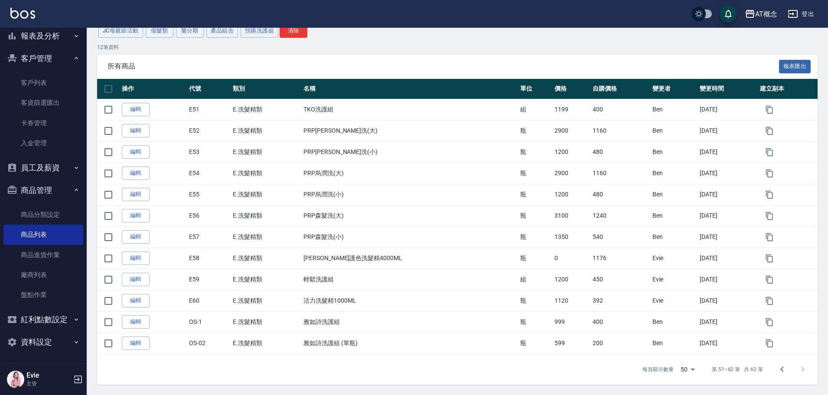
scroll to position [103, 0]
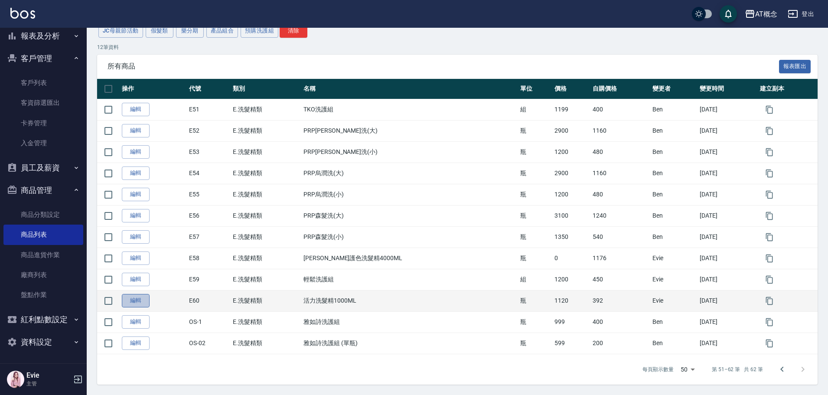
click at [142, 299] on link "編輯" at bounding box center [136, 300] width 28 height 13
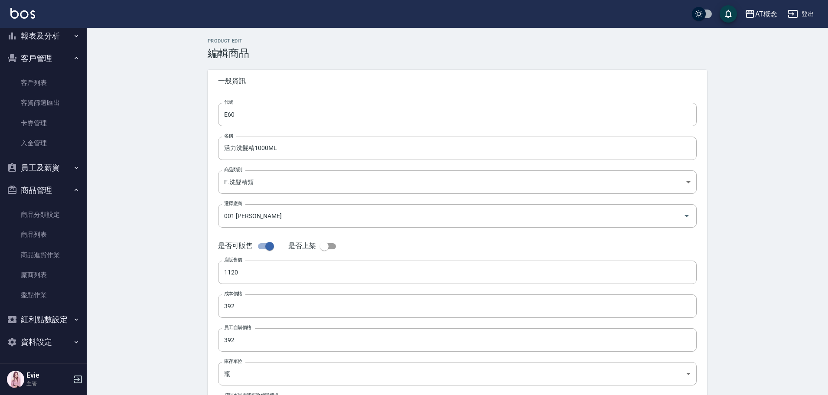
click at [332, 247] on input "checkbox" at bounding box center [323, 246] width 49 height 16
checkbox input "true"
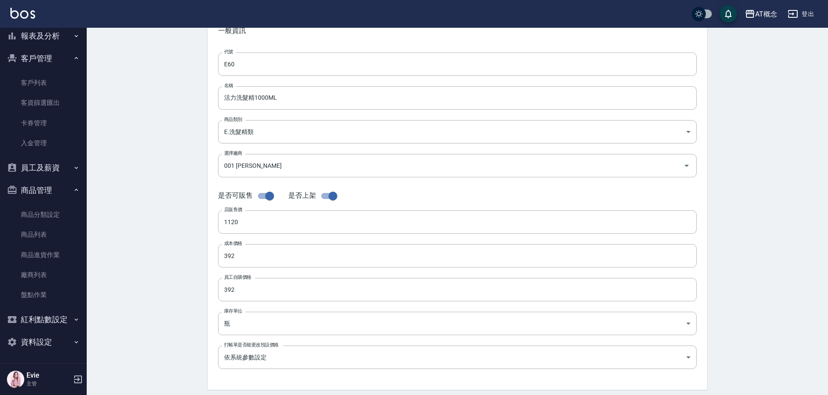
scroll to position [203, 0]
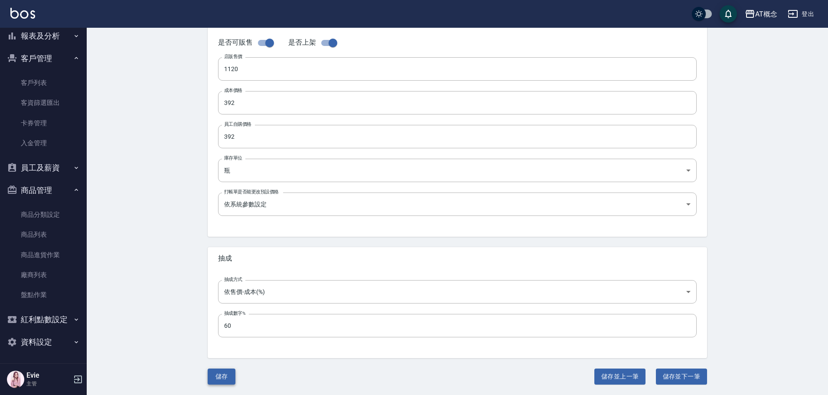
click at [223, 373] on button "儲存" at bounding box center [222, 376] width 28 height 16
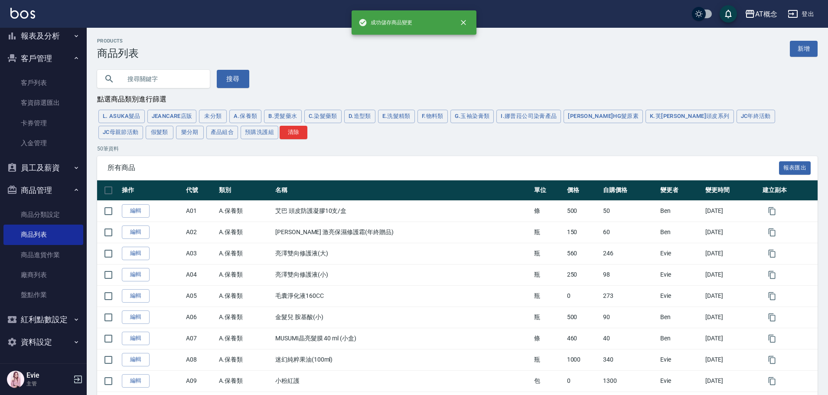
drag, startPoint x: 39, startPoint y: 34, endPoint x: 34, endPoint y: 50, distance: 16.7
click at [39, 37] on button "報表及分析" at bounding box center [43, 36] width 80 height 23
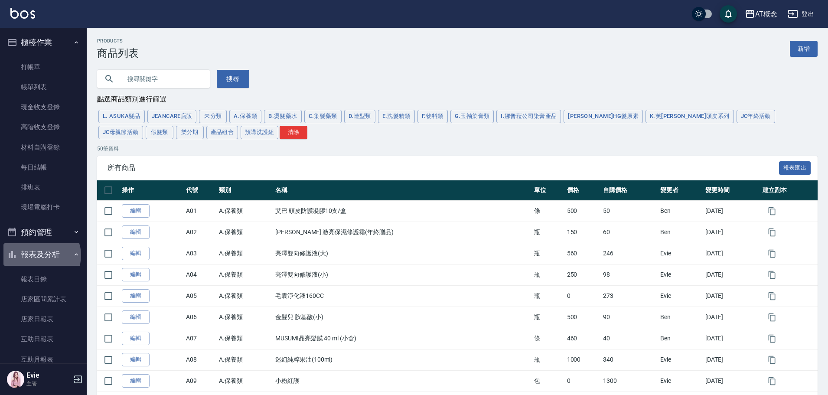
click at [40, 255] on button "報表及分析" at bounding box center [43, 254] width 80 height 23
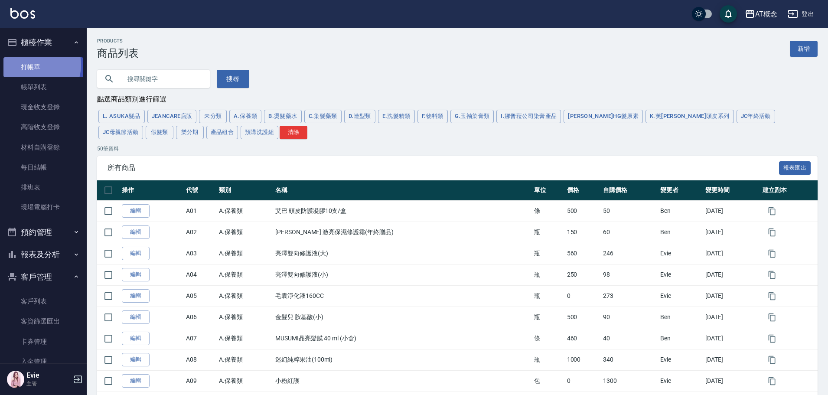
click at [31, 65] on link "打帳單" at bounding box center [43, 67] width 80 height 20
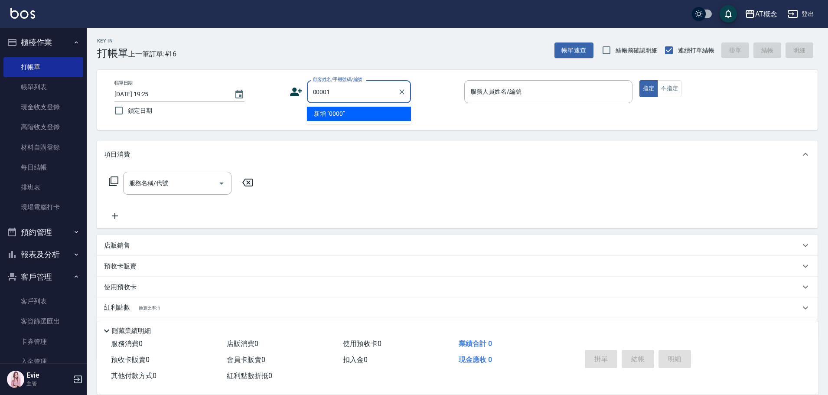
type input "00001"
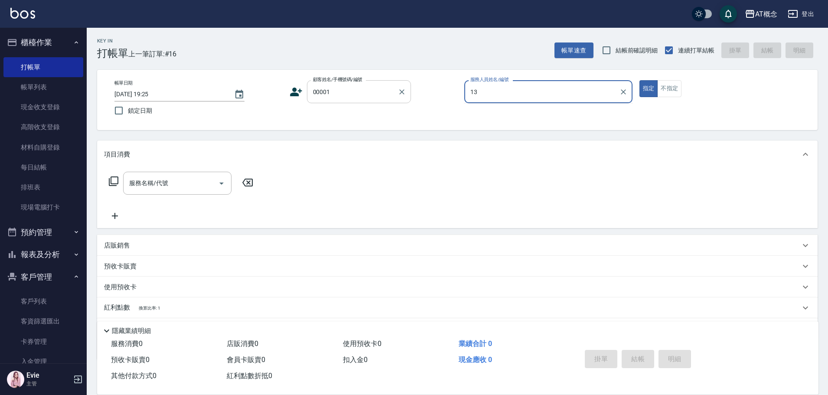
type input "13"
type button "true"
type input "公司/公司/00001"
type input "Becky-13"
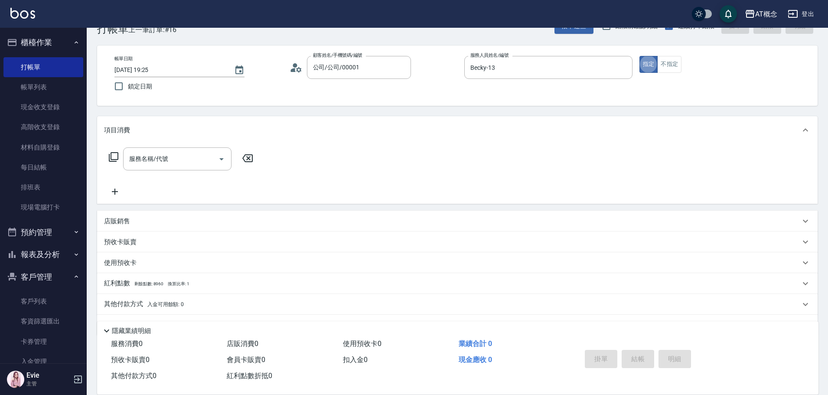
scroll to position [48, 0]
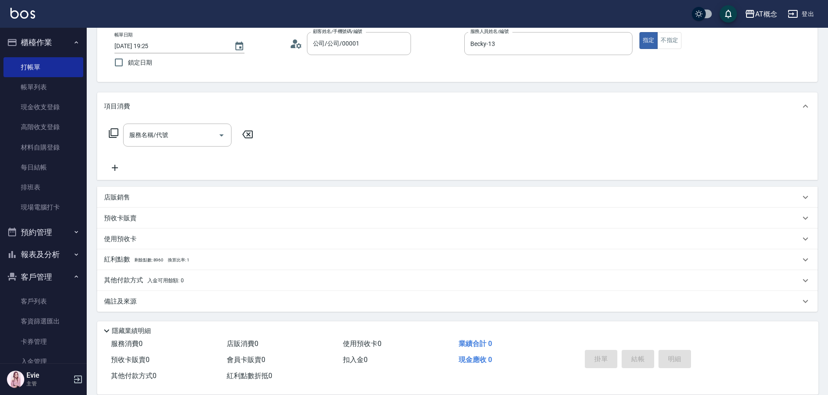
click at [116, 202] on div "店販銷售" at bounding box center [457, 197] width 720 height 21
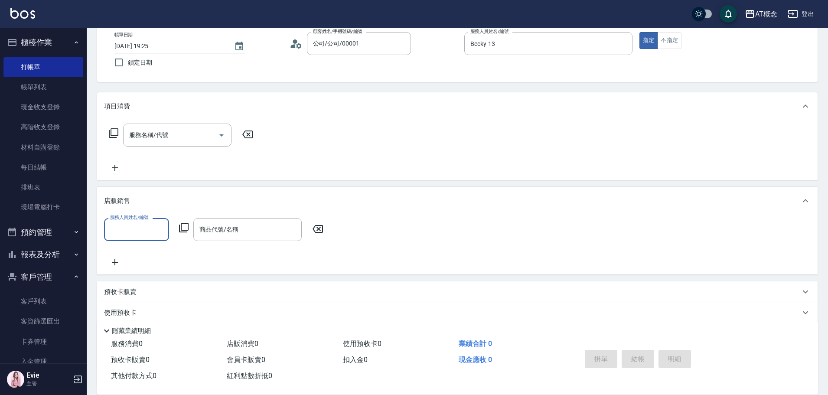
scroll to position [0, 0]
type input "Becky-13"
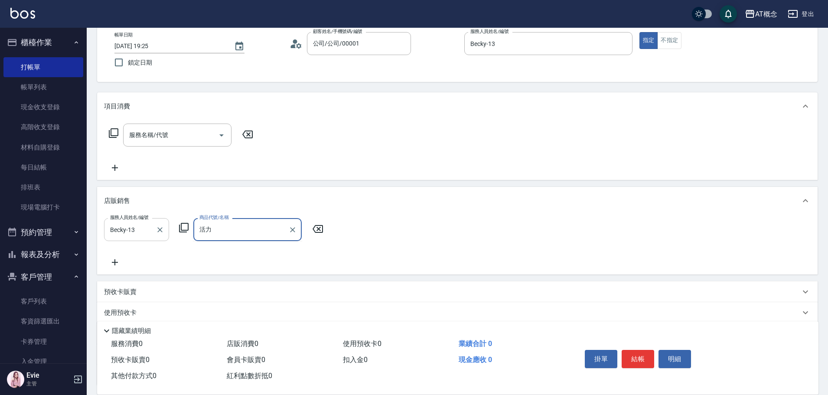
type input "活"
type input "u"
click at [40, 375] on h5 "Evie" at bounding box center [48, 375] width 44 height 9
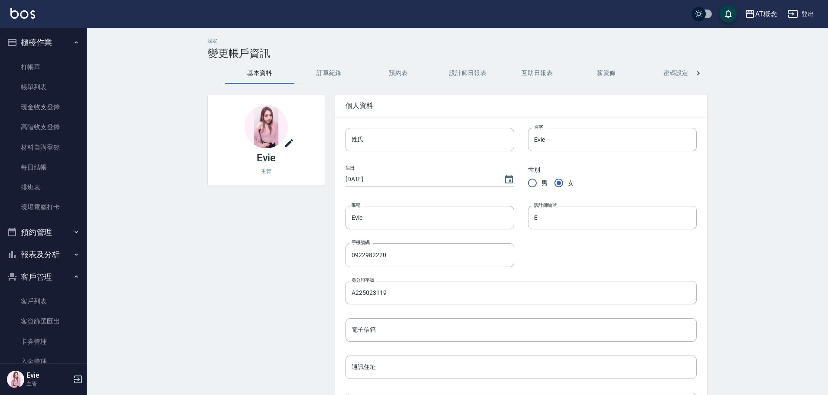
click at [77, 376] on icon "button" at bounding box center [78, 379] width 10 height 10
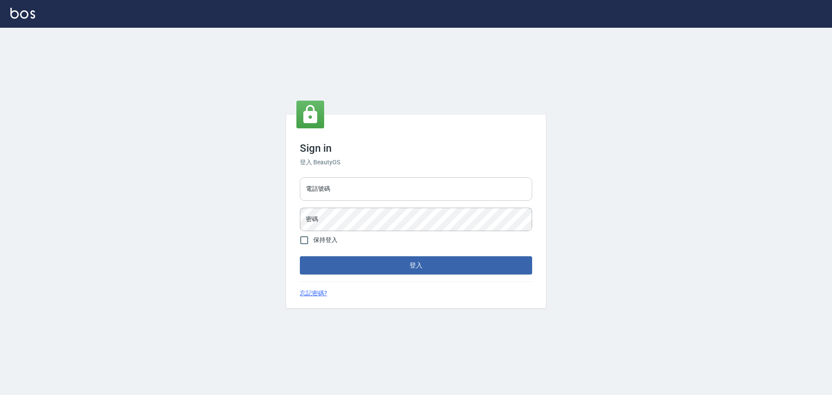
click at [352, 192] on input "電話號碼" at bounding box center [416, 188] width 232 height 23
type input "0922982220"
click at [300, 256] on button "登入" at bounding box center [416, 265] width 232 height 18
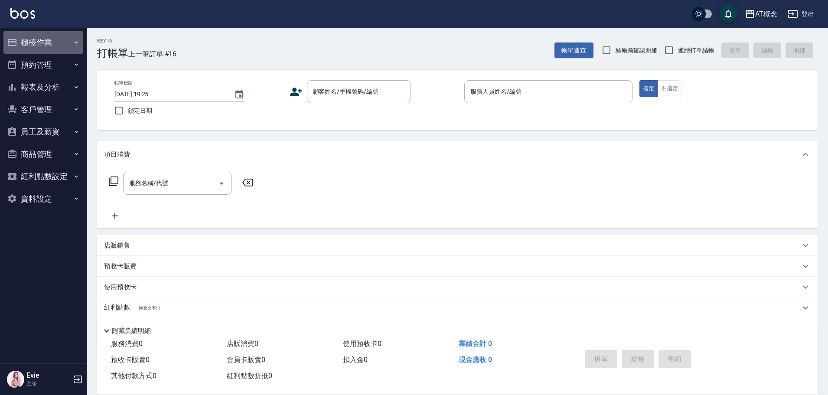
click at [35, 40] on button "櫃檯作業" at bounding box center [43, 42] width 80 height 23
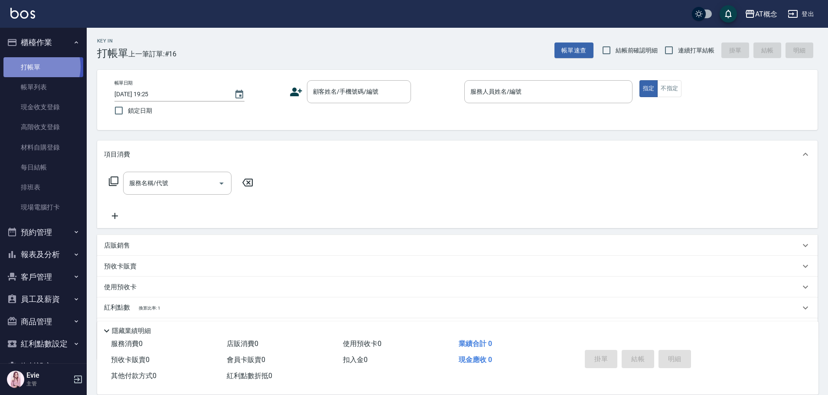
click at [39, 66] on link "打帳單" at bounding box center [43, 67] width 80 height 20
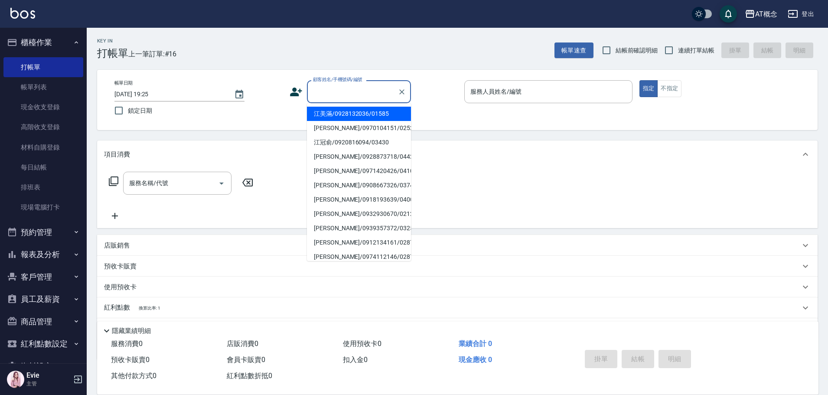
click at [345, 93] on input "顧客姓名/手機號碼/編號" at bounding box center [352, 91] width 83 height 15
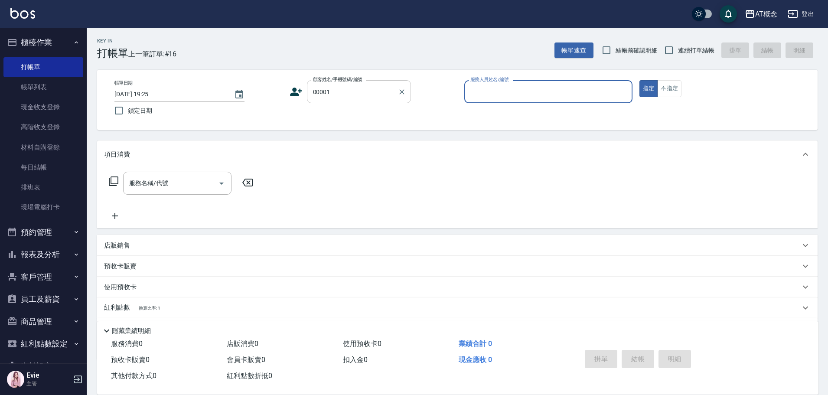
type input "公司/公司/00001"
type input "Becky-13"
type button "true"
click at [128, 244] on p "店販銷售" at bounding box center [117, 245] width 26 height 9
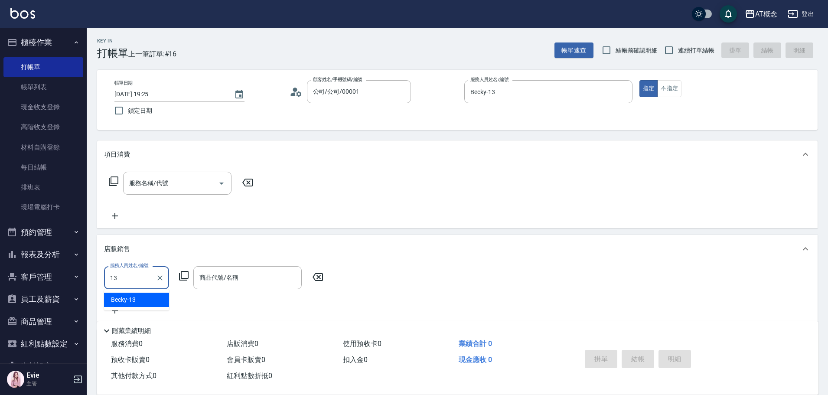
type input "Becky-13"
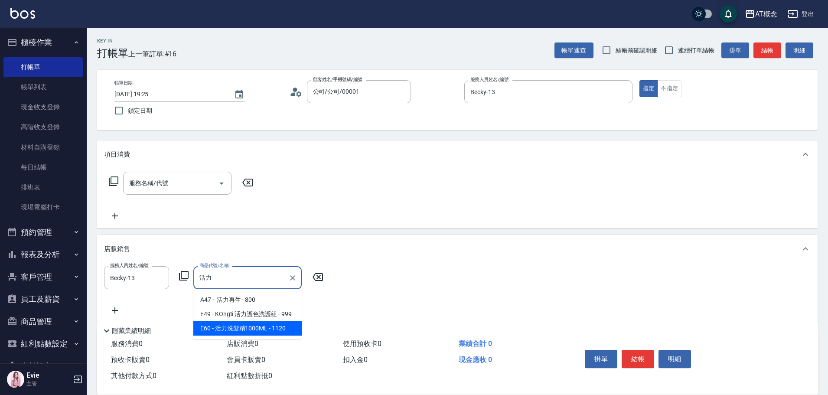
type input "活力洗髮精1000ML"
type input "110"
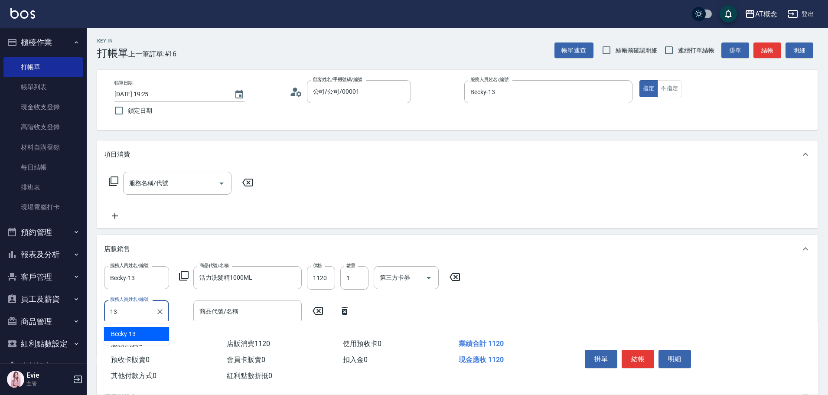
type input "Becky-13"
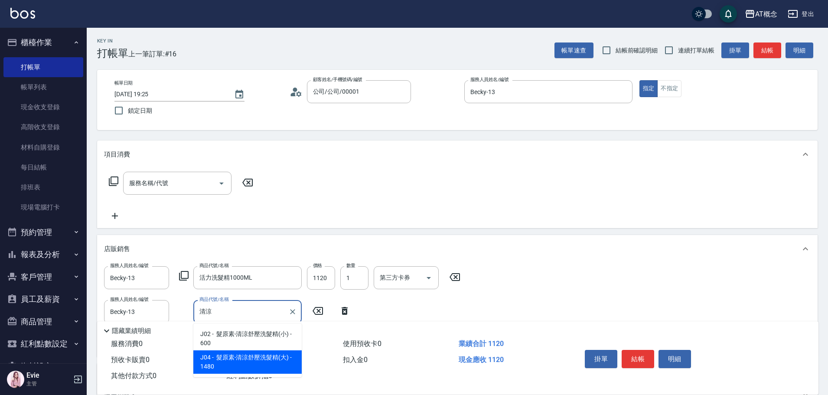
type input "髮原素-清涼舒壓洗髮精(大)"
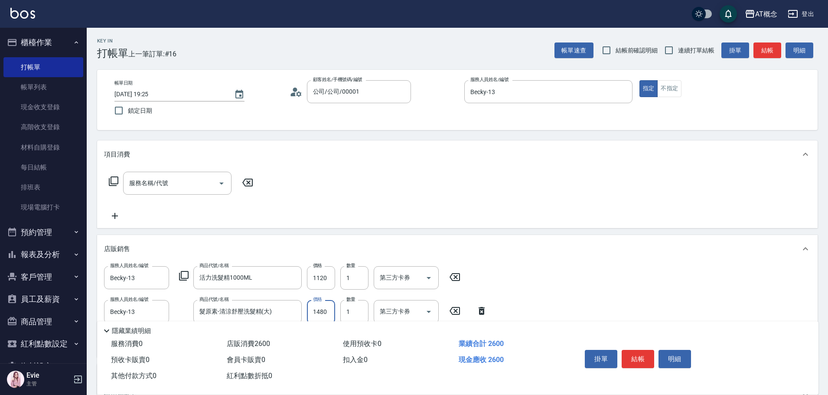
type input "110"
type input "12"
type input "120"
type input "230"
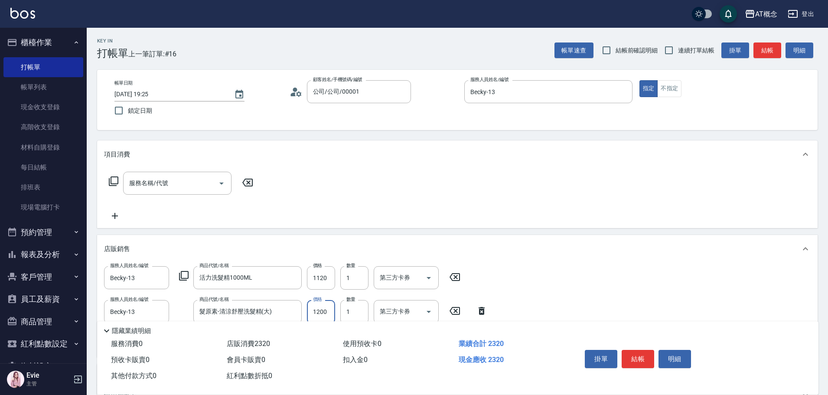
type input "1200"
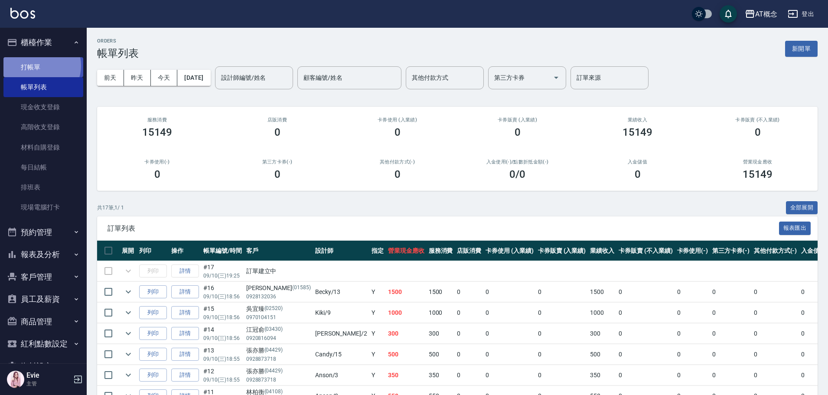
click at [41, 65] on link "打帳單" at bounding box center [43, 67] width 80 height 20
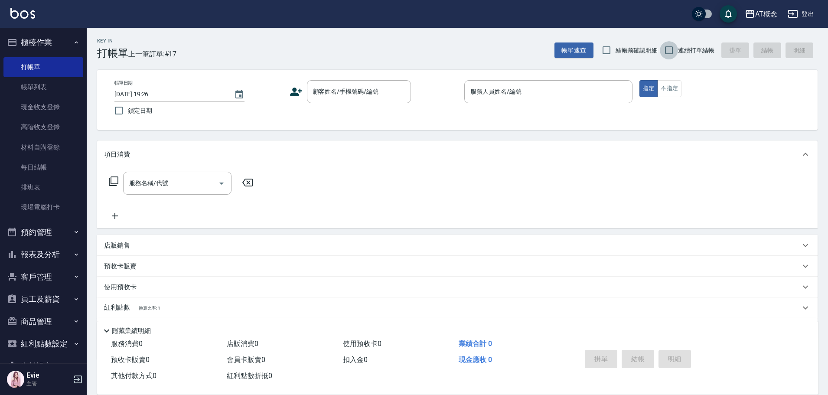
drag, startPoint x: 668, startPoint y: 51, endPoint x: 478, endPoint y: 121, distance: 202.3
click at [666, 53] on input "連續打單結帳" at bounding box center [668, 50] width 18 height 18
checkbox input "true"
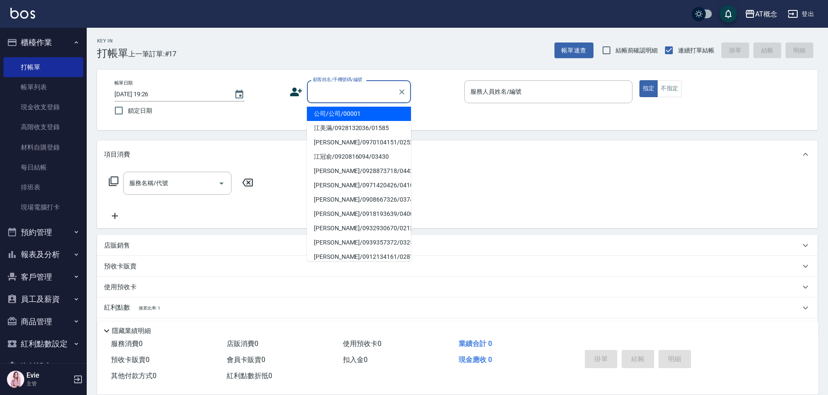
click at [348, 90] on input "顧客姓名/手機號碼/編號" at bounding box center [352, 91] width 83 height 15
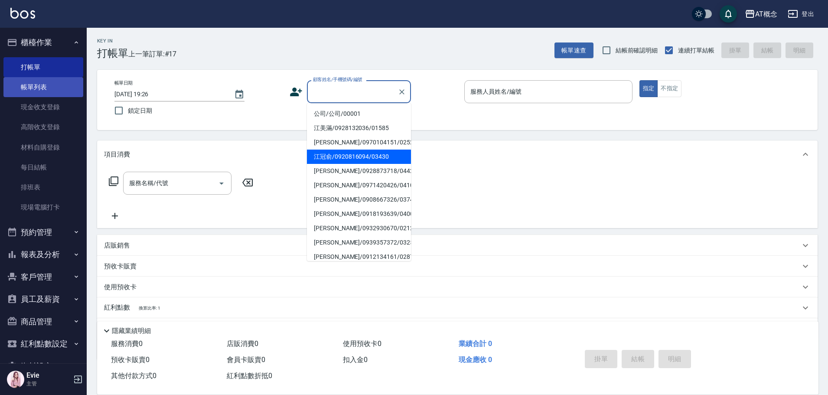
click at [41, 86] on link "帳單列表" at bounding box center [43, 87] width 80 height 20
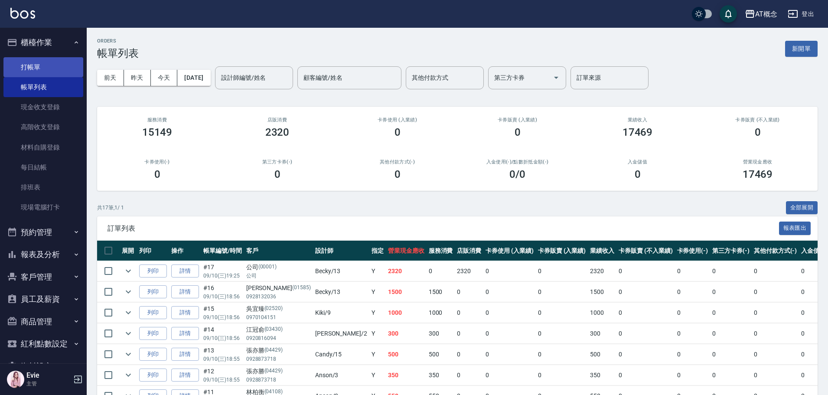
click at [38, 64] on link "打帳單" at bounding box center [43, 67] width 80 height 20
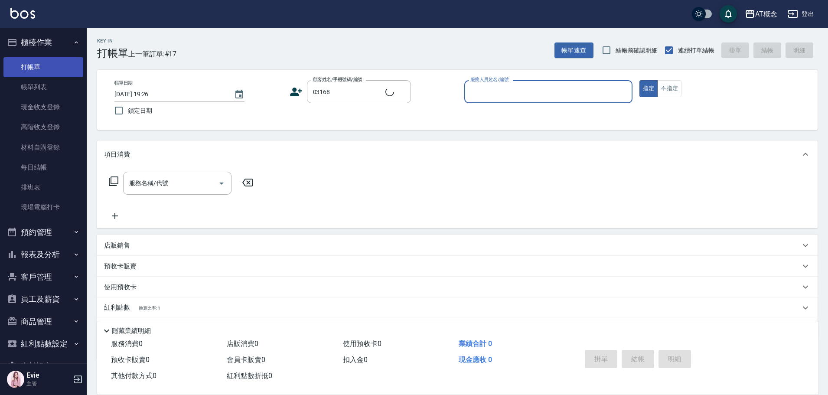
type input "黃心一/0975876251/03168"
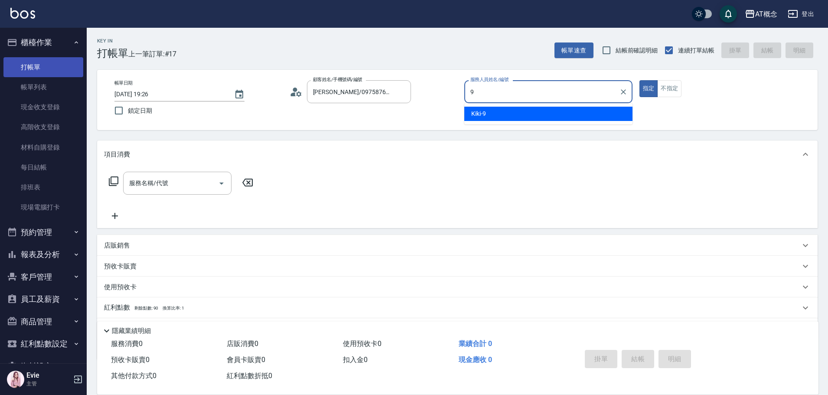
type input "Kiki-9"
type button "true"
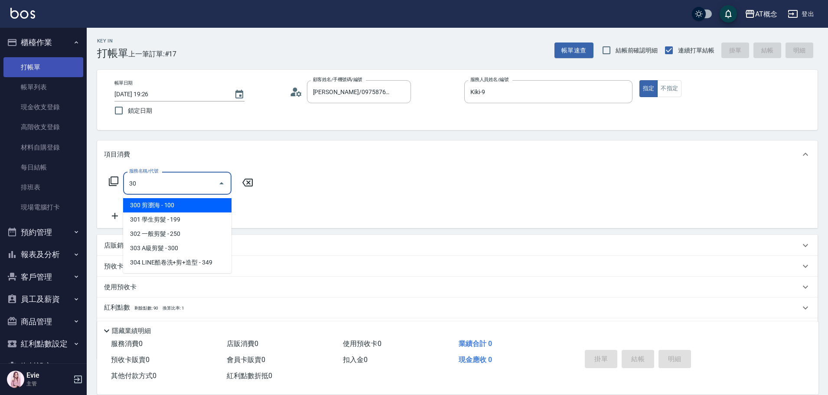
type input "3"
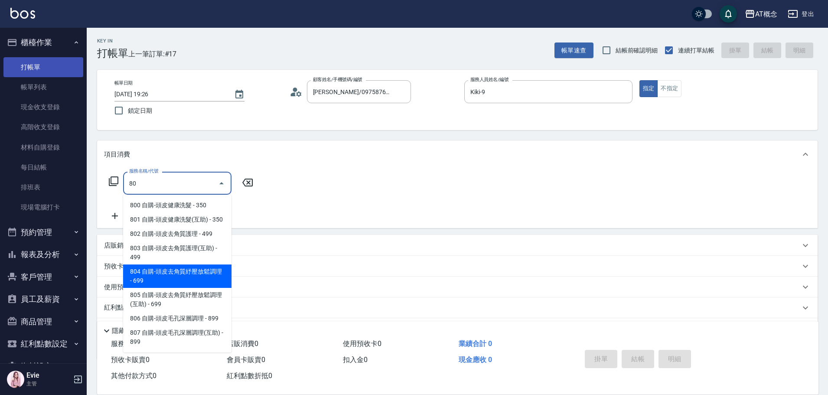
type input "804 自購-頭皮去角質紓壓放鬆調理(804)"
type input "60"
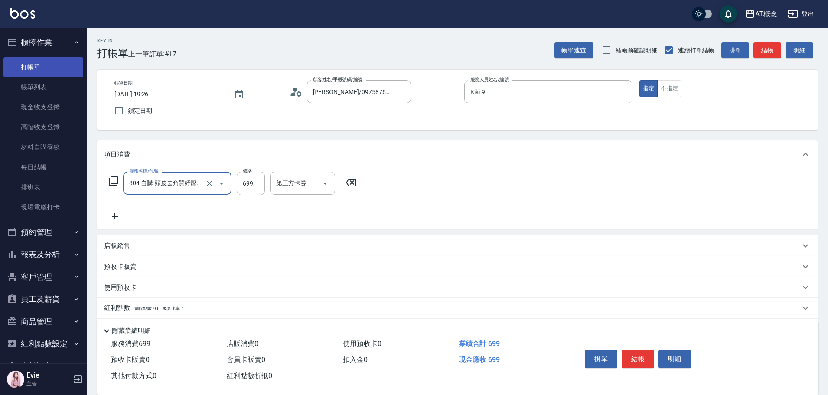
type input "804 自購-頭皮去角質紓壓放鬆調理(804)"
type input "0"
type input "60"
type input "600"
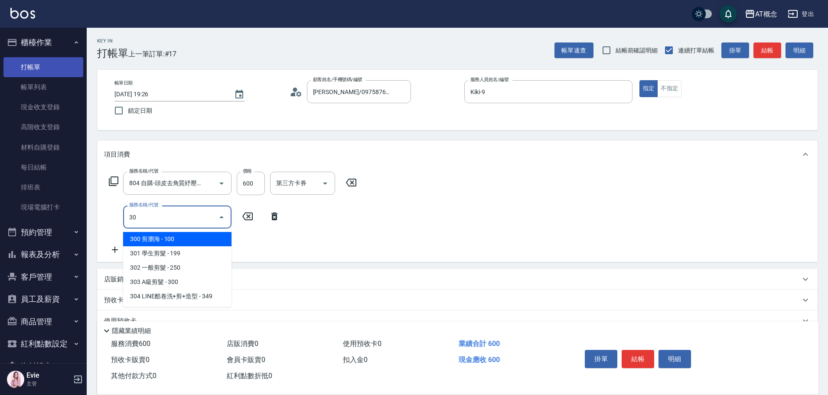
type input "303"
type input "90"
type input "303 A級剪髮(303)"
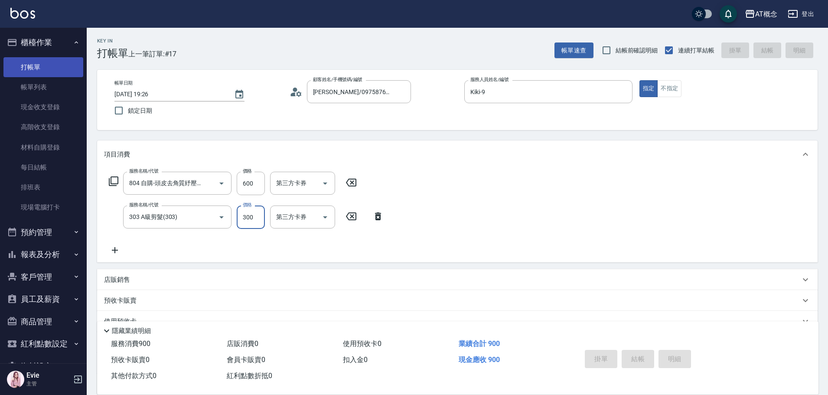
type input "0"
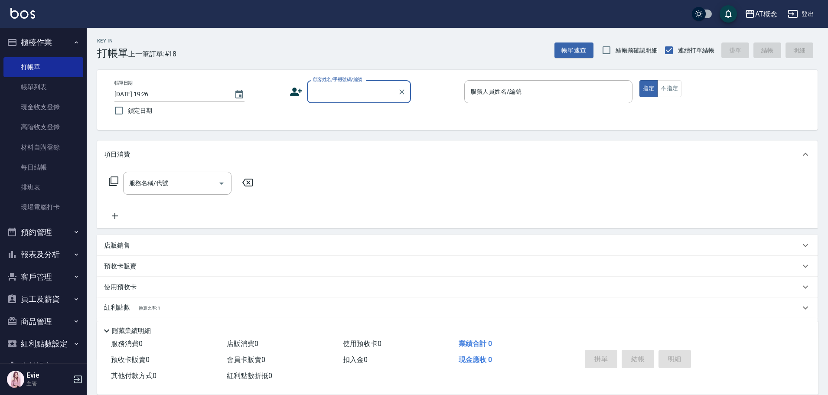
click at [29, 275] on button "客戶管理" at bounding box center [43, 277] width 80 height 23
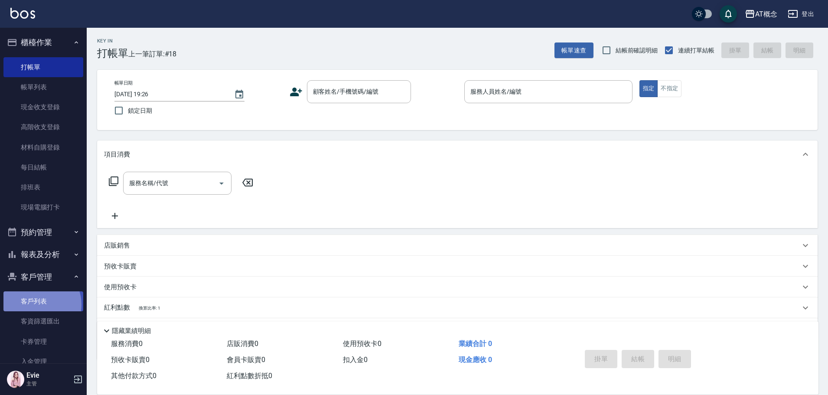
click at [39, 304] on link "客戶列表" at bounding box center [43, 301] width 80 height 20
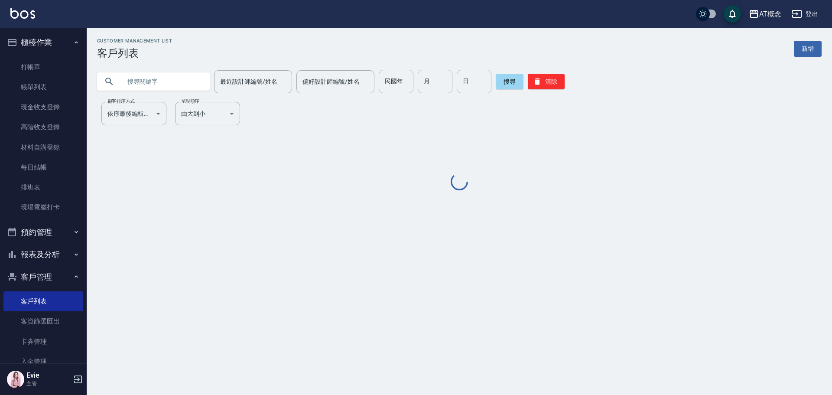
click at [164, 82] on input "text" at bounding box center [161, 81] width 81 height 23
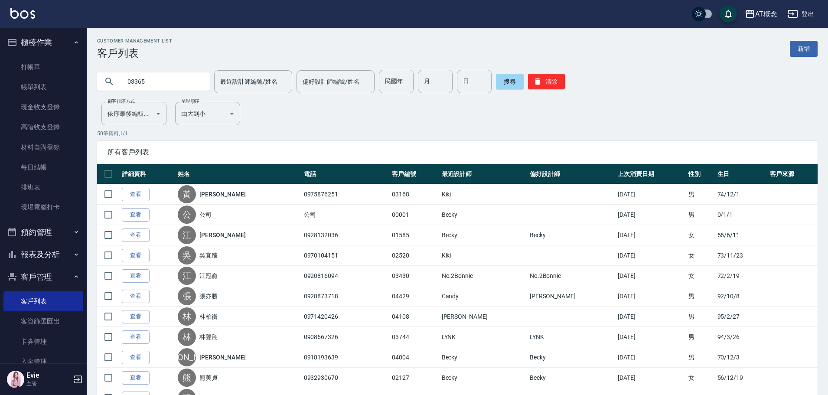
type input "03365"
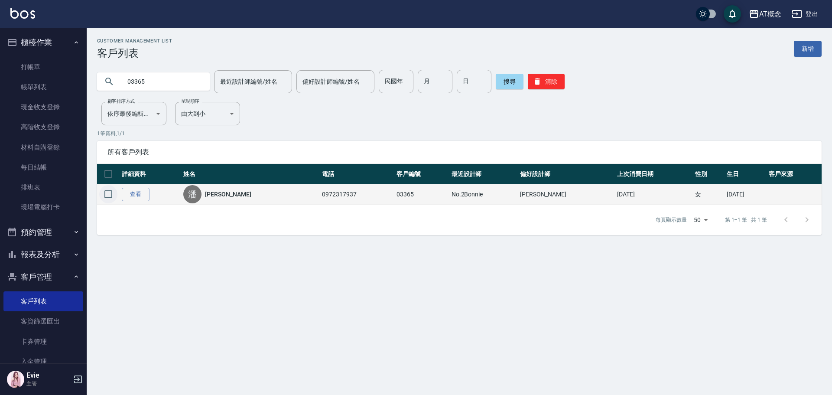
click at [109, 194] on input "checkbox" at bounding box center [108, 194] width 18 height 18
checkbox input "true"
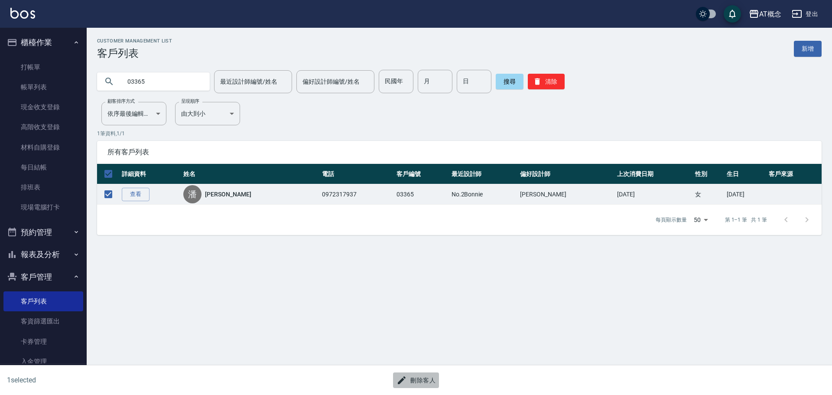
click at [424, 378] on button "刪除客人" at bounding box center [416, 380] width 46 height 16
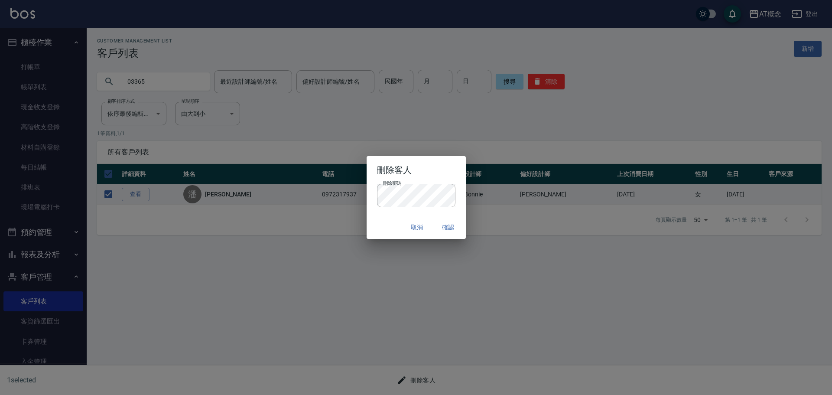
click at [367, 210] on div "刪除密碼 刪除密碼" at bounding box center [416, 200] width 99 height 32
drag, startPoint x: 447, startPoint y: 228, endPoint x: 664, endPoint y: 95, distance: 254.3
click at [453, 227] on button "確認" at bounding box center [449, 227] width 28 height 16
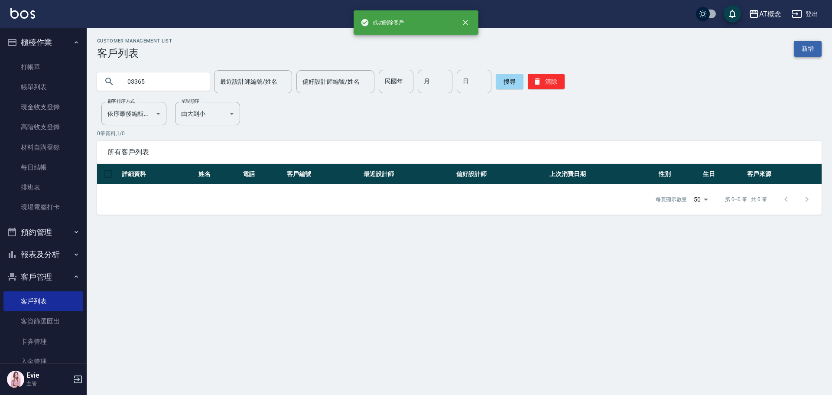
click at [806, 45] on link "新增" at bounding box center [808, 49] width 28 height 16
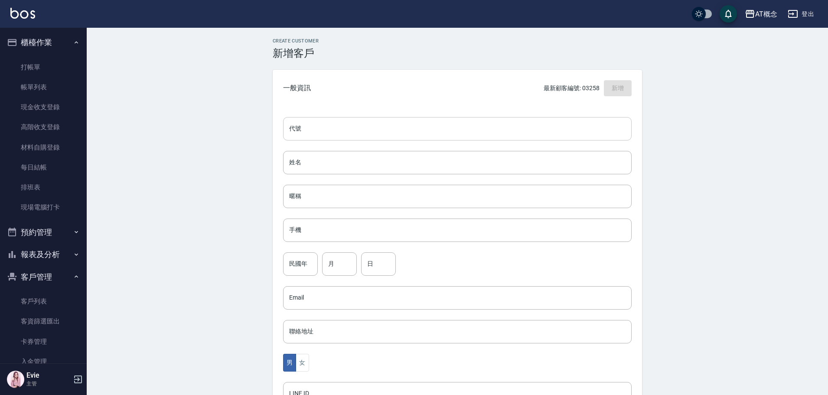
click at [406, 127] on input "代號" at bounding box center [457, 128] width 348 height 23
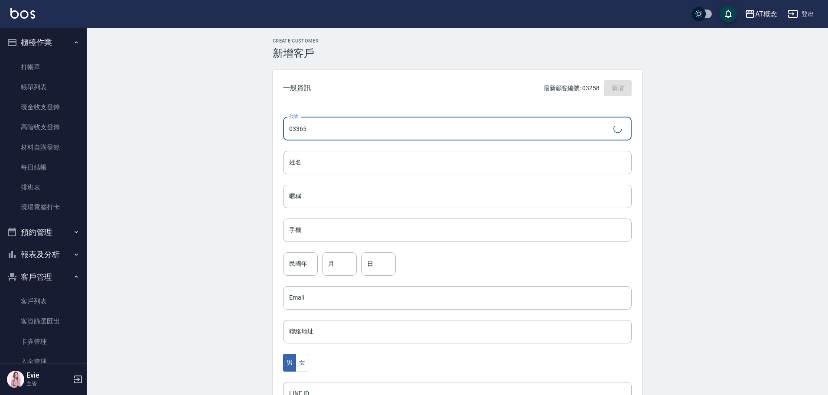
type input "03365"
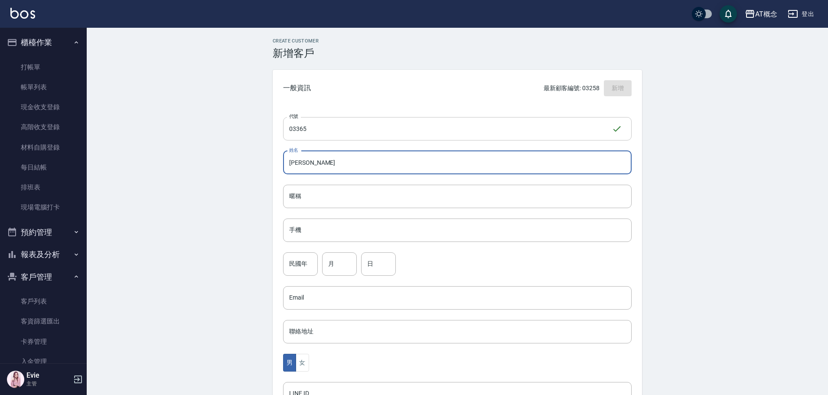
type input "李長望"
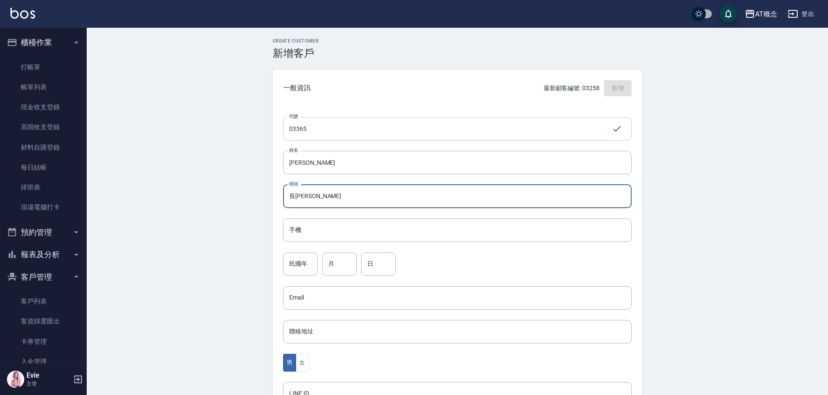
type input "長望"
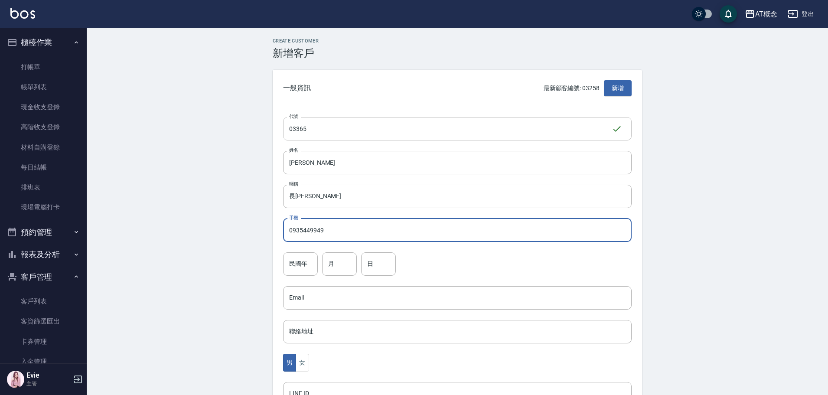
type input "0935449949"
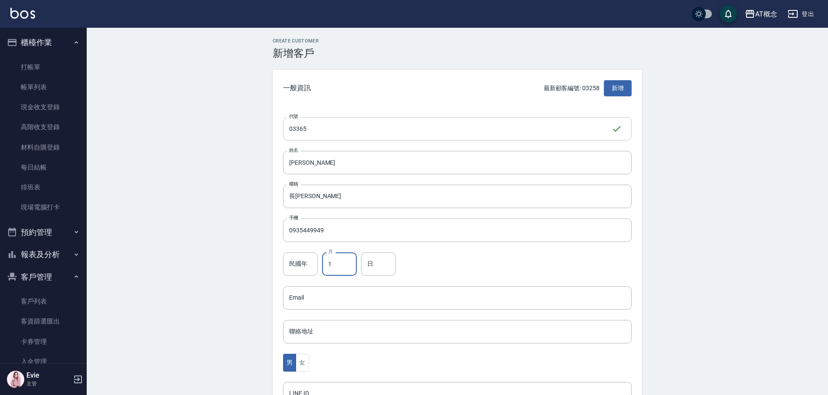
type input "1"
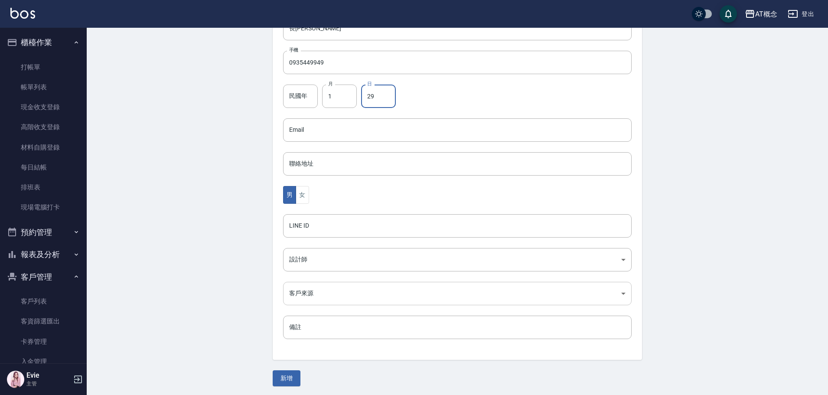
scroll to position [169, 0]
type input "29"
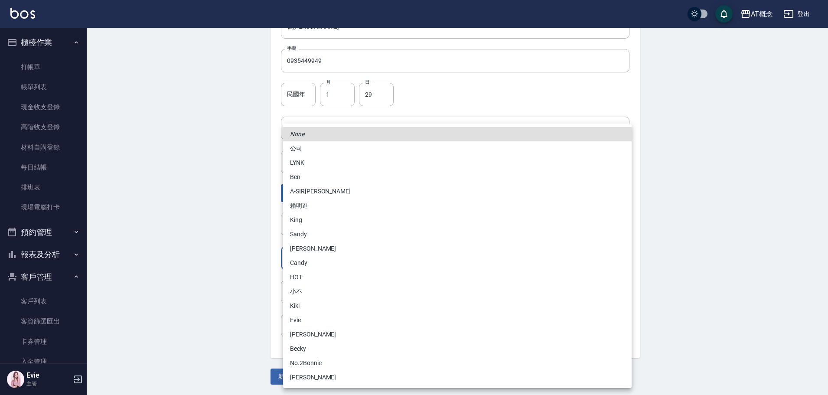
click at [305, 251] on body "AT概念 登出 櫃檯作業 打帳單 帳單列表 現金收支登錄 高階收支登錄 材料自購登錄 每日結帳 排班表 現場電腦打卡 預約管理 預約管理 單日預約紀錄 單週預…" at bounding box center [414, 113] width 828 height 564
click at [308, 332] on li "安森Anson" at bounding box center [457, 334] width 348 height 14
type input "6d66dedd-d7e3-492f-8c05-f4e40e3a1c36"
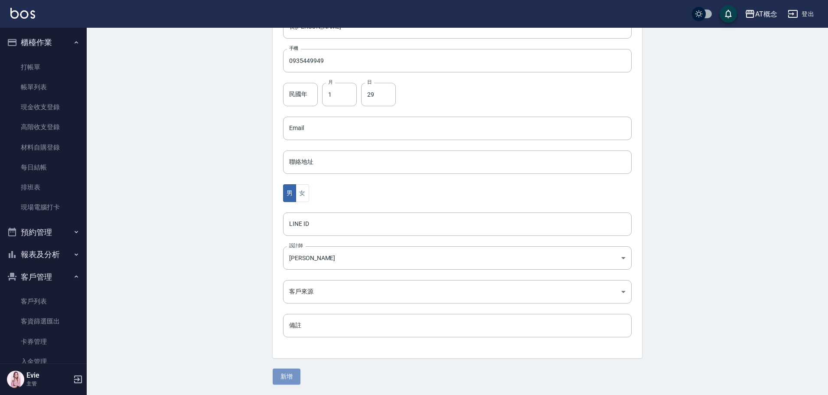
click at [283, 375] on button "新增" at bounding box center [287, 376] width 28 height 16
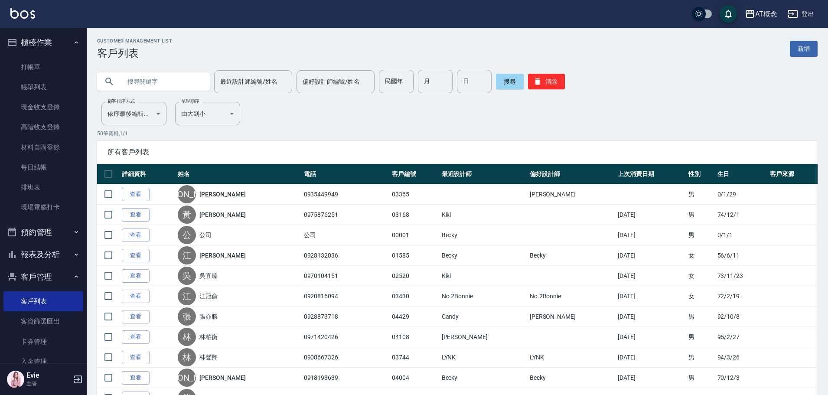
click at [163, 79] on input "text" at bounding box center [161, 81] width 81 height 23
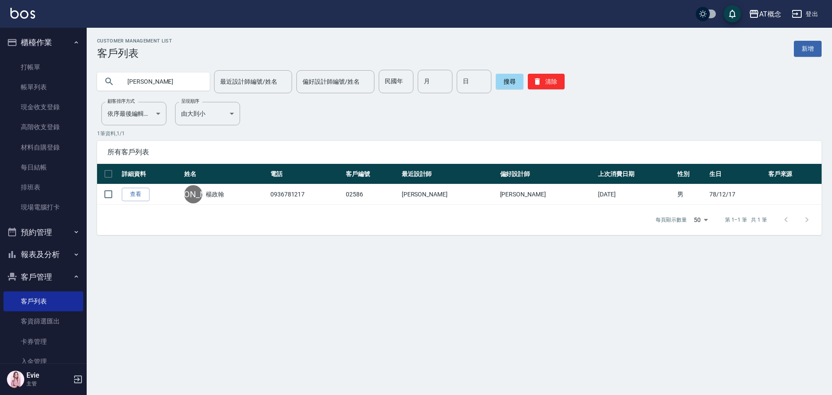
type input "楊"
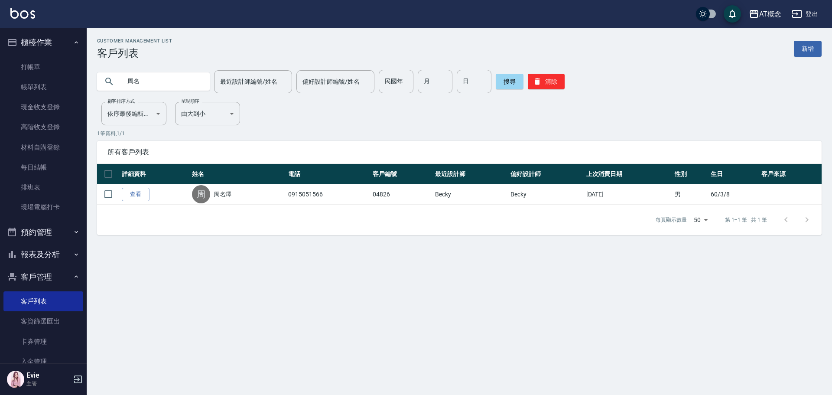
type input "周"
type input "張仲緯"
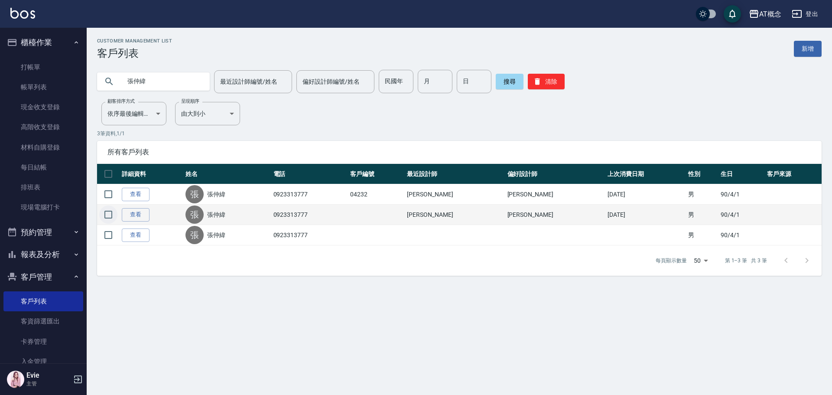
click at [106, 214] on input "checkbox" at bounding box center [108, 214] width 18 height 18
checkbox input "true"
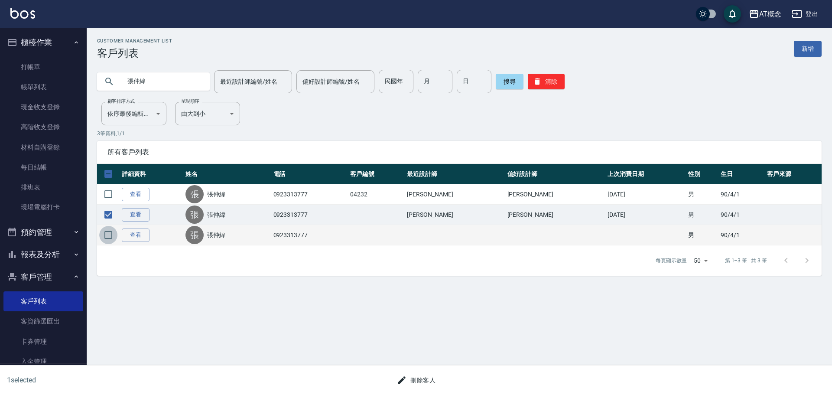
click at [107, 229] on input "checkbox" at bounding box center [108, 235] width 18 height 18
checkbox input "true"
click at [426, 380] on button "刪除客人" at bounding box center [416, 380] width 46 height 16
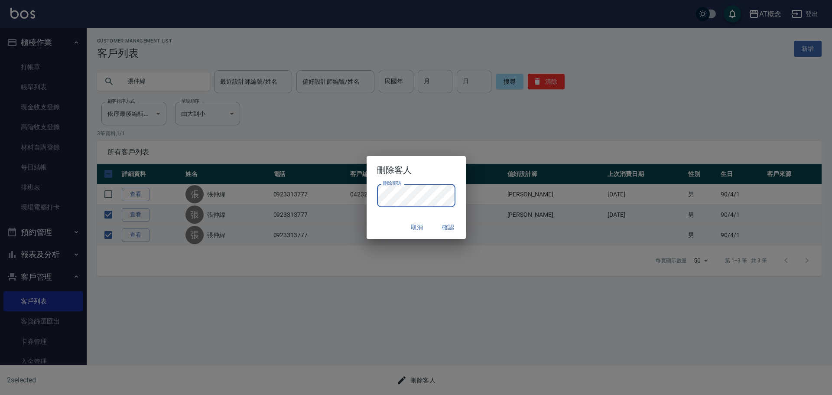
drag, startPoint x: 388, startPoint y: 228, endPoint x: 403, endPoint y: 227, distance: 15.6
click at [388, 228] on div "取消 確認" at bounding box center [416, 227] width 99 height 23
drag, startPoint x: 458, startPoint y: 227, endPoint x: 450, endPoint y: 228, distance: 7.4
click at [454, 228] on button "確認" at bounding box center [449, 227] width 28 height 16
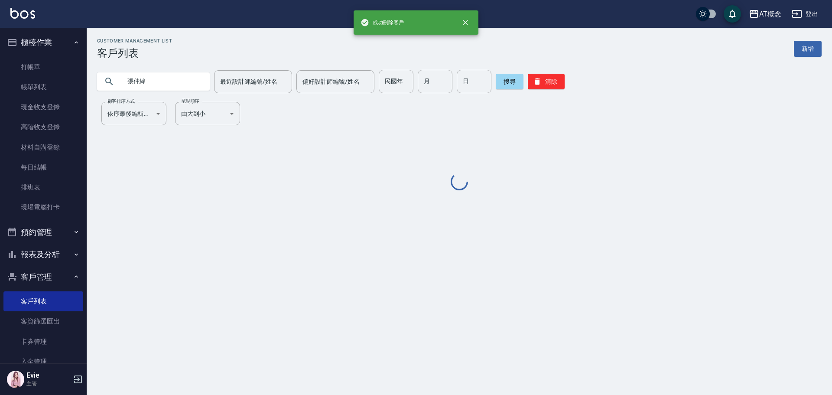
click at [450, 228] on div "Customer Management List 客戶列表 新增 張仲緯 最近設計師編號/姓名 最近設計師編號/姓名 偏好設計師編號/姓名 偏好設計師編號/姓…" at bounding box center [416, 197] width 832 height 395
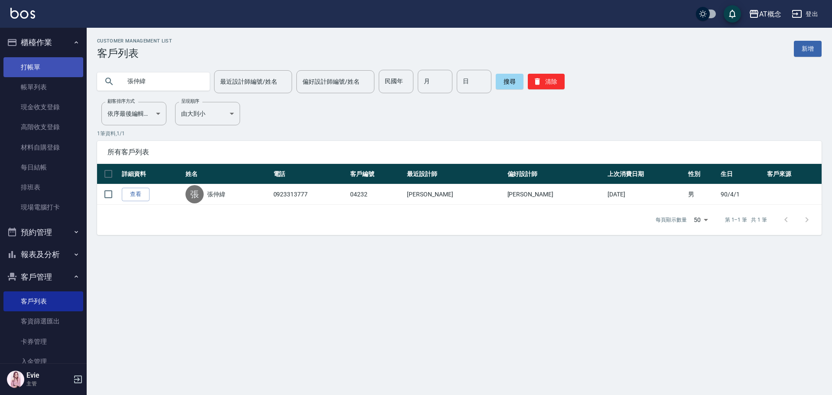
drag, startPoint x: 27, startPoint y: 65, endPoint x: 39, endPoint y: 66, distance: 11.3
click at [27, 65] on link "打帳單" at bounding box center [43, 67] width 80 height 20
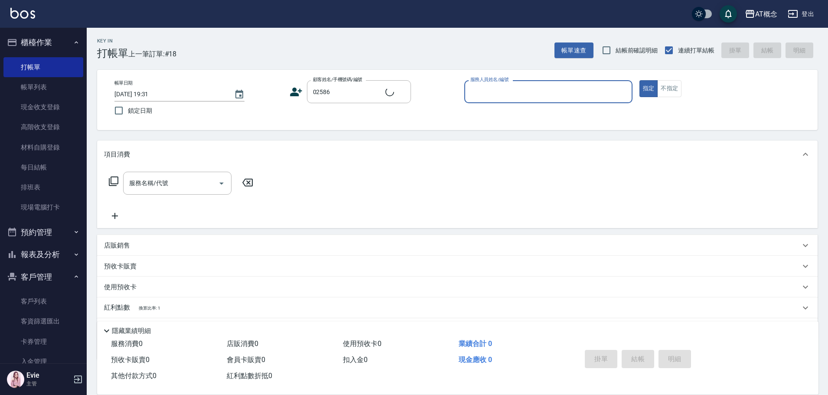
type input "楊政翰/0936781217/02586"
type input "Anson-3"
click at [639, 80] on button "指定" at bounding box center [648, 88] width 19 height 17
type button "true"
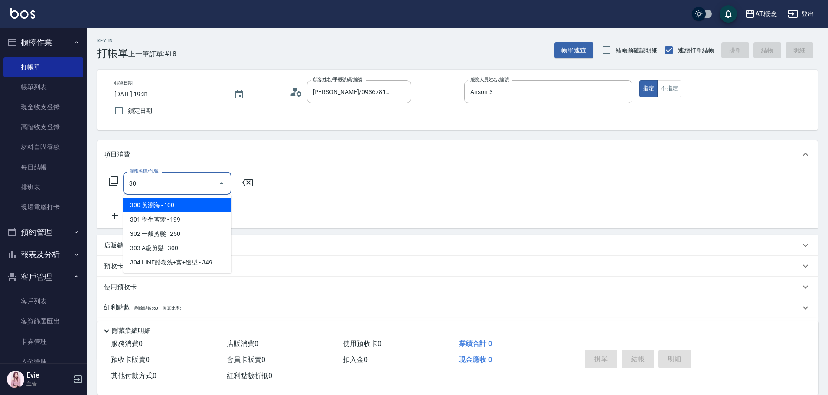
type input "303"
type input "30"
type input "303 A級剪髮(303)"
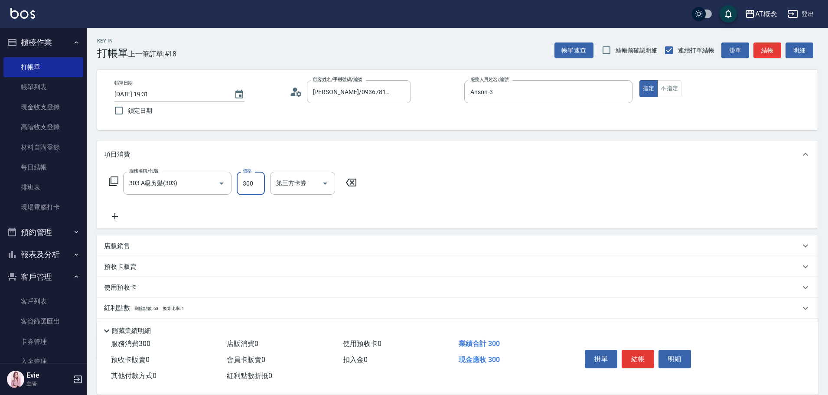
type input "0"
type input "350"
type input "30"
type input "350"
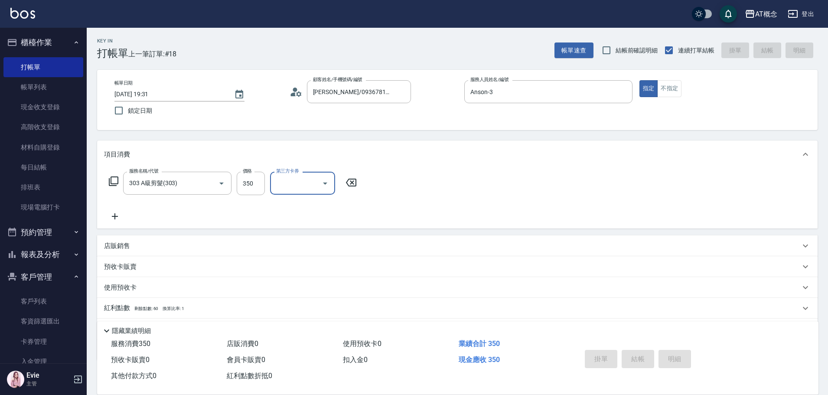
type input "0"
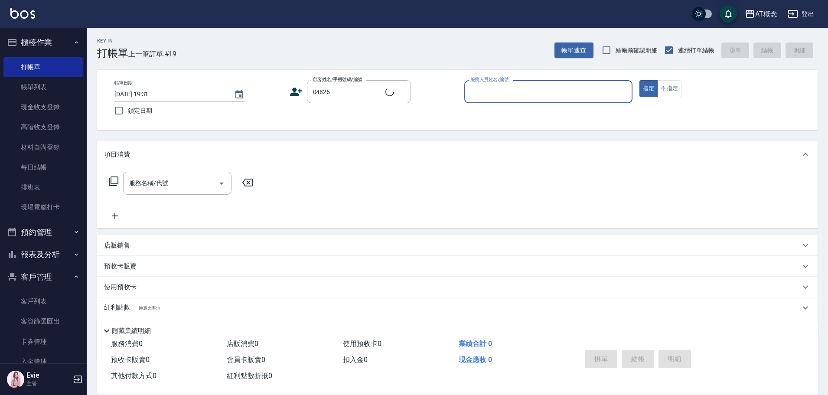
type input "周名澤/0915051566/04826"
type input "Becky-13"
click at [639, 80] on button "指定" at bounding box center [648, 88] width 19 height 17
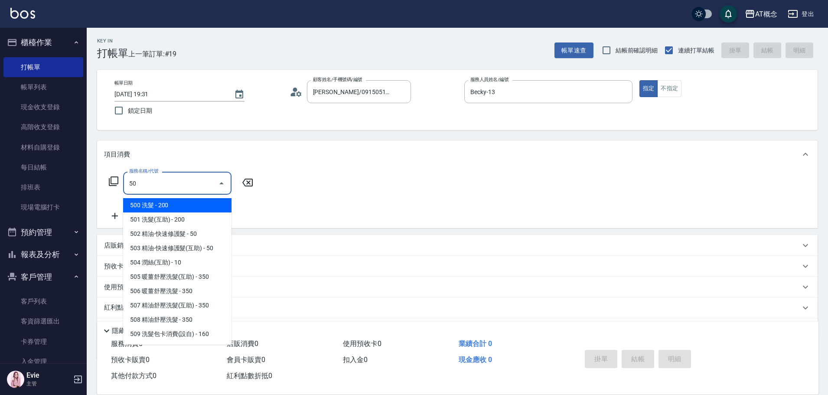
type input "501"
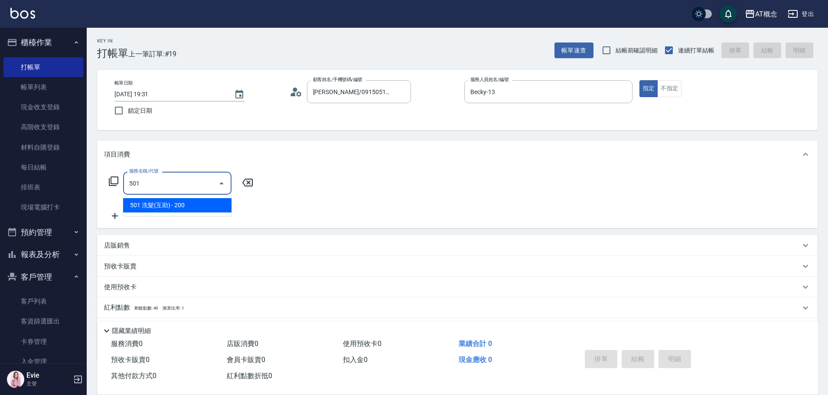
type input "20"
type input "501 洗髮(互助)(501)"
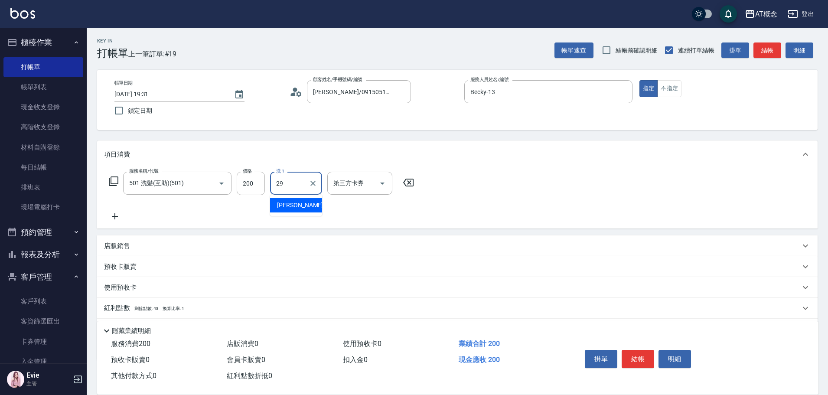
type input "小不-29"
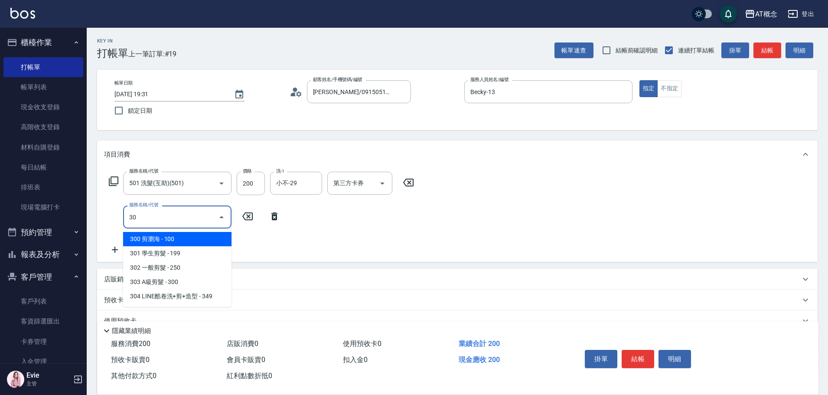
type input "302"
type input "40"
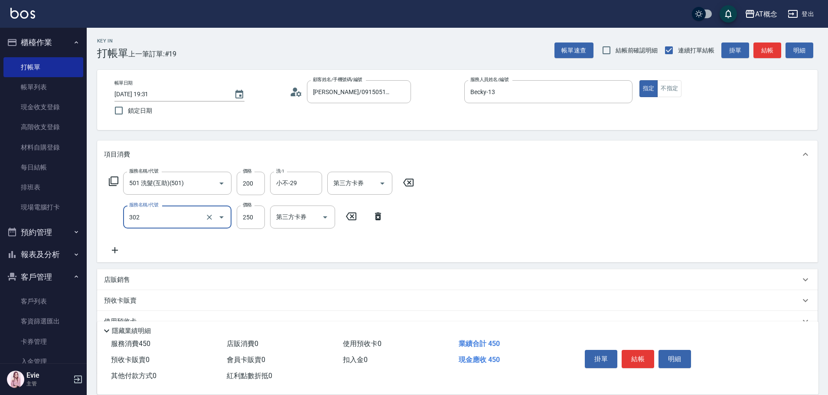
type input "302 一般剪髮(302)"
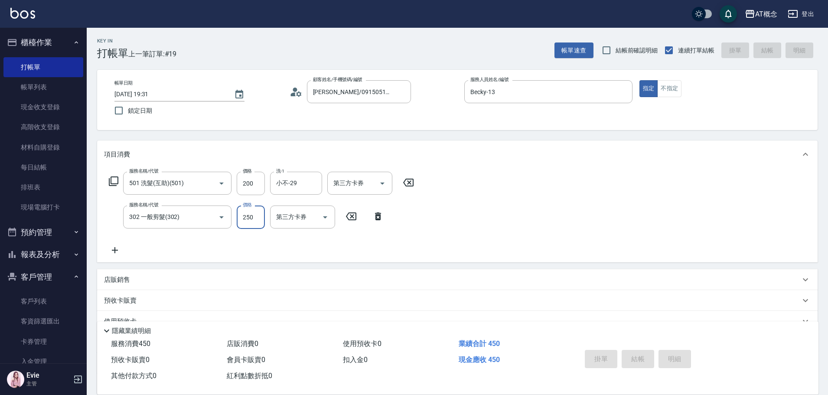
type input "0"
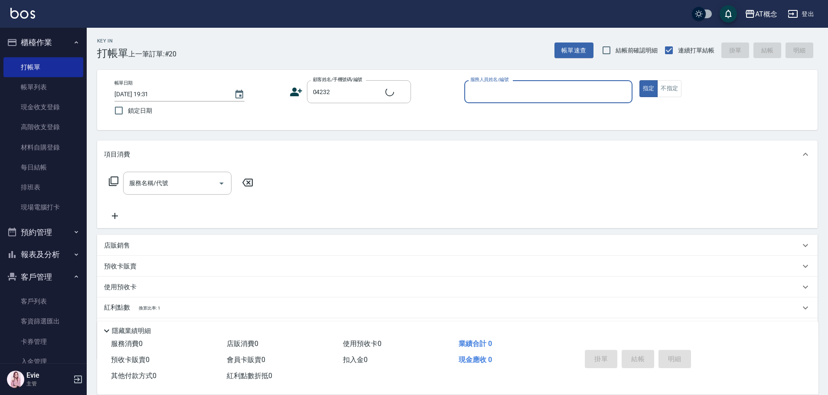
type input "張仲緯/0923313777/04232"
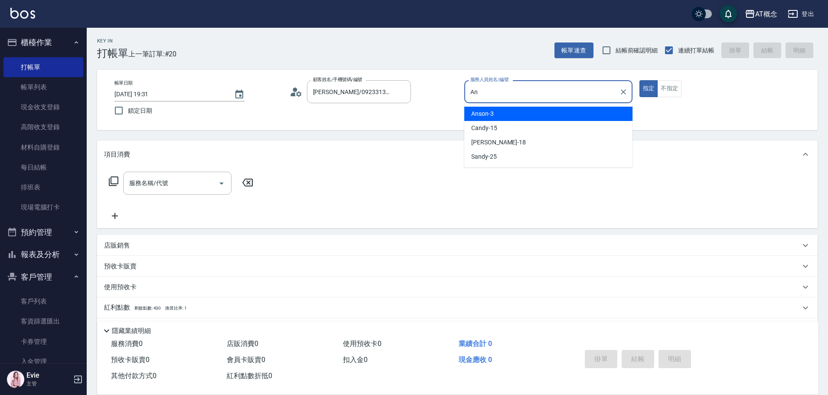
type input "A"
type input "Becky-13"
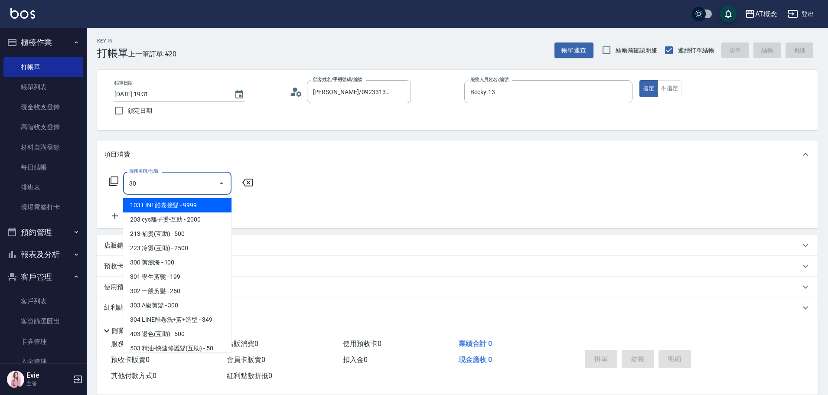
type input "303"
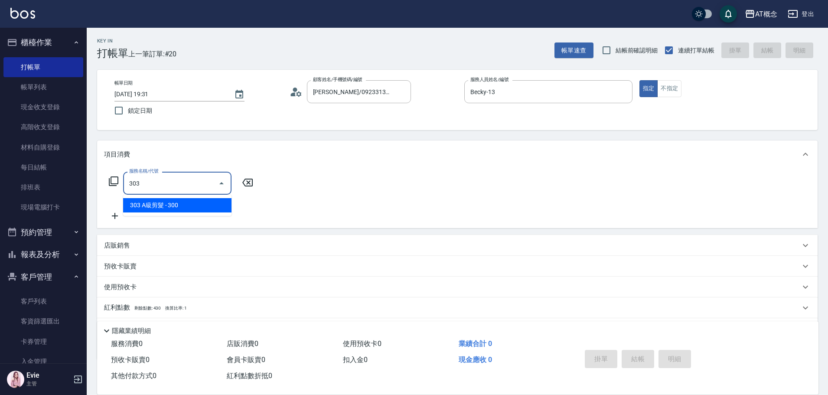
type input "30"
type input "303 A級剪髮(303)"
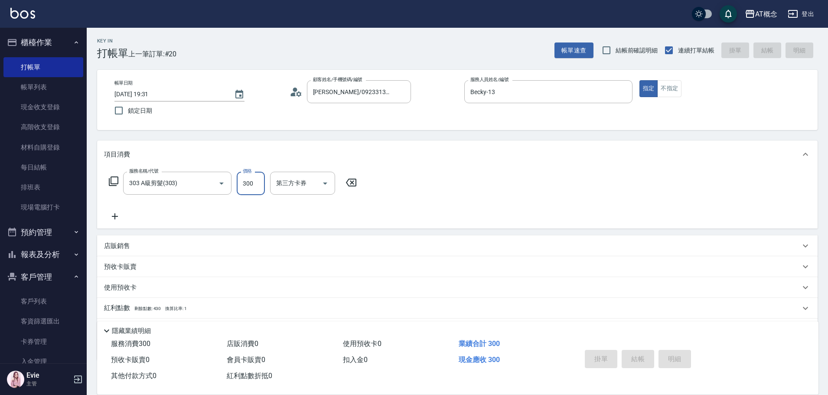
type input "2025/09/10 19:33"
type input "0"
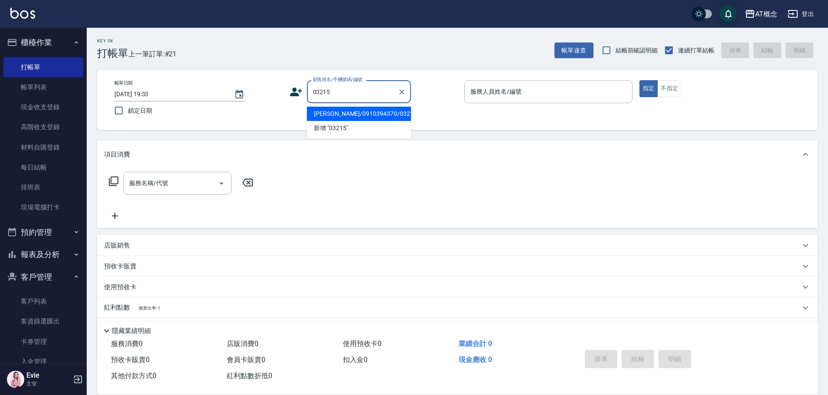
type input "陳淑惠/0910394370/03215"
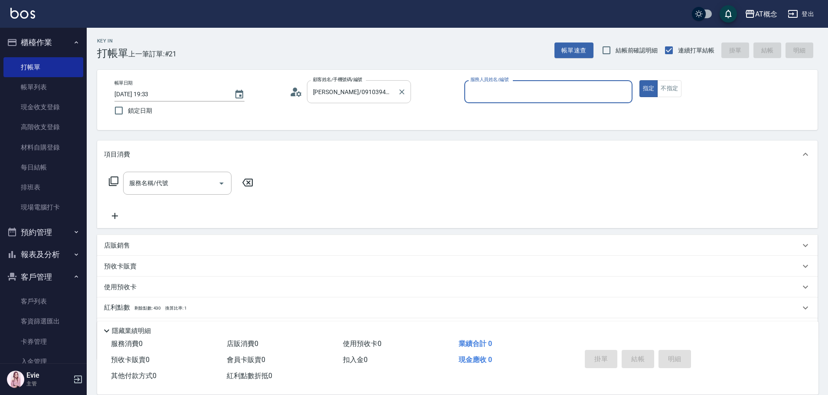
type input "邦妮-2"
click at [639, 80] on button "指定" at bounding box center [648, 88] width 19 height 17
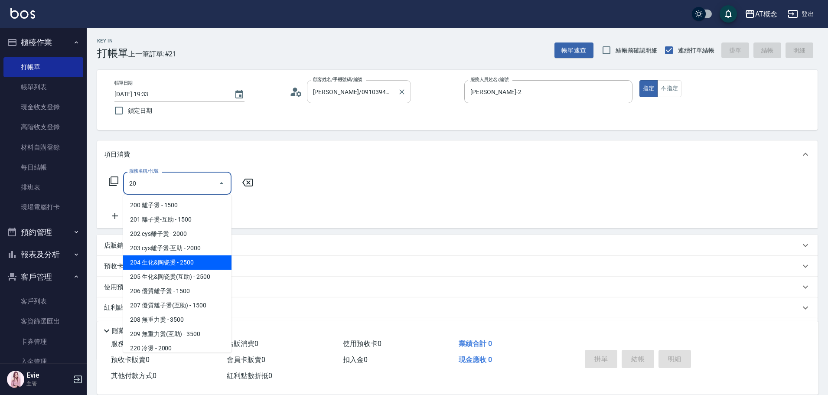
type input "204 生化&陶瓷燙(204)"
type input "250"
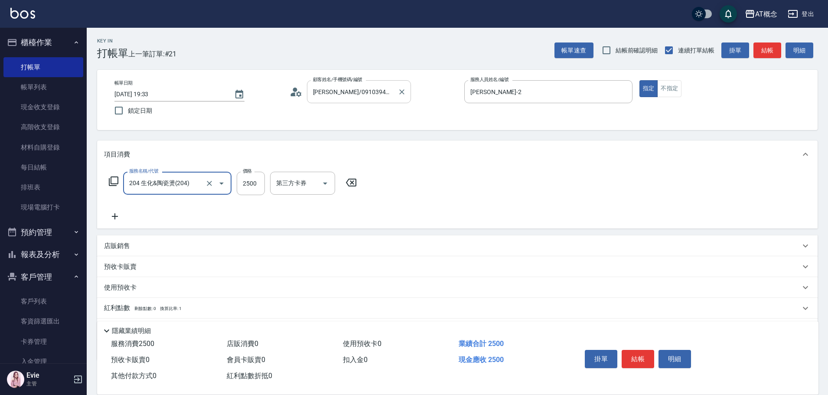
type input "204 生化&陶瓷燙(204)"
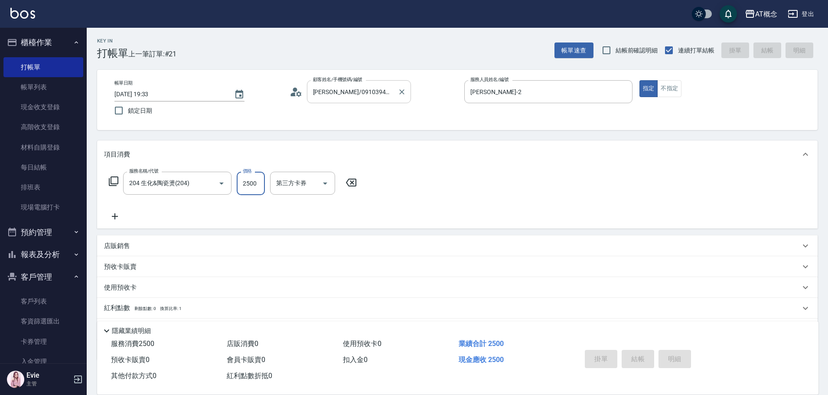
type input "2025/09/10 19:34"
type input "0"
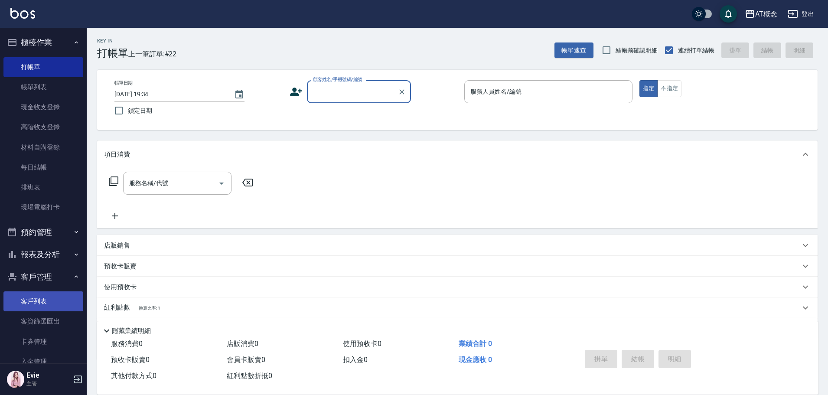
click at [45, 296] on link "客戶列表" at bounding box center [43, 301] width 80 height 20
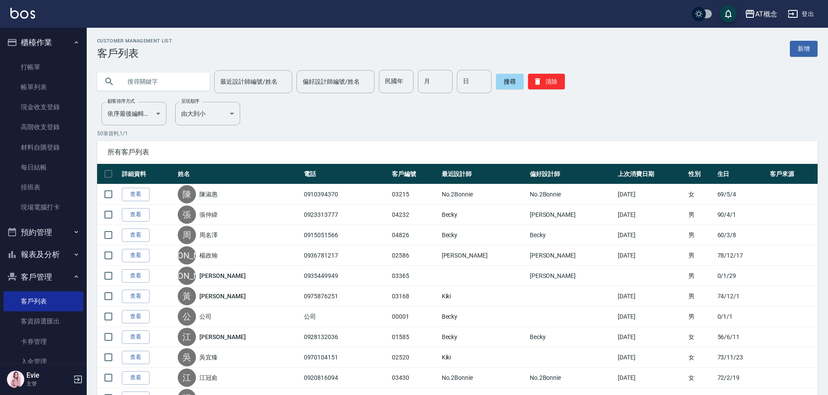
click at [172, 87] on input "text" at bounding box center [161, 81] width 81 height 23
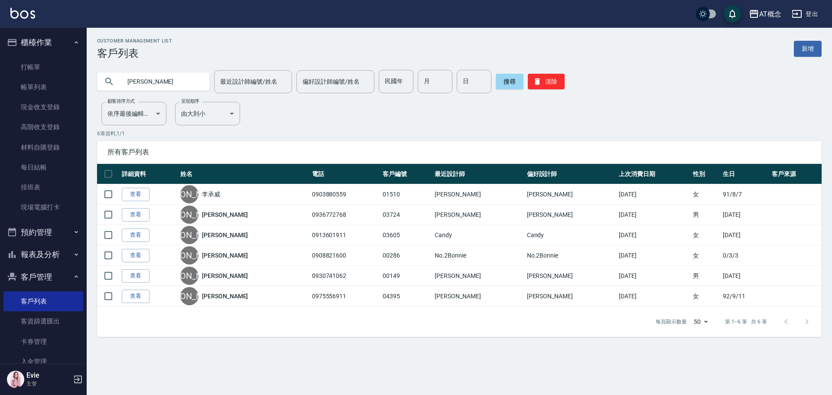
type input "李"
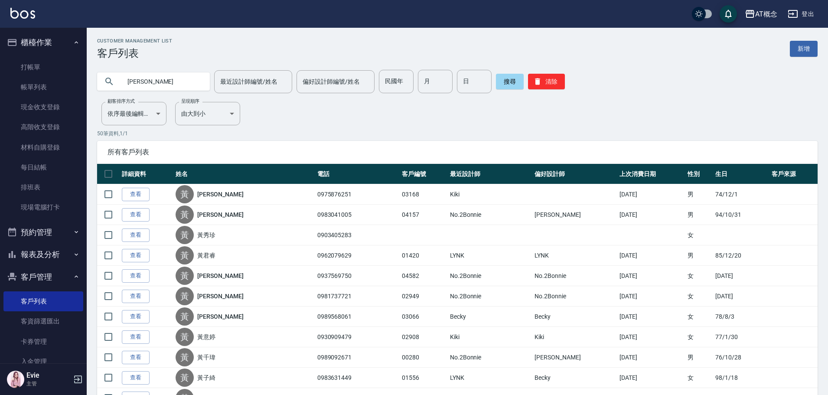
type input "黃震"
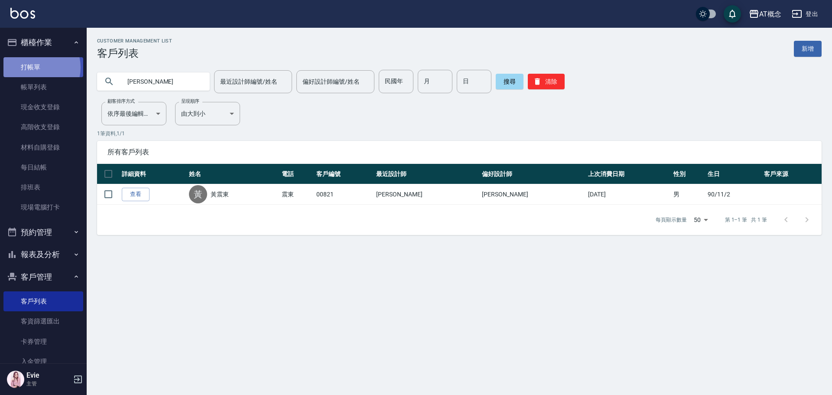
drag, startPoint x: 34, startPoint y: 67, endPoint x: 52, endPoint y: 64, distance: 18.0
click at [34, 67] on link "打帳單" at bounding box center [43, 67] width 80 height 20
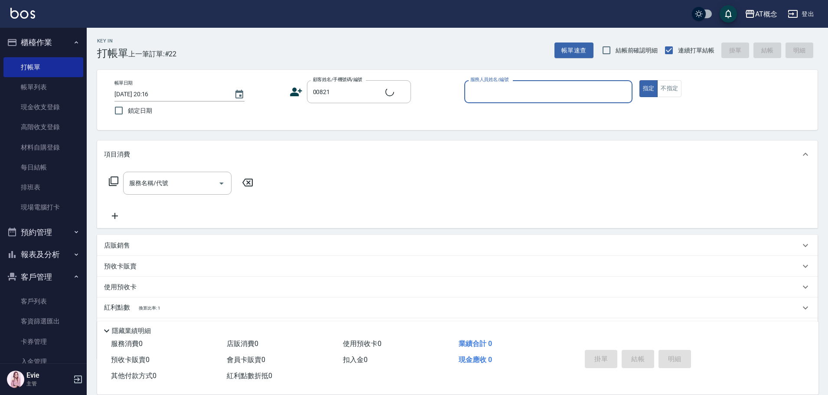
type input "黃震東/震東/00821"
type input "Anson-3"
click at [639, 80] on button "指定" at bounding box center [648, 88] width 19 height 17
type button "true"
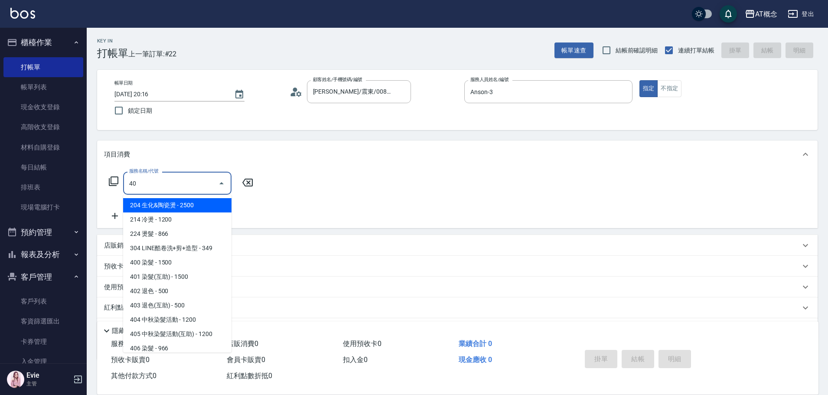
type input "400"
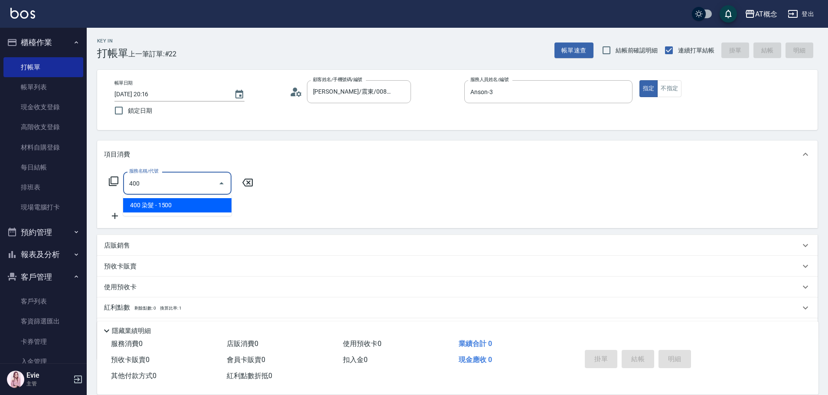
type input "150"
type input "400 染髮(400)"
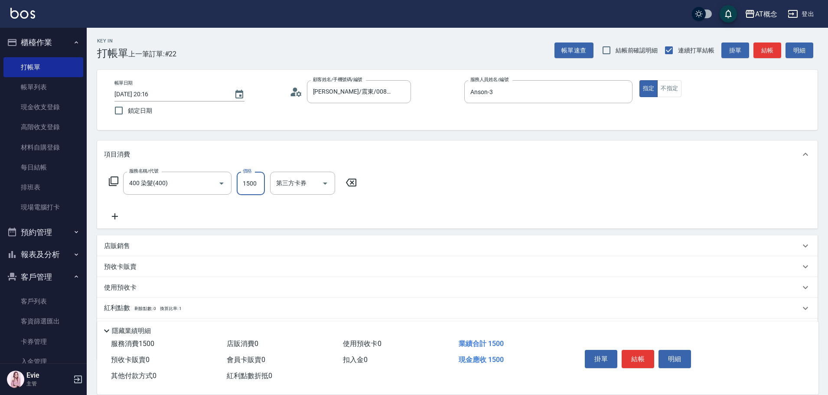
type input "0"
type input "20"
type input "200"
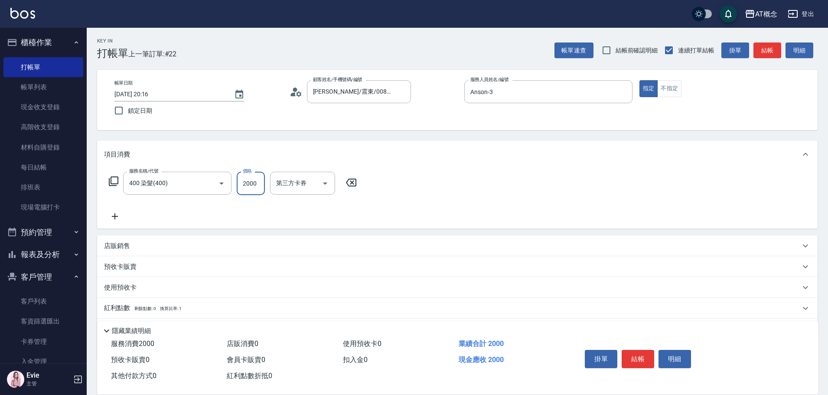
type input "2000"
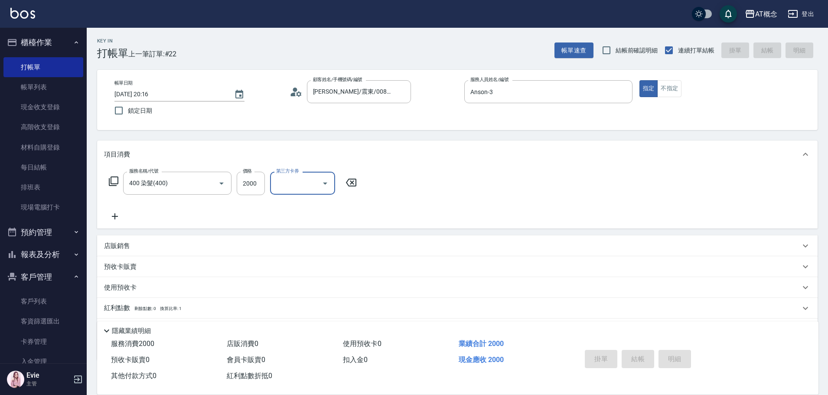
type input "2025/09/10 20:17"
type input "0"
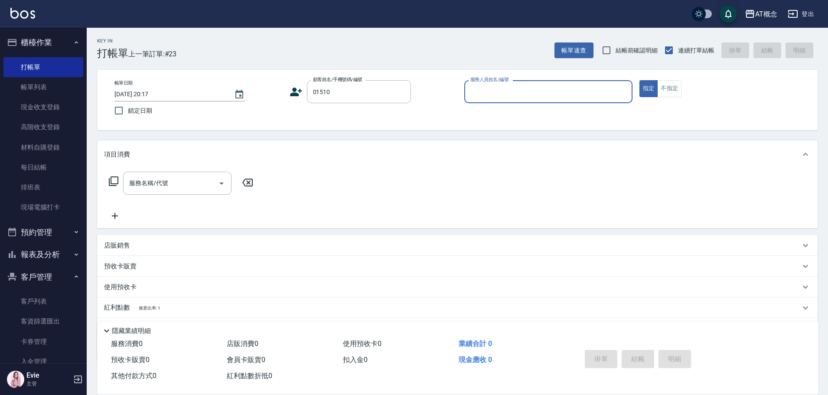
type input "李承威/0903880559/01510"
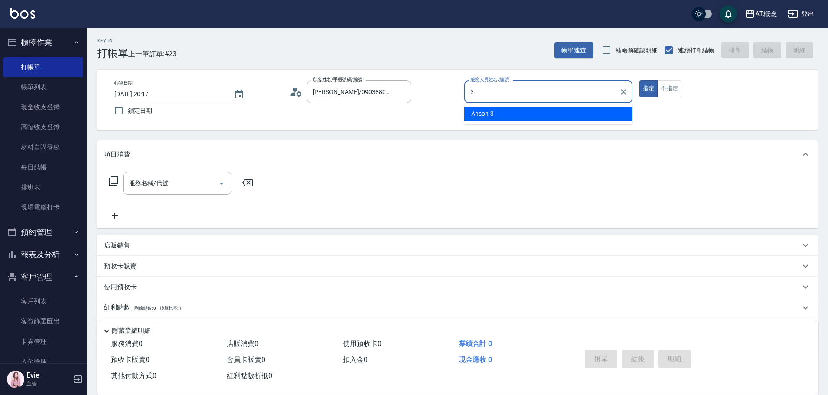
type input "Anson-3"
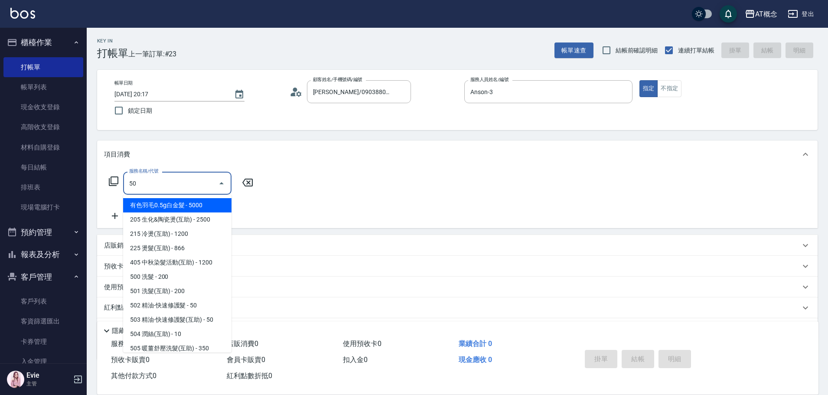
type input "501"
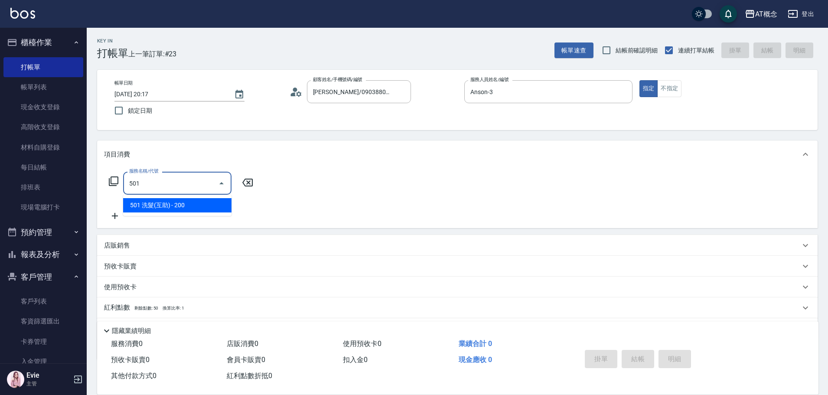
type input "20"
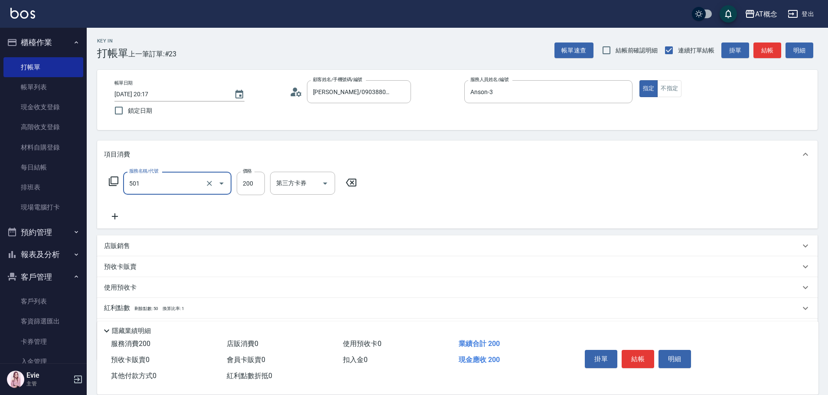
type input "501 洗髮(互助)(501)"
type input "0"
type input "25"
type input "20"
type input "250"
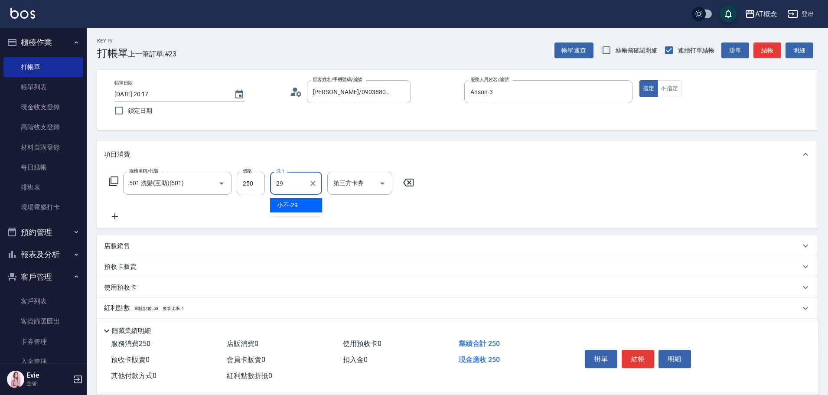
type input "小不-29"
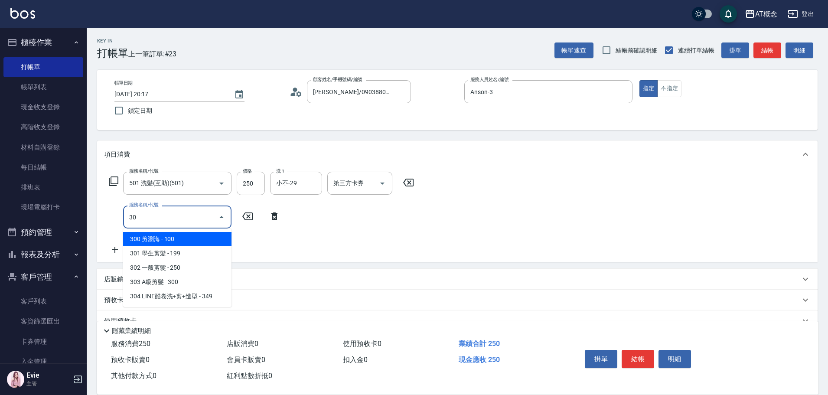
type input "303"
type input "50"
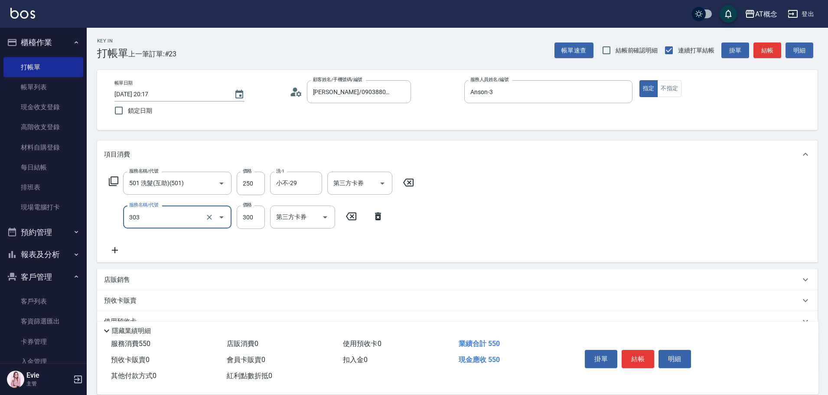
type input "303 A級剪髮(303)"
type input "20"
type input "35"
type input "60"
type input "350"
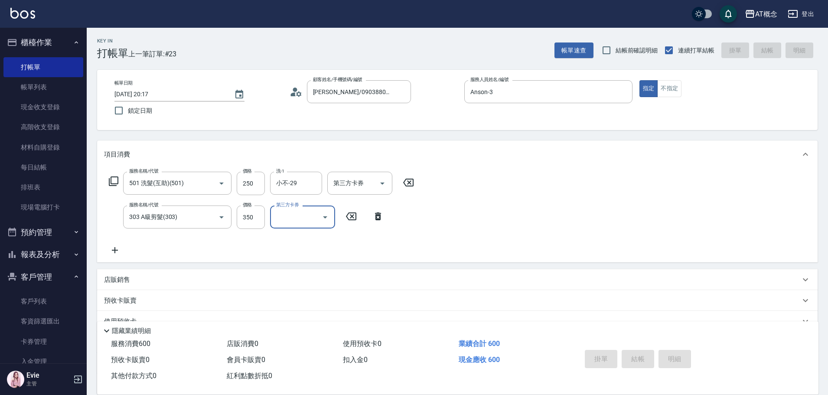
type input "0"
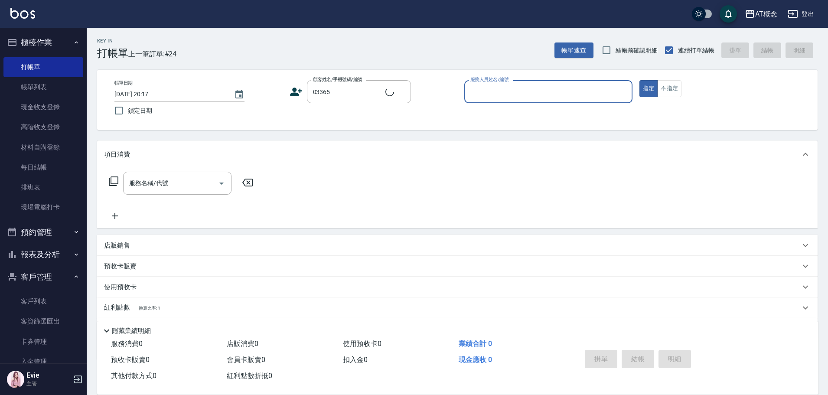
type input "李長望/0935449949/03365"
type input "Anson-3"
click at [639, 80] on button "指定" at bounding box center [648, 88] width 19 height 17
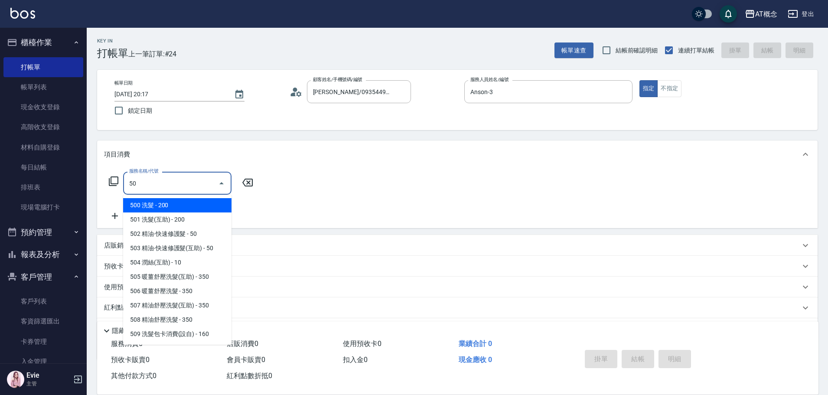
type input "501"
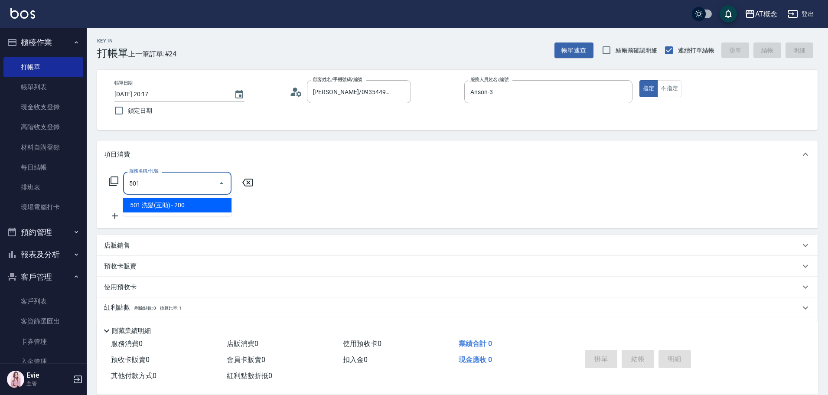
type input "20"
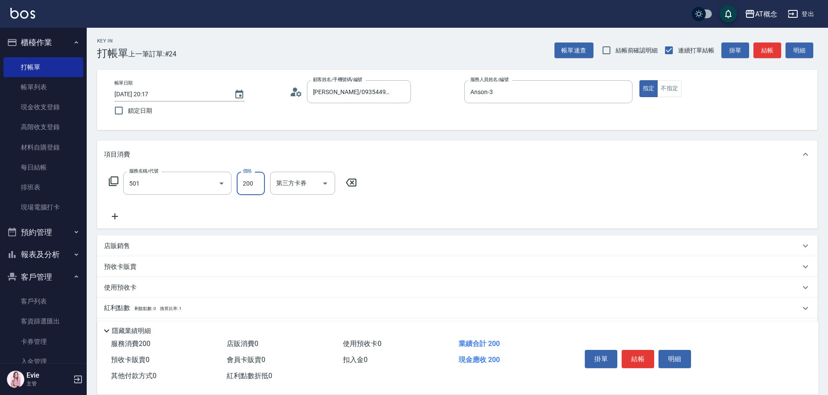
type input "501 洗髮(互助)(501)"
type input "0"
type input "250"
type input "20"
type input "250"
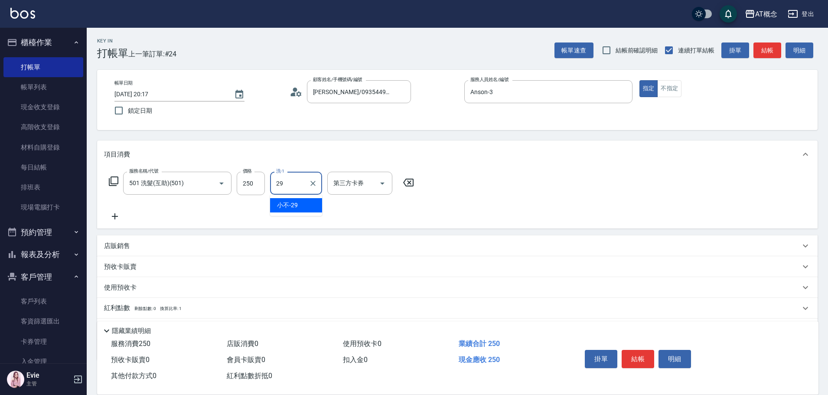
type input "小不-29"
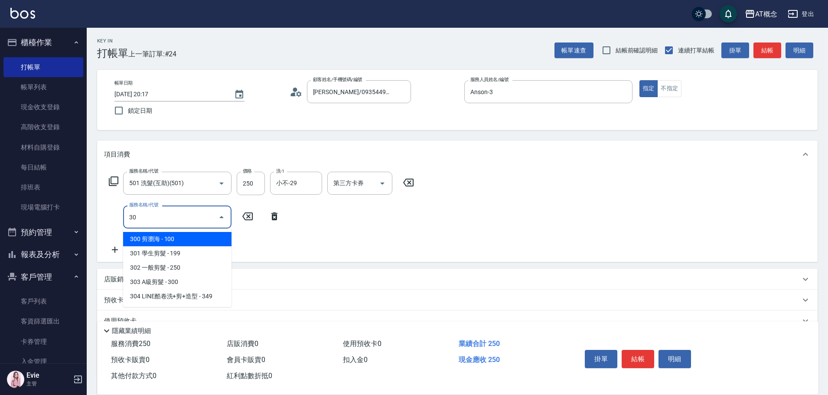
type input "303"
type input "50"
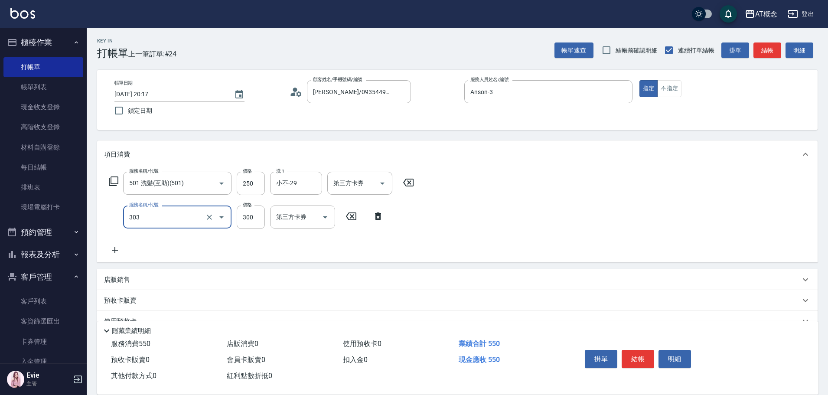
type input "303 A級剪髮(303)"
type input "20"
type input "35"
type input "60"
type input "350"
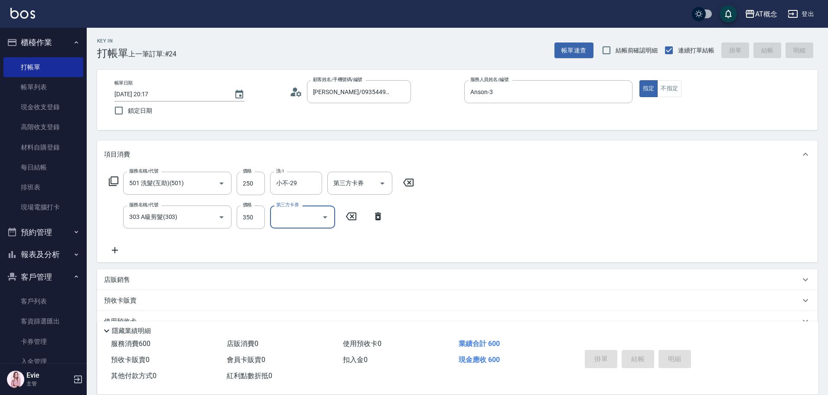
type input "0"
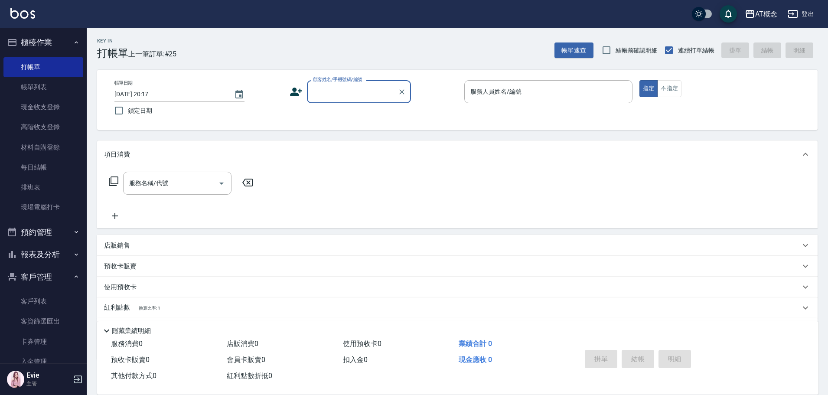
click at [42, 258] on button "報表及分析" at bounding box center [43, 254] width 80 height 23
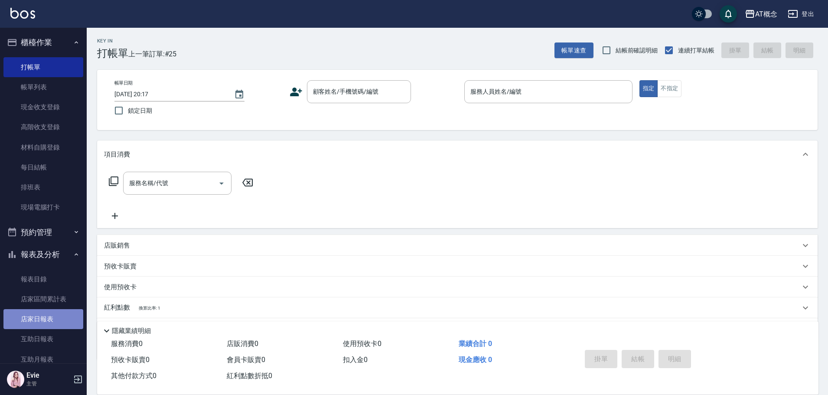
click at [50, 318] on link "店家日報表" at bounding box center [43, 319] width 80 height 20
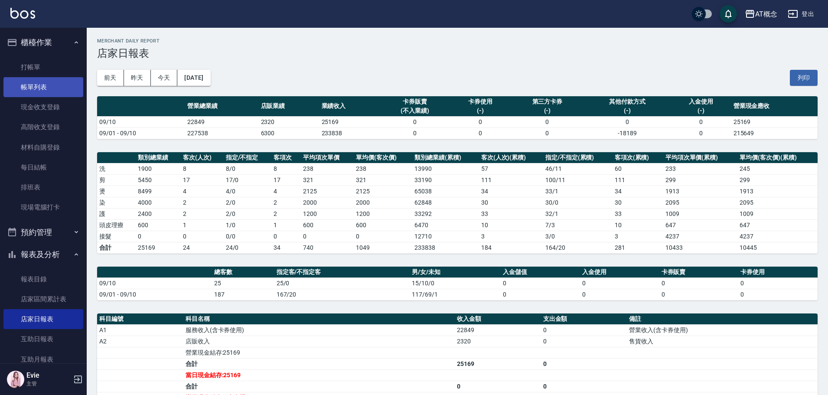
click at [46, 84] on link "帳單列表" at bounding box center [43, 87] width 80 height 20
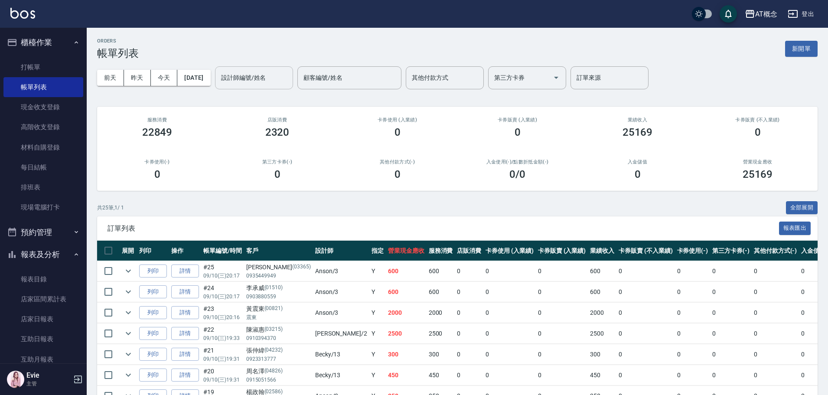
click at [270, 79] on input "設計師編號/姓名" at bounding box center [254, 77] width 70 height 15
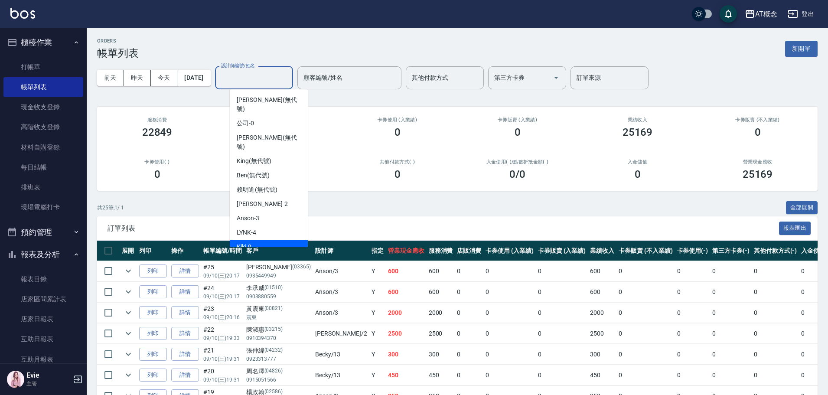
click at [255, 240] on div "Kiki -9" at bounding box center [269, 247] width 78 height 14
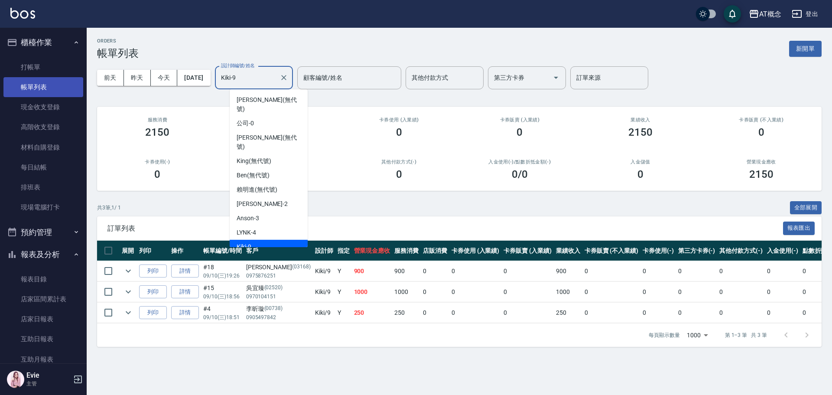
drag, startPoint x: 279, startPoint y: 76, endPoint x: 73, endPoint y: 81, distance: 205.4
click at [73, 81] on div "AT概念 登出 櫃檯作業 打帳單 帳單列表 現金收支登錄 高階收支登錄 材料自購登錄 每日結帳 排班表 現場電腦打卡 預約管理 預約管理 單日預約紀錄 單週預…" at bounding box center [416, 197] width 832 height 395
click at [255, 256] on span "Becky -13" at bounding box center [249, 260] width 25 height 9
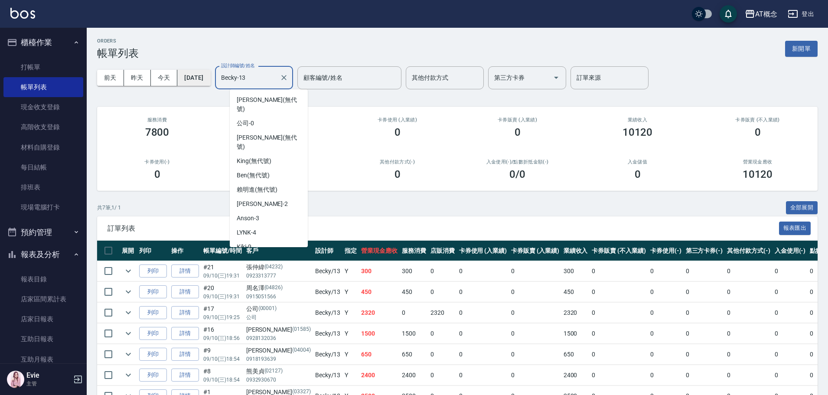
drag, startPoint x: 278, startPoint y: 77, endPoint x: 179, endPoint y: 74, distance: 99.3
click at [179, 74] on div "前天 昨天 今天 2025/09/10 設計師編號/姓名 Becky-13 設計師編號/姓名 顧客編號/姓名 顧客編號/姓名 其他付款方式 其他付款方式 第三…" at bounding box center [457, 77] width 720 height 37
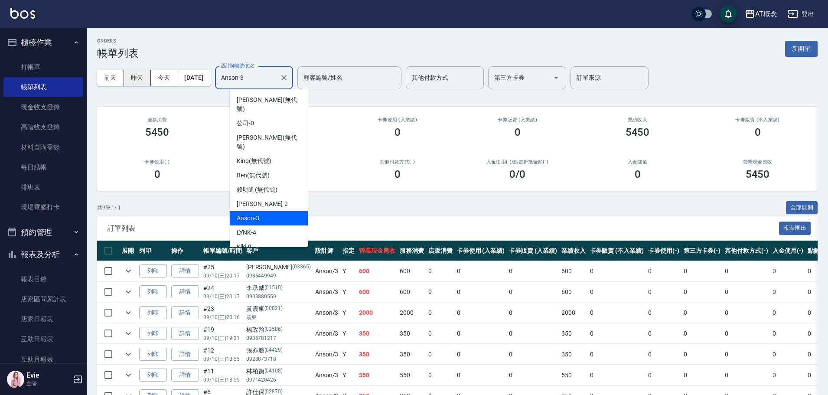
drag, startPoint x: 270, startPoint y: 73, endPoint x: 141, endPoint y: 74, distance: 129.1
click at [156, 72] on div "前天 昨天 今天 2025/09/10 設計師編號/姓名 Anson-3 設計師編號/姓名 顧客編號/姓名 顧客編號/姓名 其他付款方式 其他付款方式 第三方…" at bounding box center [457, 77] width 720 height 37
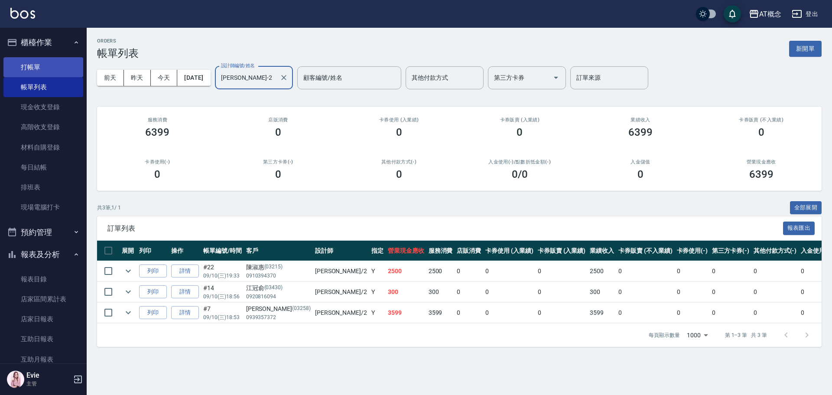
type input "邦妮-2"
click at [34, 69] on link "打帳單" at bounding box center [43, 67] width 80 height 20
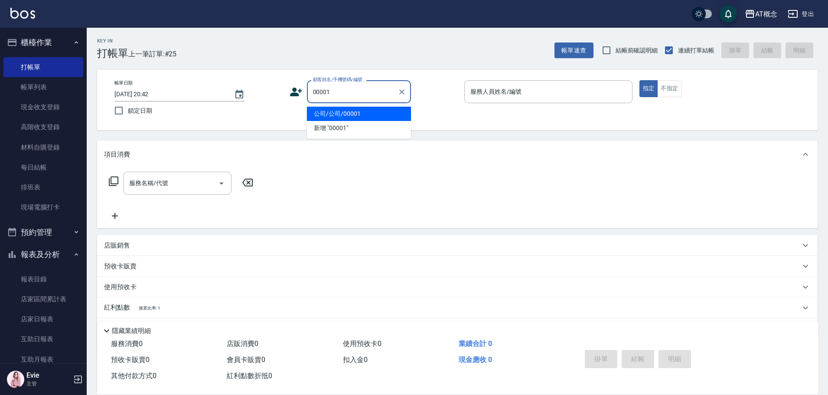
type input "公司/公司/00001"
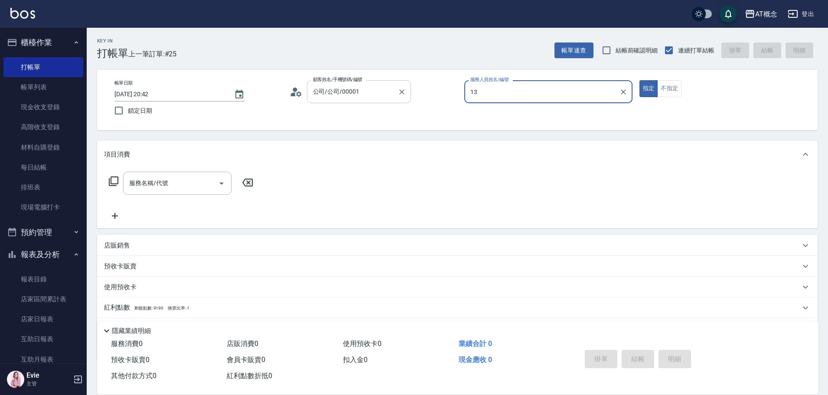
type input "Becky-13"
type button "true"
click at [118, 246] on p "店販銷售" at bounding box center [117, 245] width 26 height 9
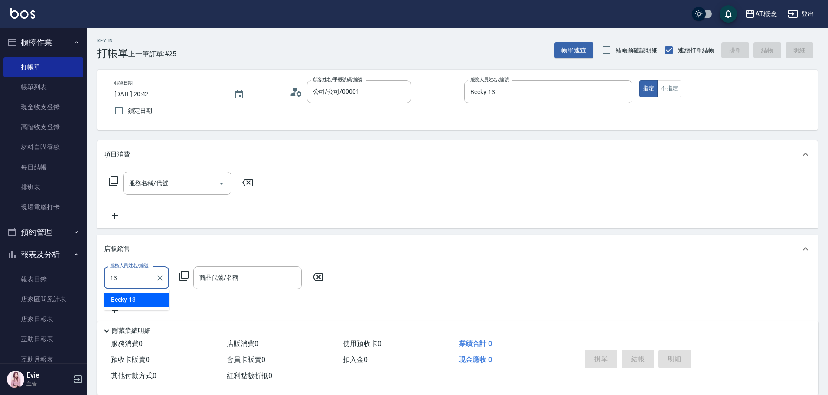
type input "Becky-13"
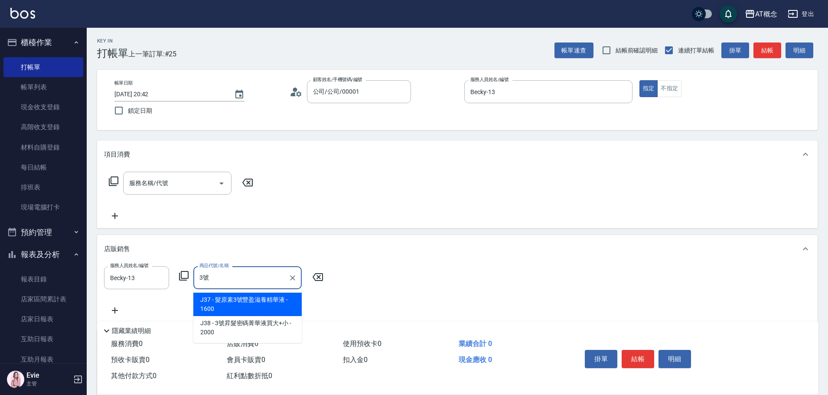
type input "髮原素3號豐盈滋養精華液"
type input "160"
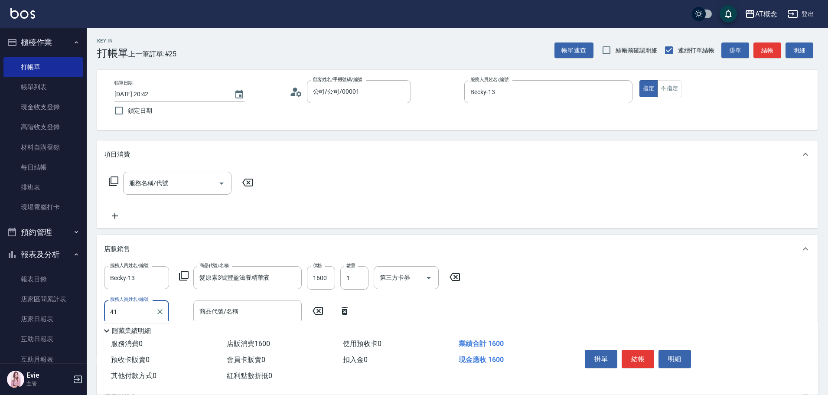
type input "4"
type input "Becky-13"
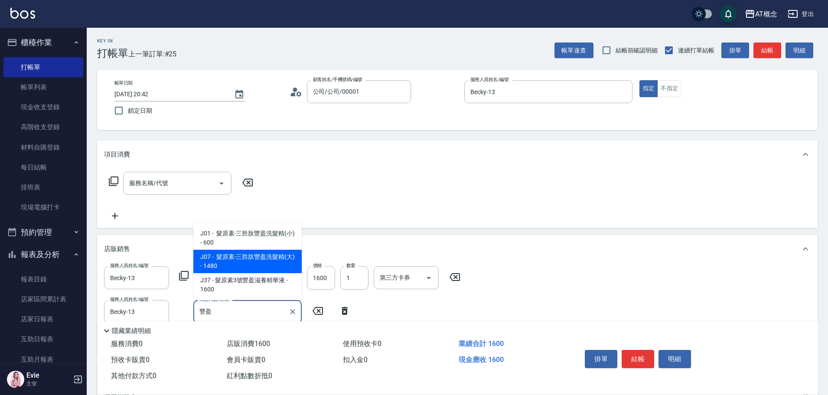
type input "髮原素-三胜肽豐盈洗髮精(大)"
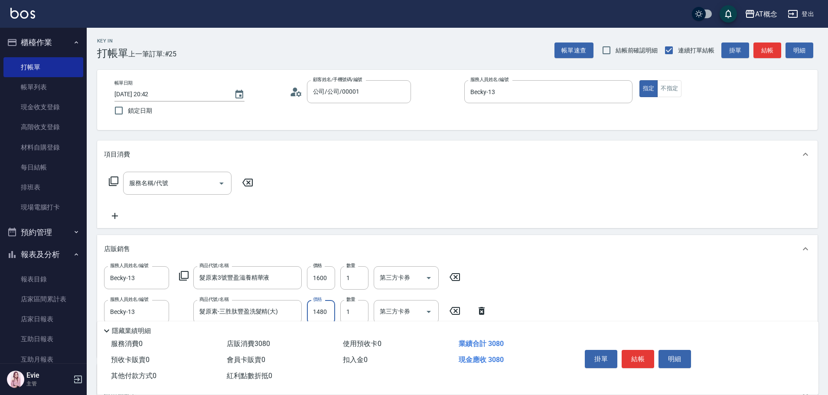
type input "160"
type input "14"
type input "170"
type input "140"
type input "300"
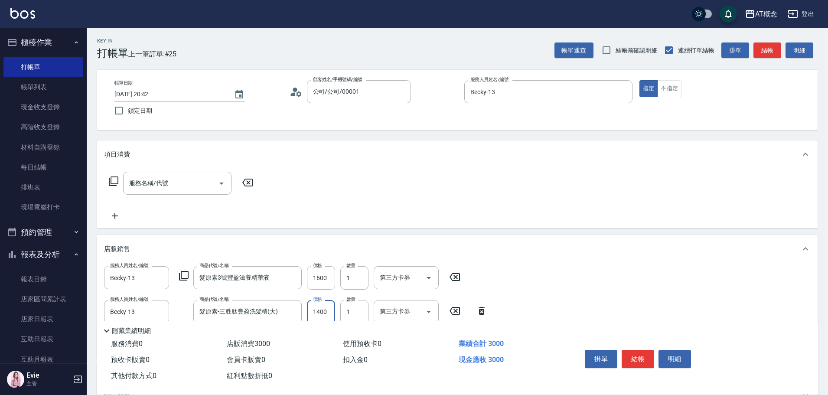
type input "1400"
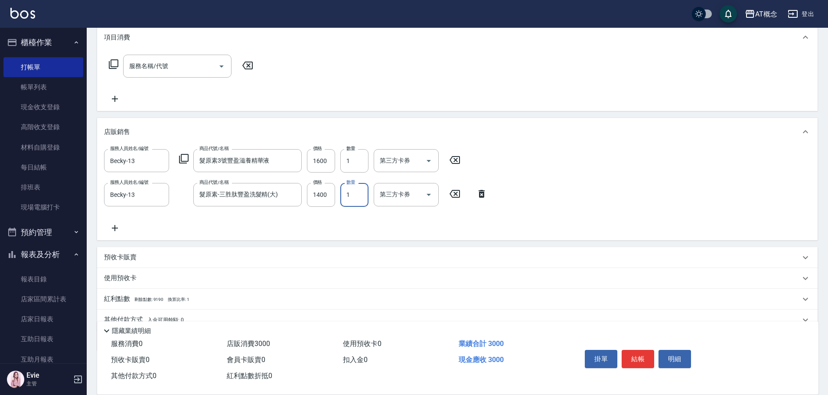
scroll to position [130, 0]
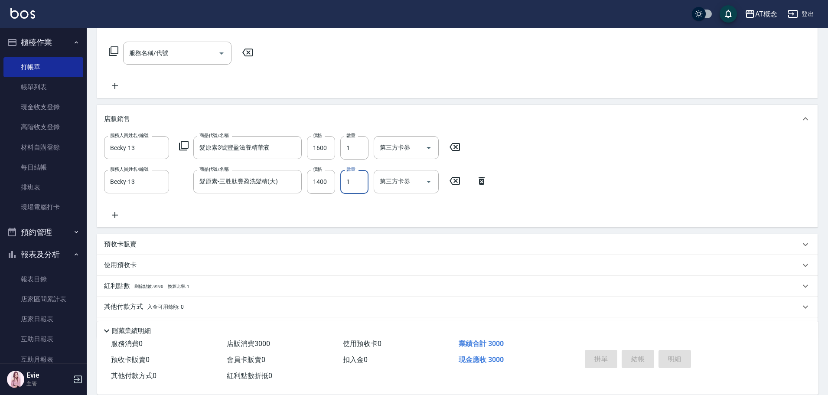
type input "2025/09/10 20:43"
type input "0"
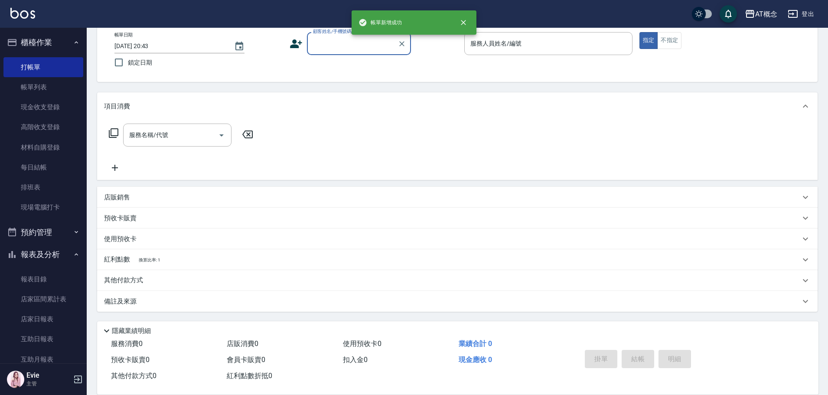
scroll to position [0, 0]
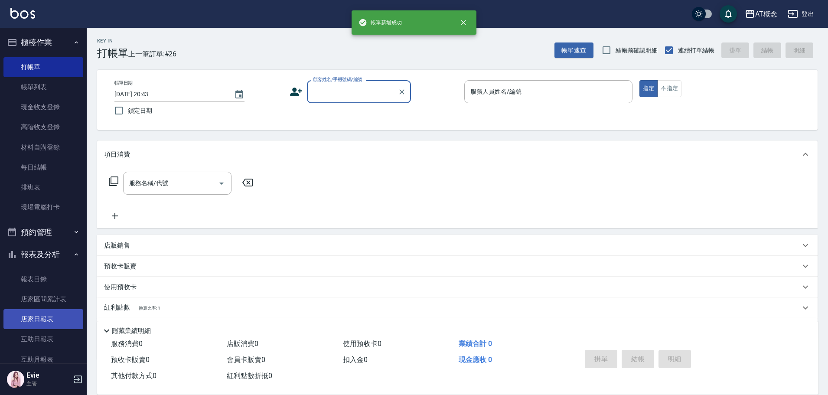
click at [44, 319] on link "店家日報表" at bounding box center [43, 319] width 80 height 20
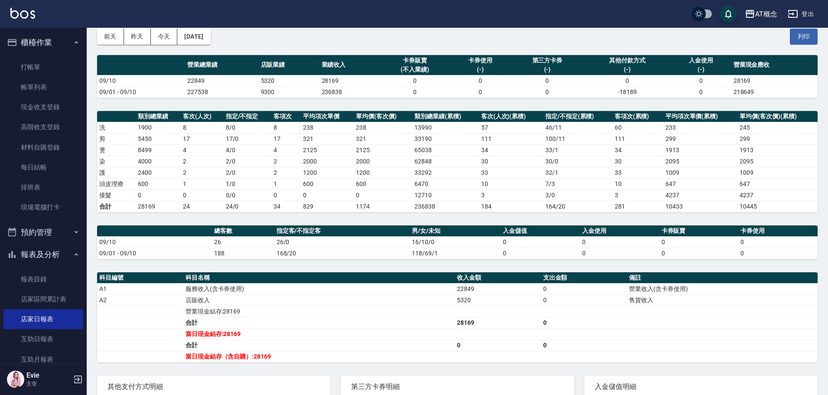
scroll to position [43, 0]
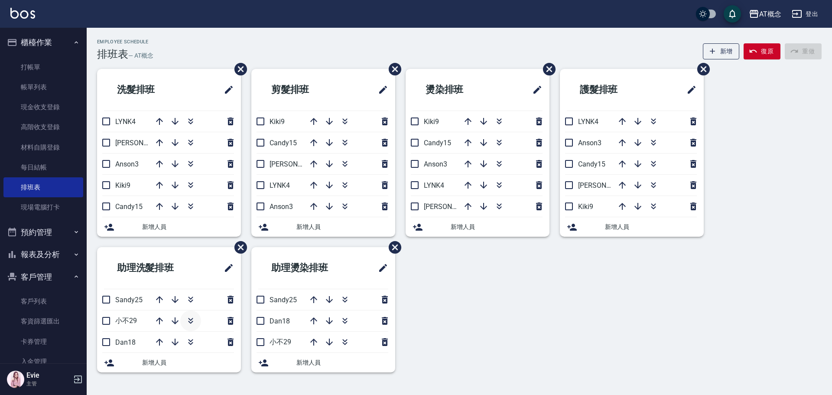
click at [188, 319] on icon "button" at bounding box center [190, 320] width 10 height 10
